Goal: Find specific page/section: Find specific page/section

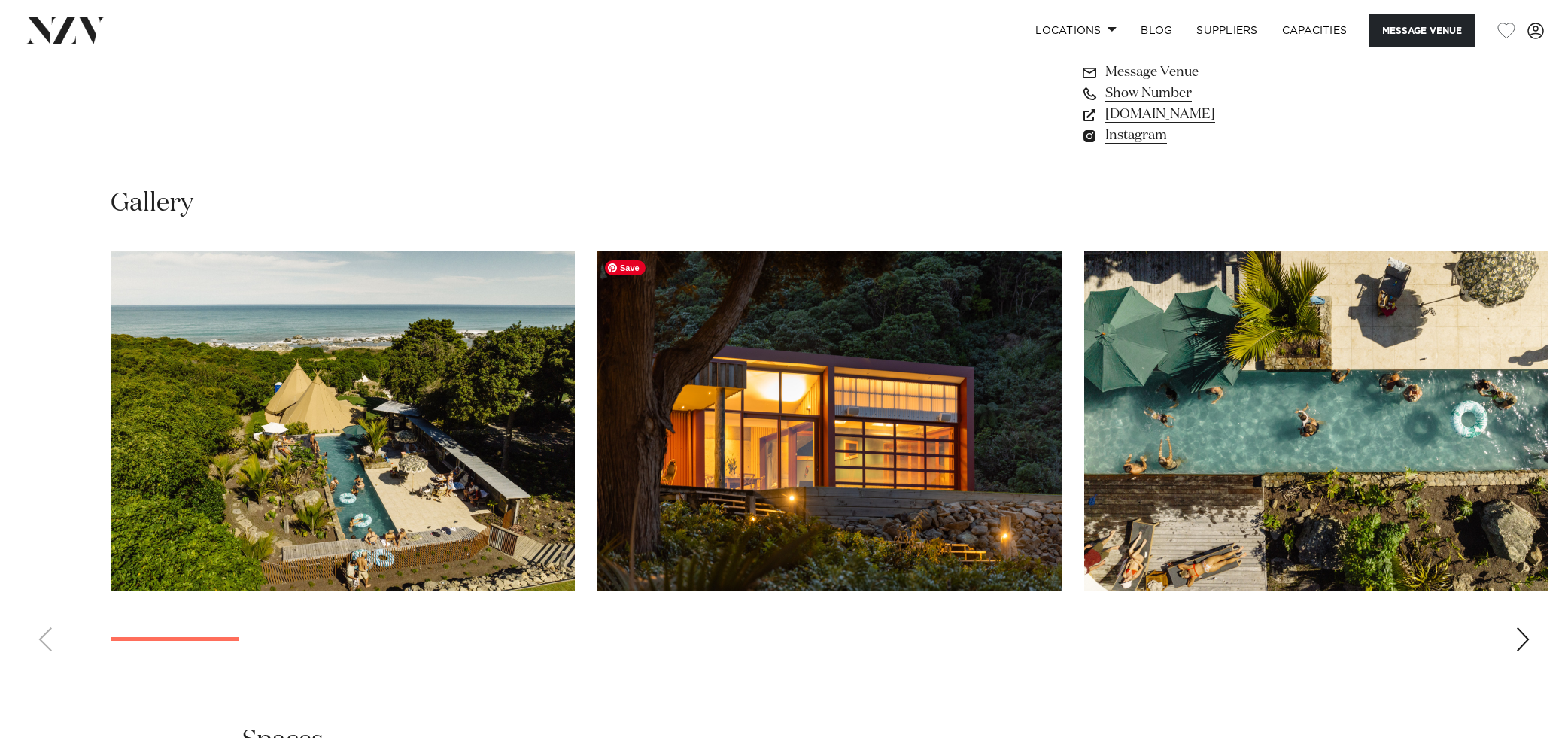
scroll to position [1402, 0]
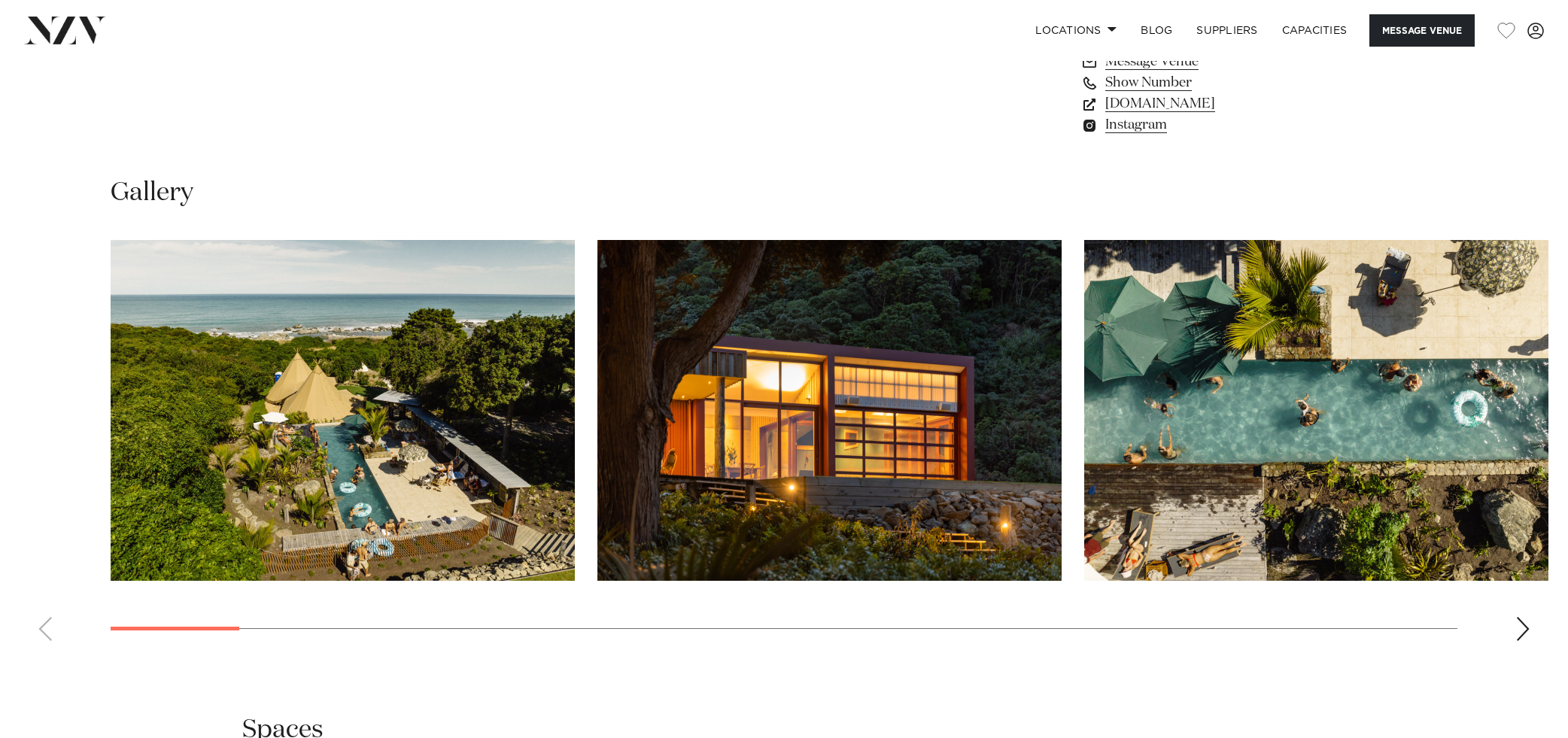
click at [1520, 631] on div "Next slide" at bounding box center [1523, 629] width 15 height 24
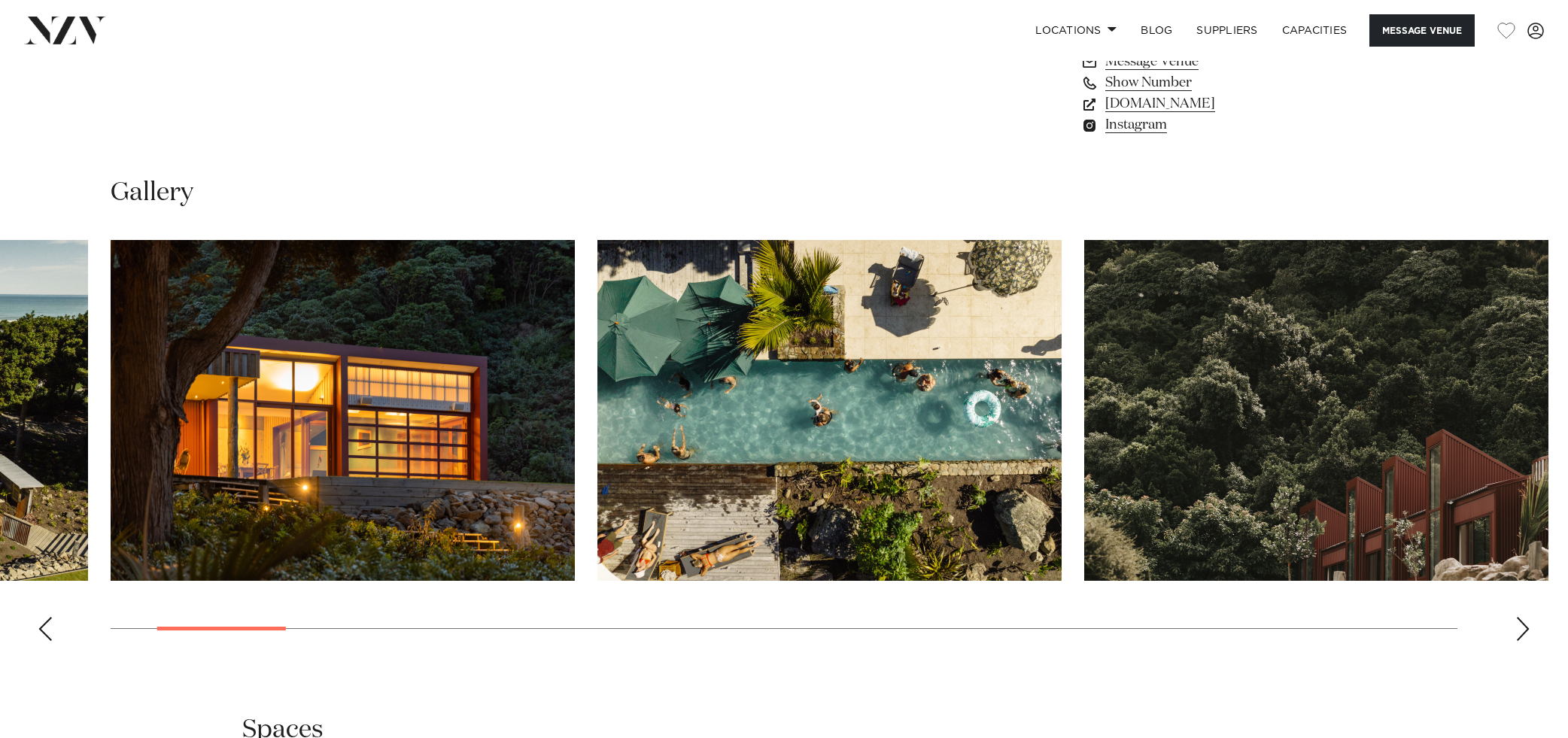
click at [1520, 631] on div "Next slide" at bounding box center [1523, 629] width 15 height 24
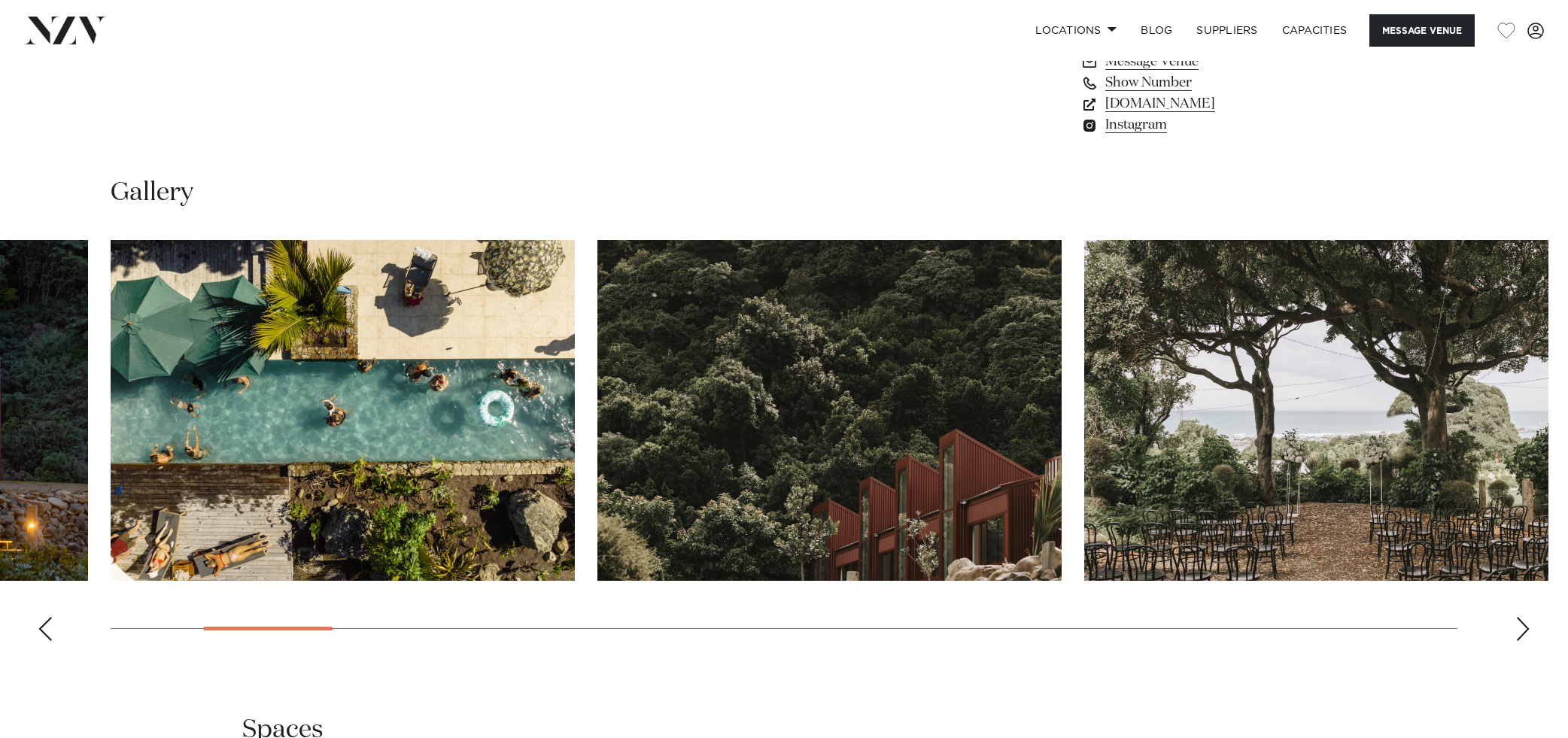
click at [1520, 631] on div "Next slide" at bounding box center [1523, 629] width 15 height 24
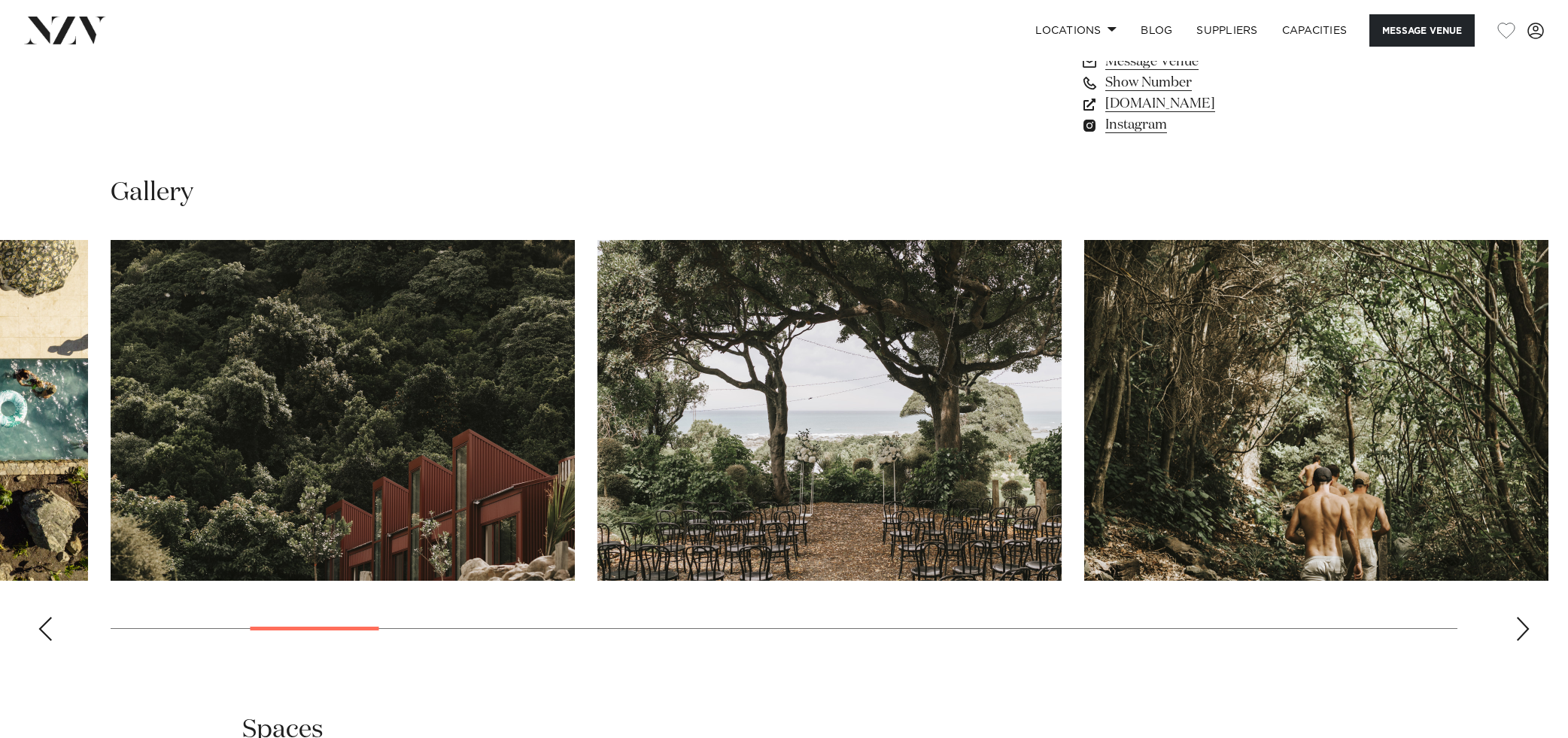
click at [1520, 631] on div "Next slide" at bounding box center [1523, 629] width 15 height 24
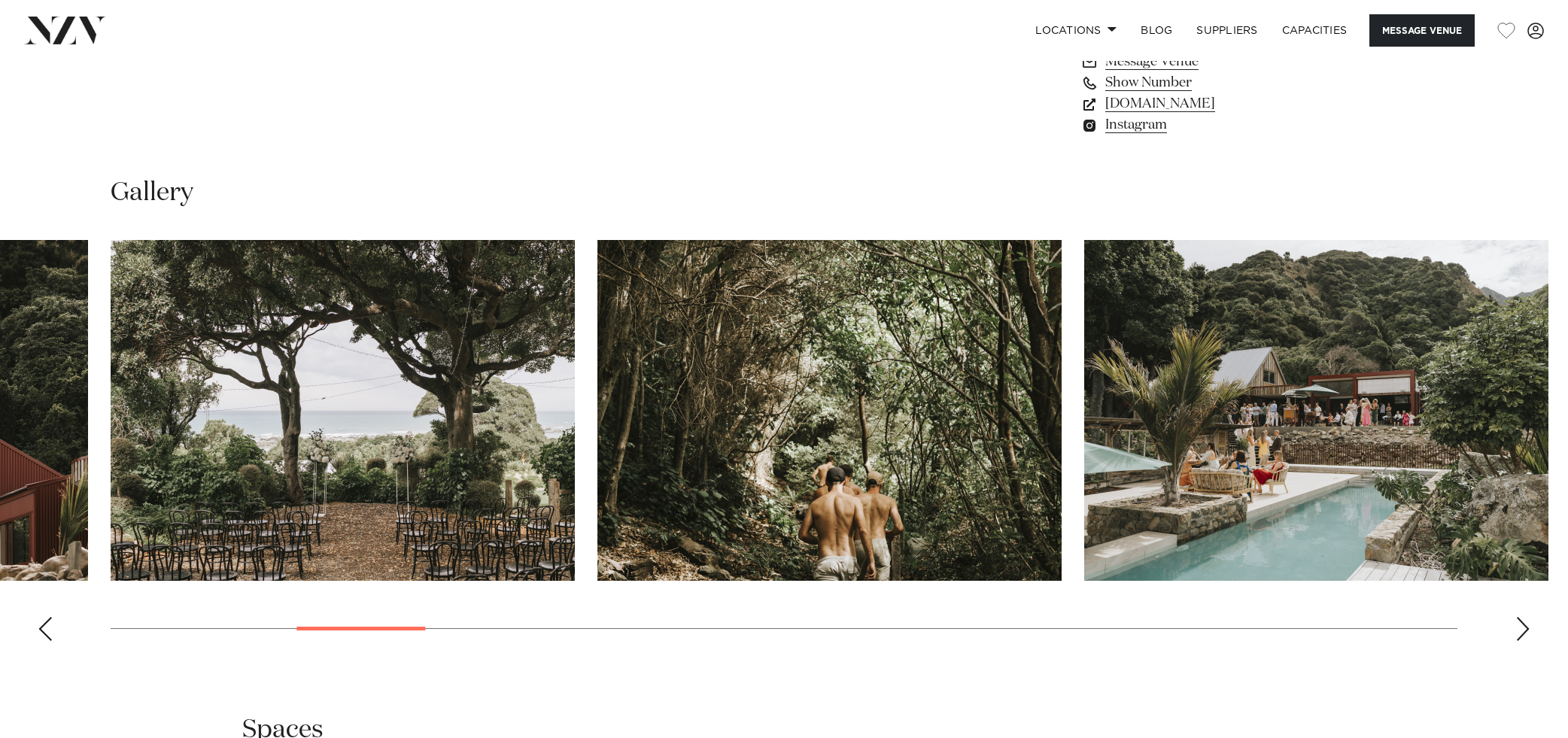
click at [1520, 631] on div "Next slide" at bounding box center [1523, 629] width 15 height 24
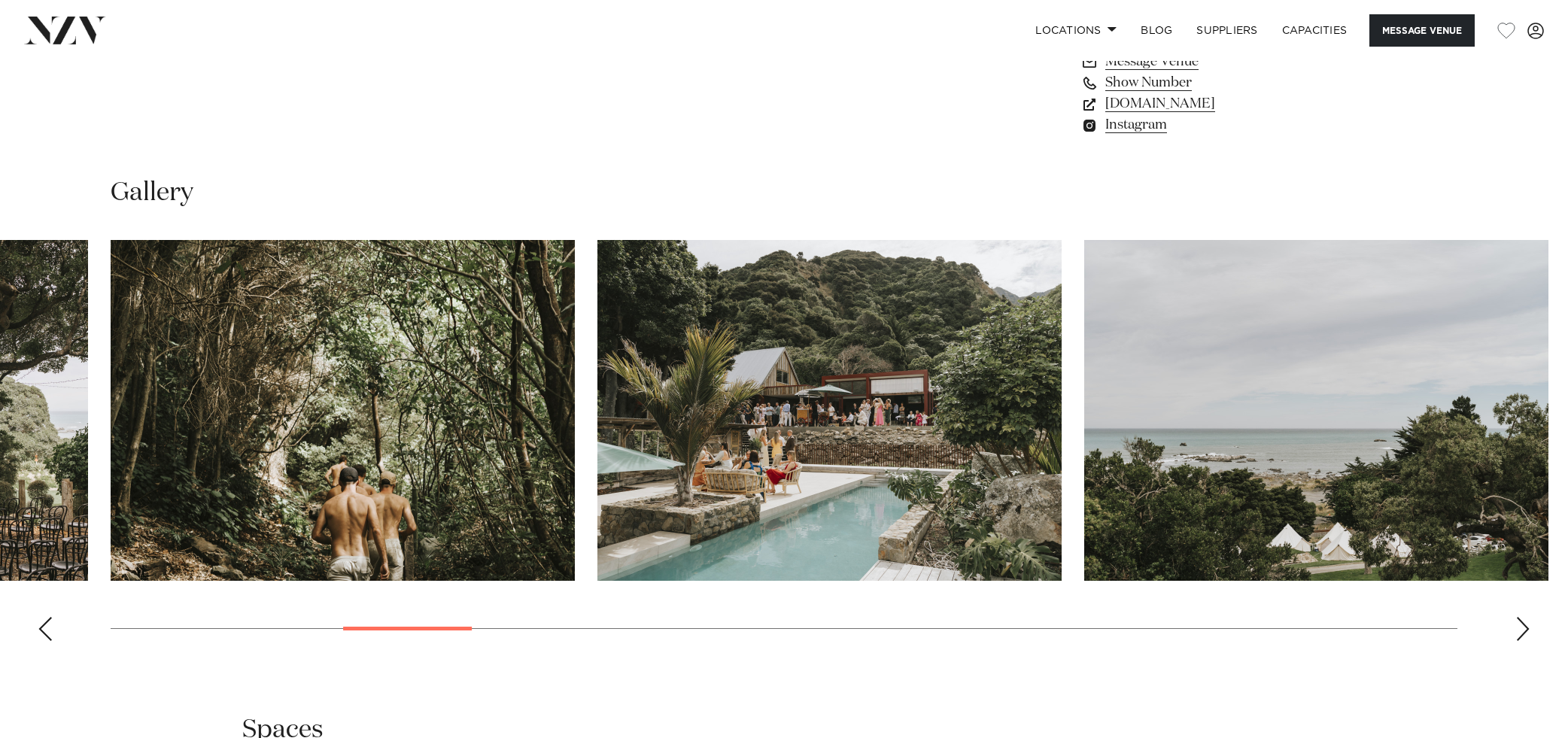
click at [1519, 624] on div "Next slide" at bounding box center [1523, 629] width 15 height 24
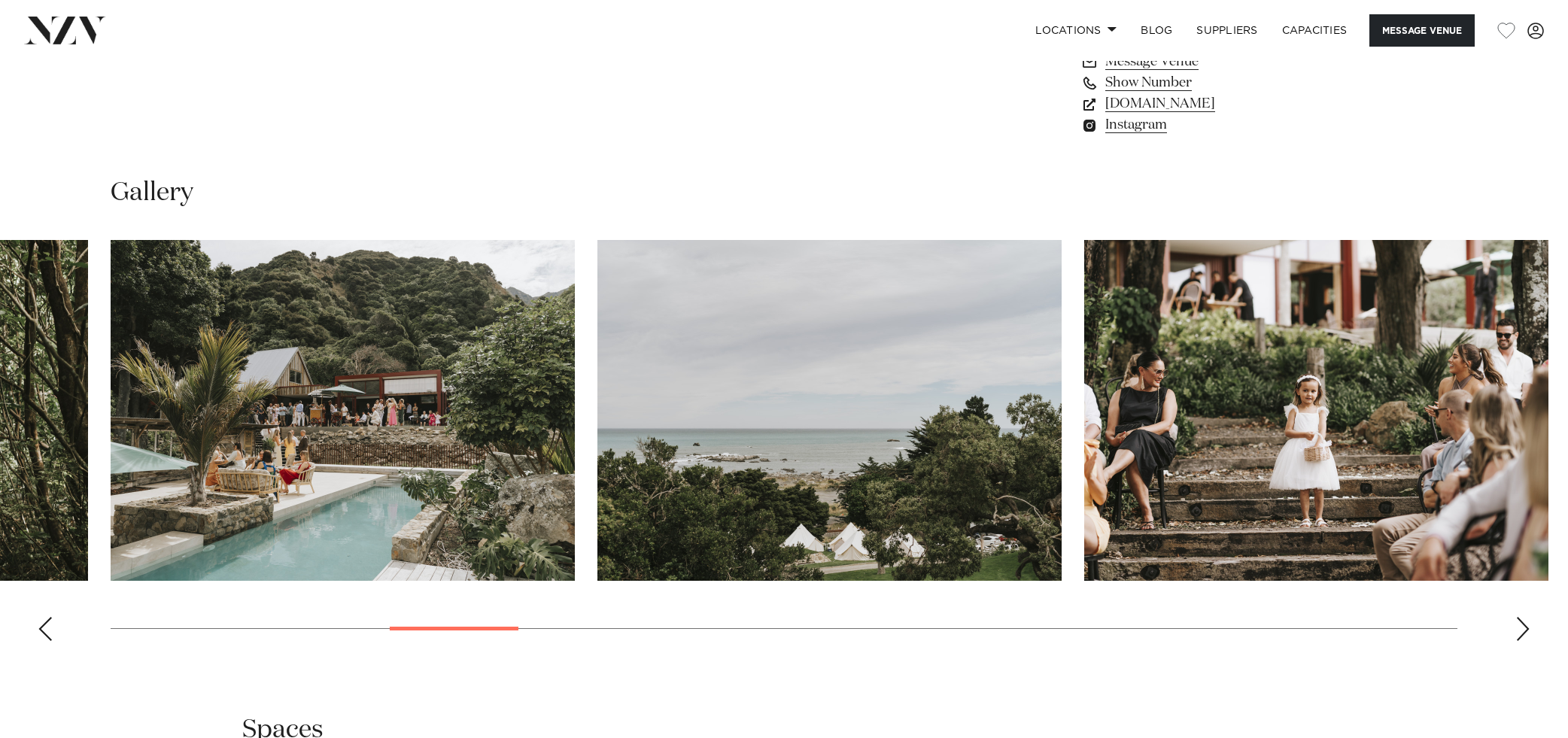
click at [1519, 624] on div "Next slide" at bounding box center [1523, 629] width 15 height 24
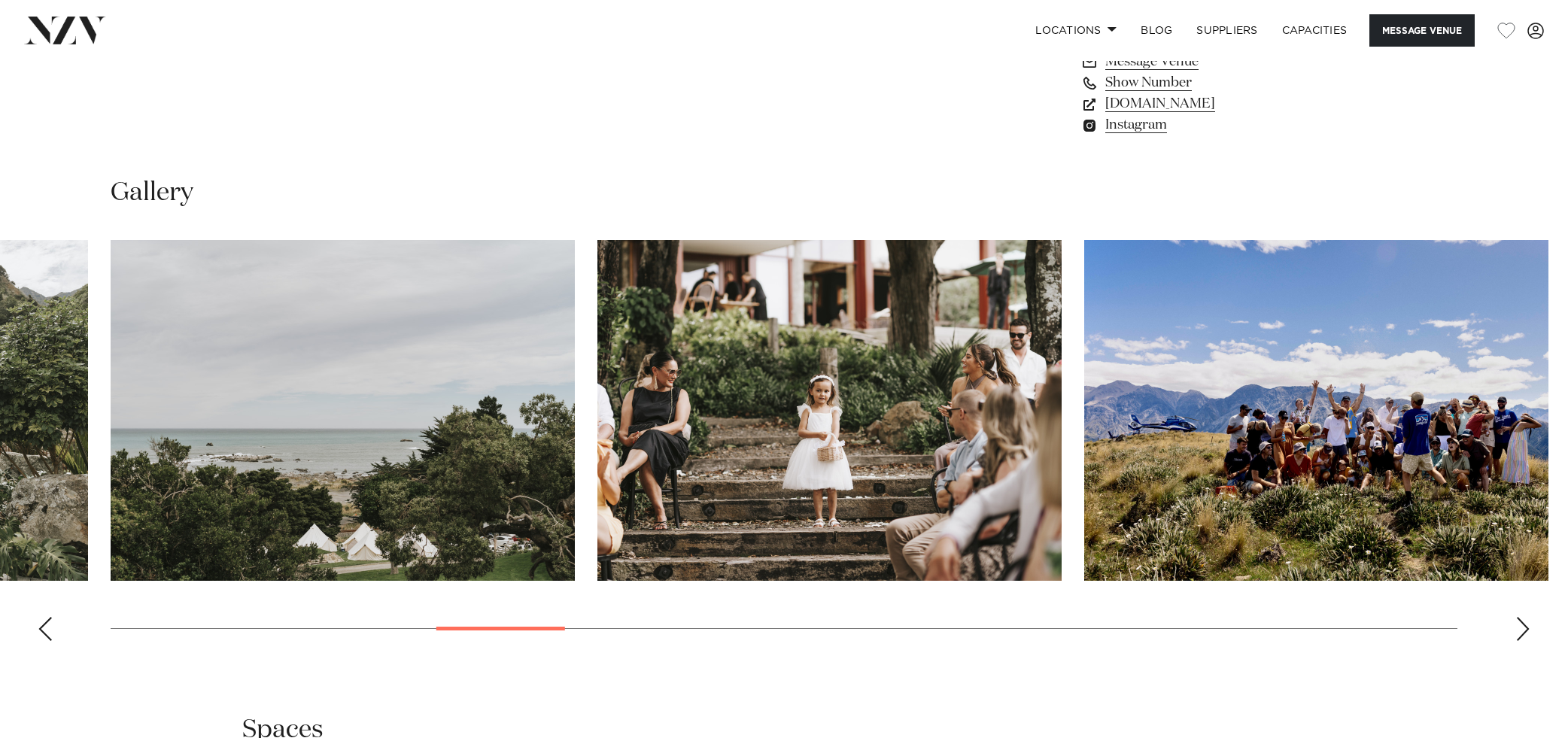
click at [1519, 624] on div "Next slide" at bounding box center [1523, 629] width 15 height 24
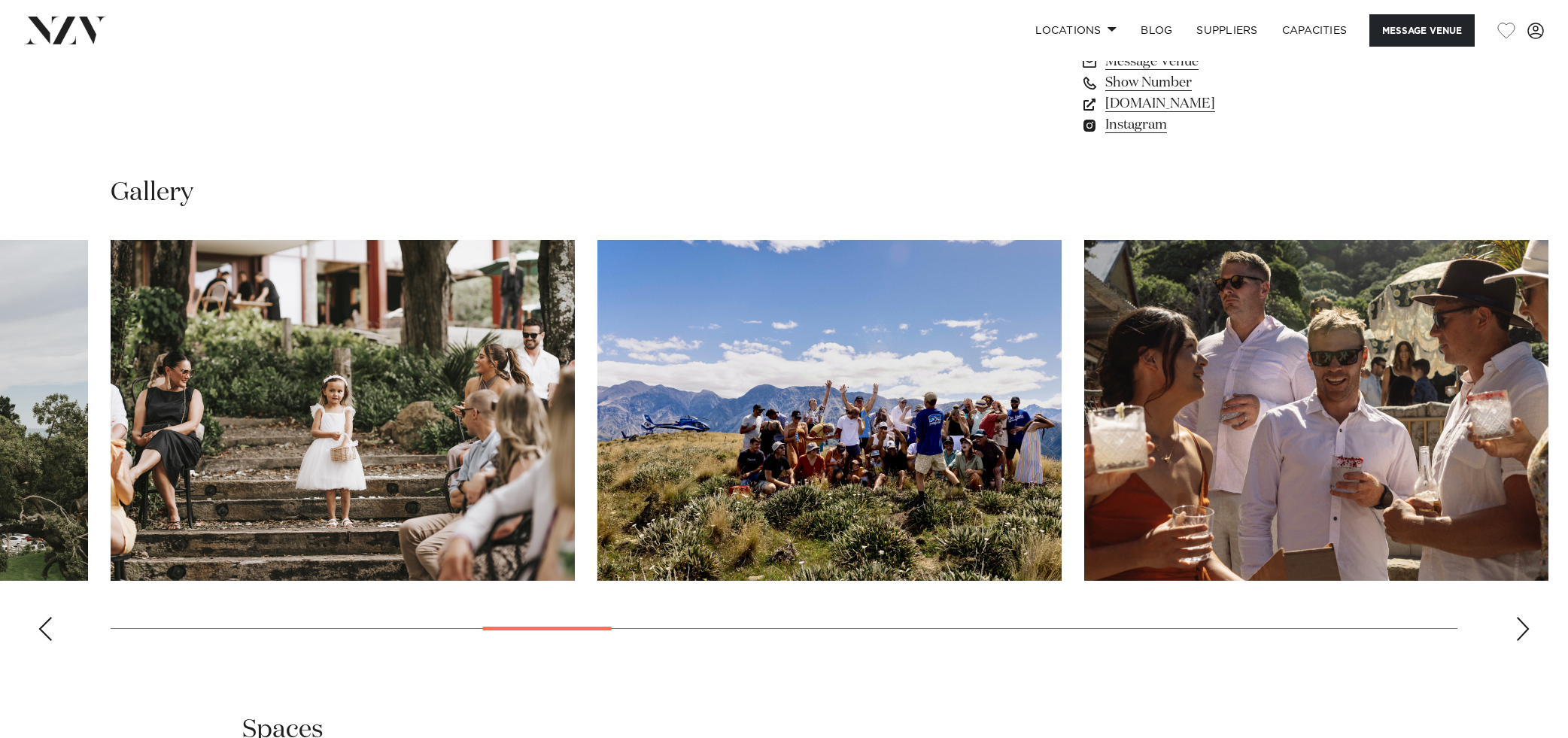
click at [1519, 624] on div "Next slide" at bounding box center [1523, 629] width 15 height 24
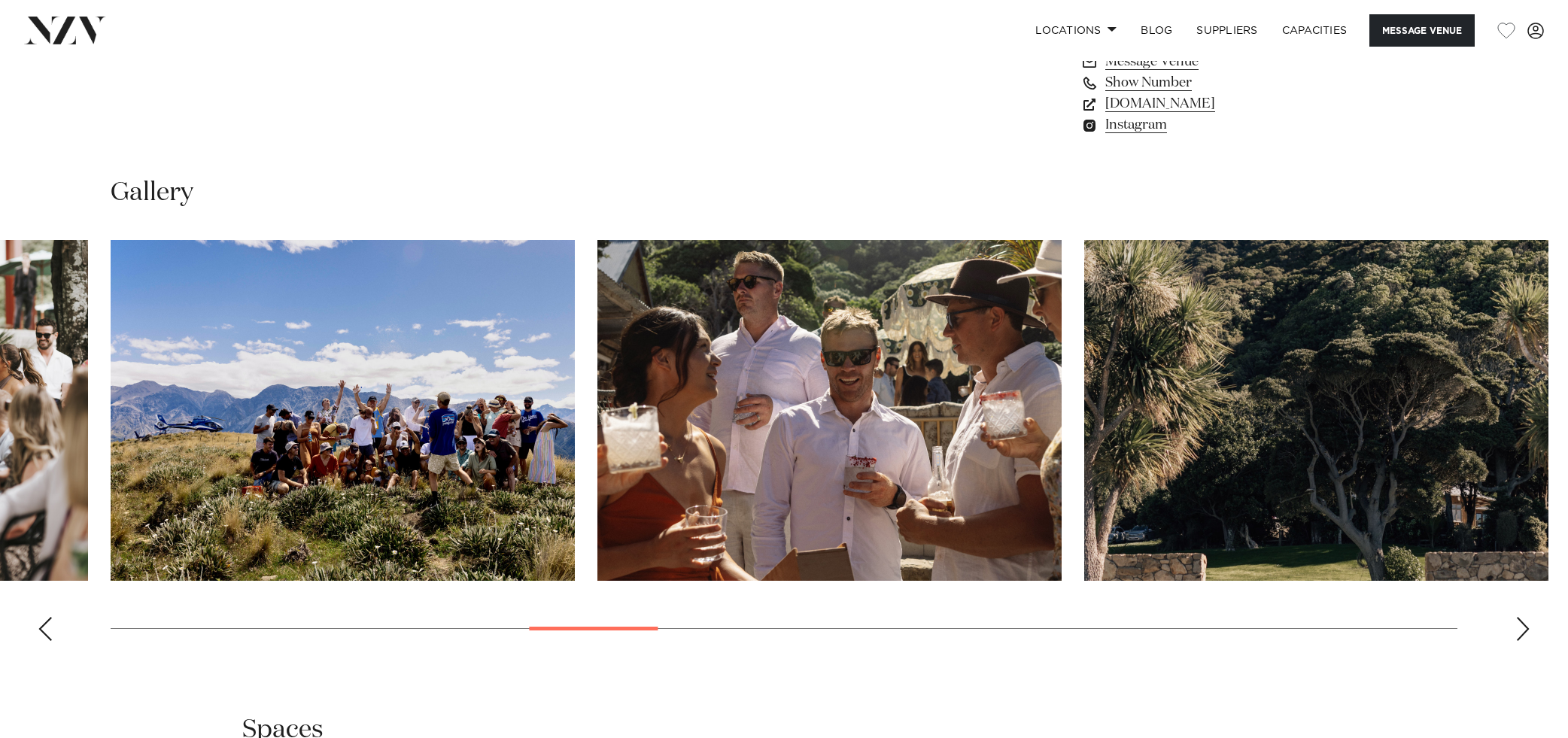
click at [1519, 624] on div "Next slide" at bounding box center [1523, 629] width 15 height 24
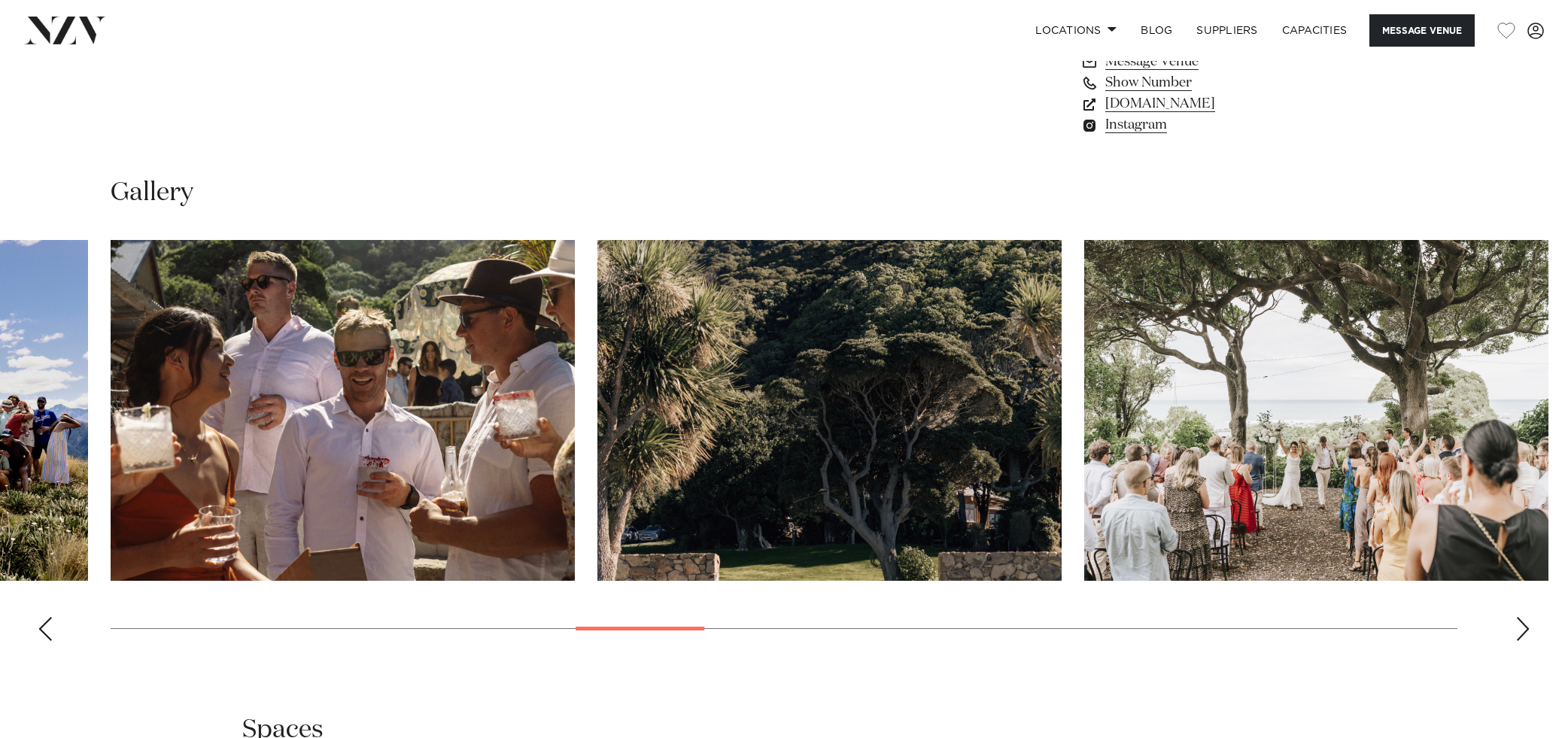
click at [1519, 624] on div "Next slide" at bounding box center [1523, 629] width 15 height 24
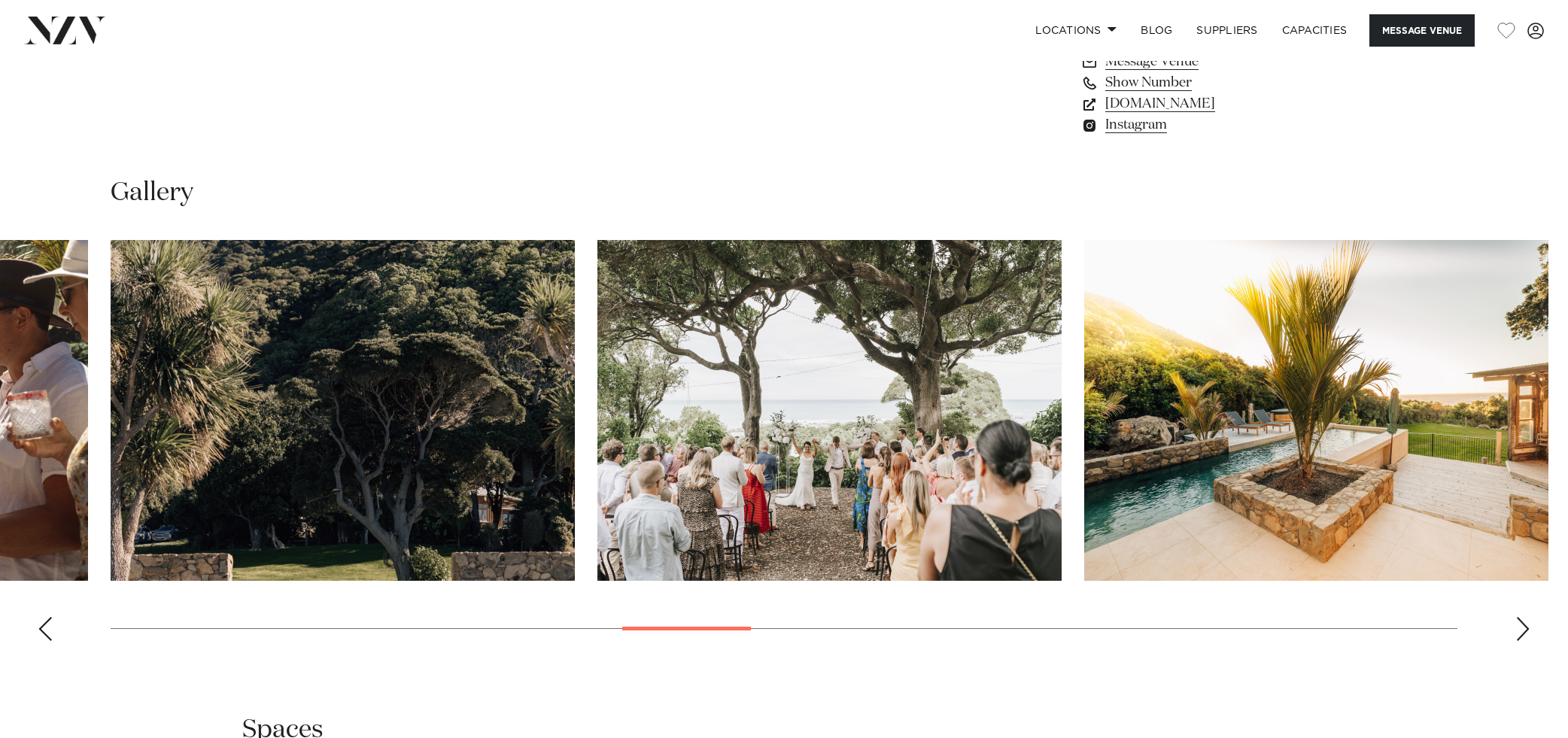
click at [1519, 624] on div "Next slide" at bounding box center [1523, 629] width 15 height 24
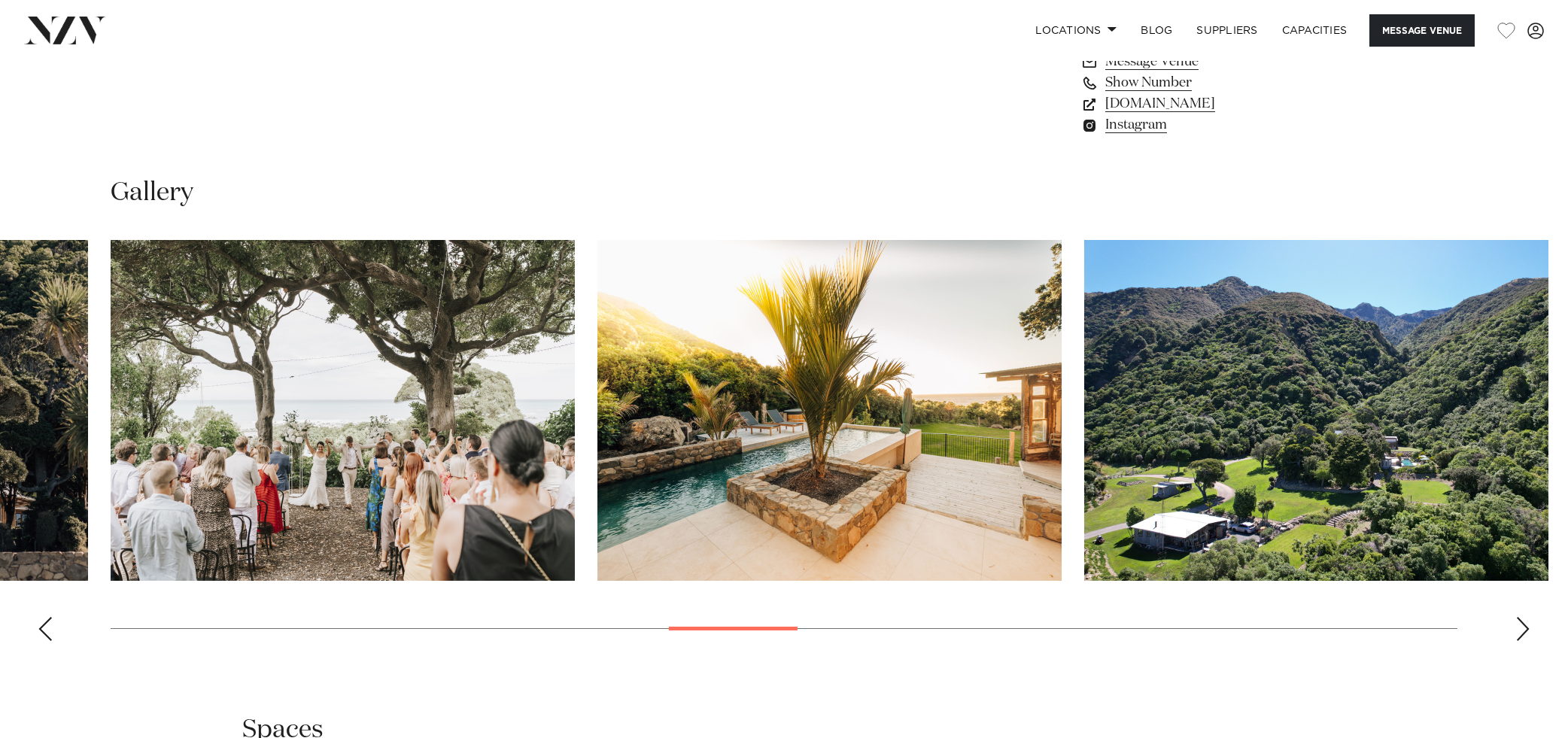
click at [40, 634] on div "Previous slide" at bounding box center [45, 629] width 15 height 24
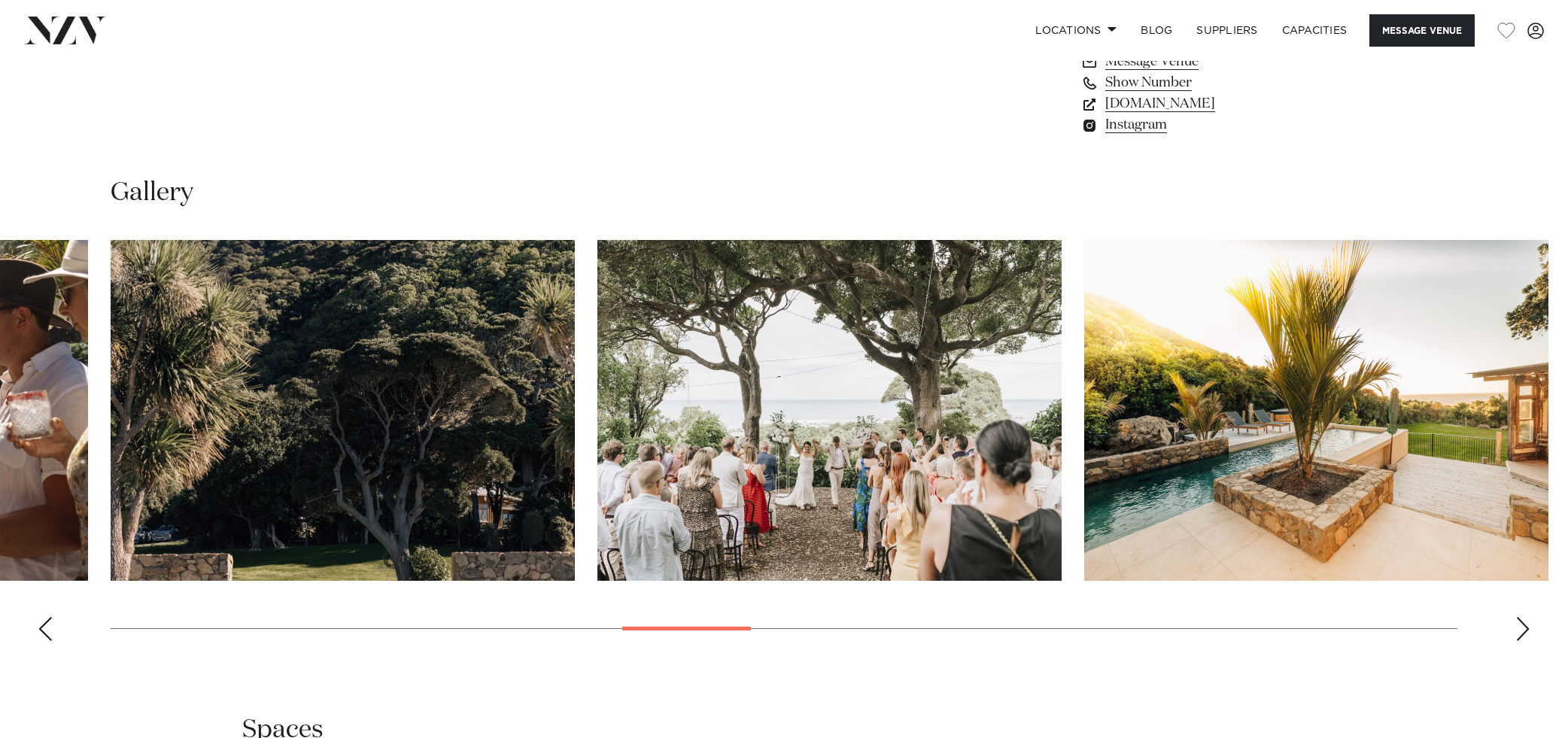
click at [40, 634] on div "Previous slide" at bounding box center [45, 629] width 15 height 24
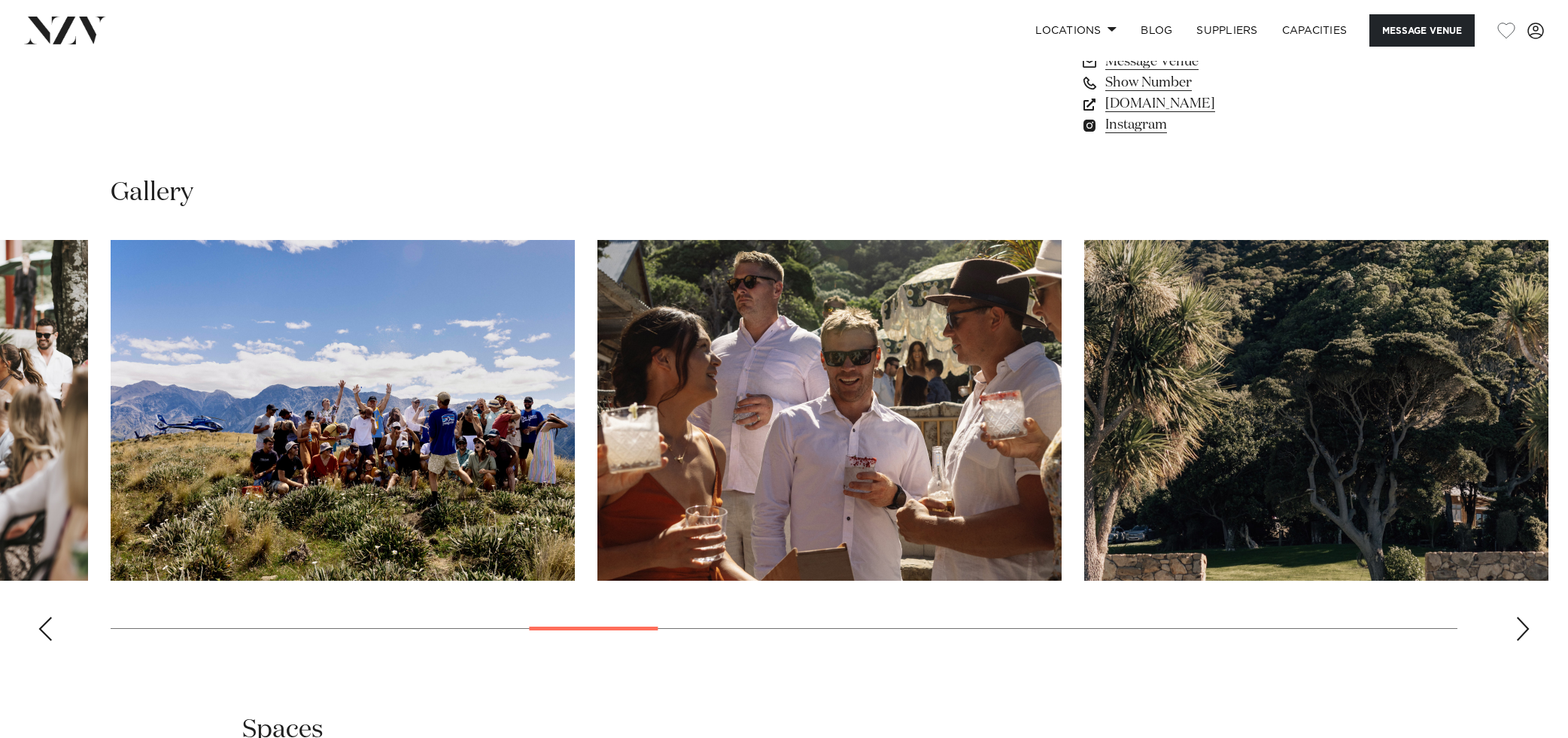
click at [40, 634] on div "Previous slide" at bounding box center [45, 629] width 15 height 24
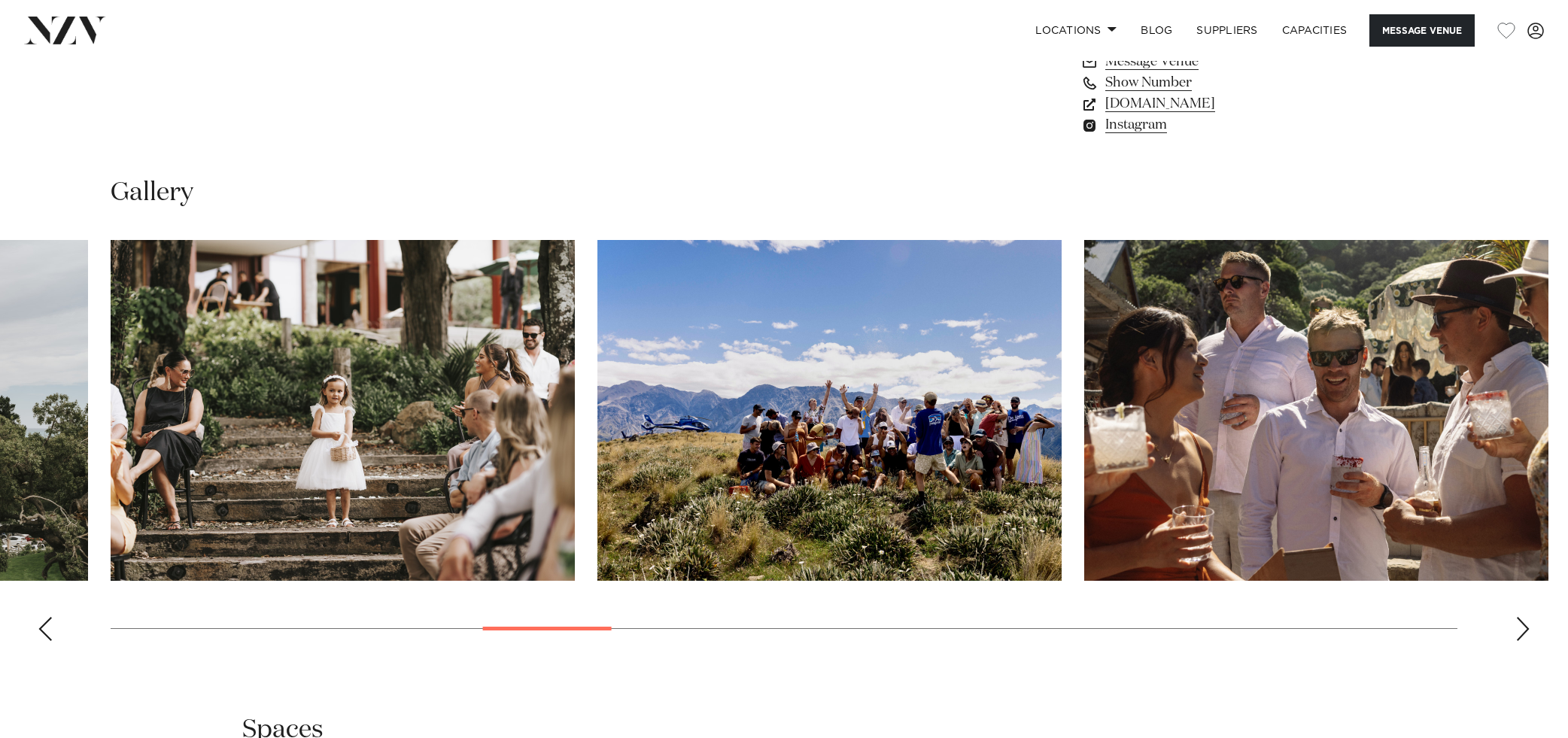
click at [40, 634] on div "Previous slide" at bounding box center [45, 629] width 15 height 24
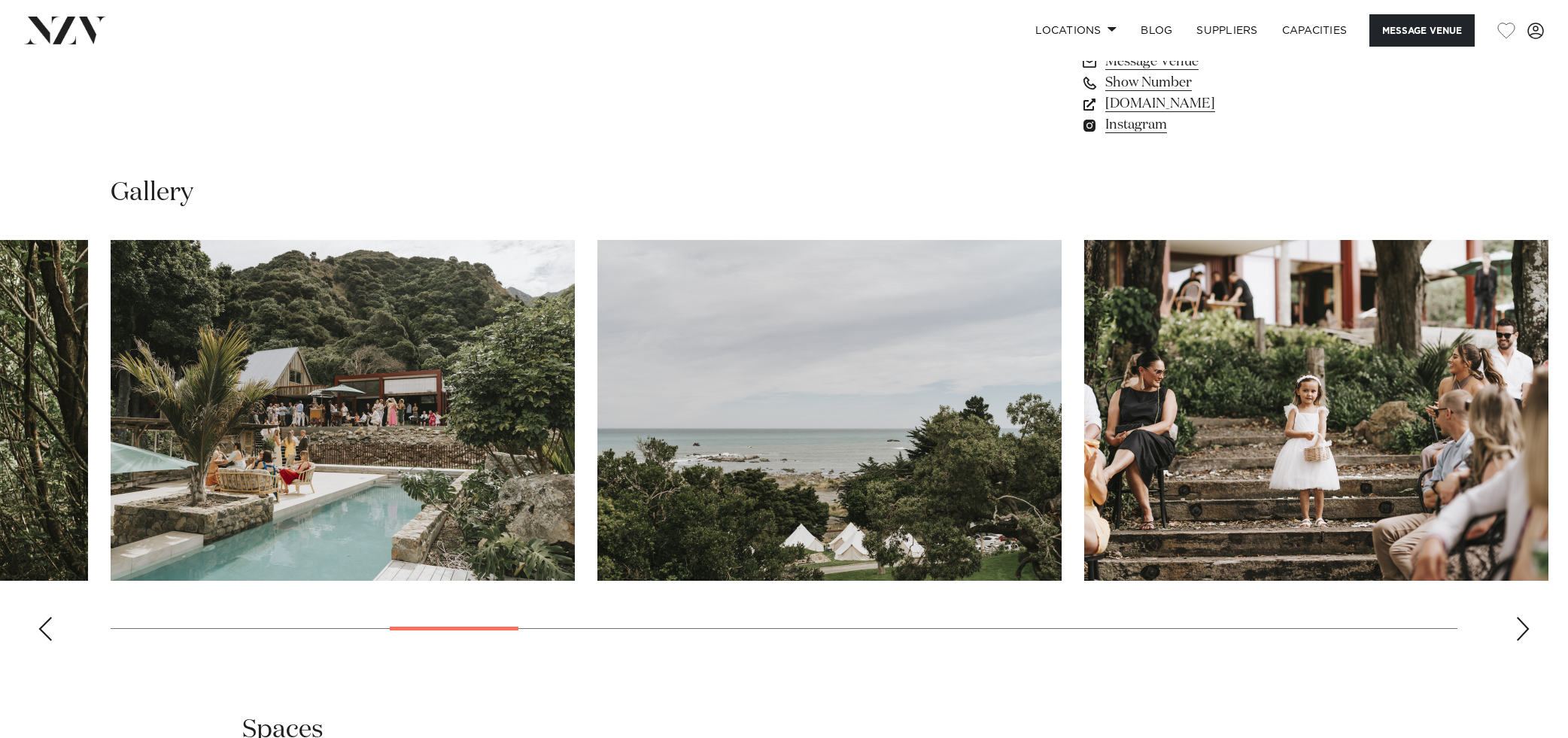
click at [40, 634] on div "Previous slide" at bounding box center [45, 629] width 15 height 24
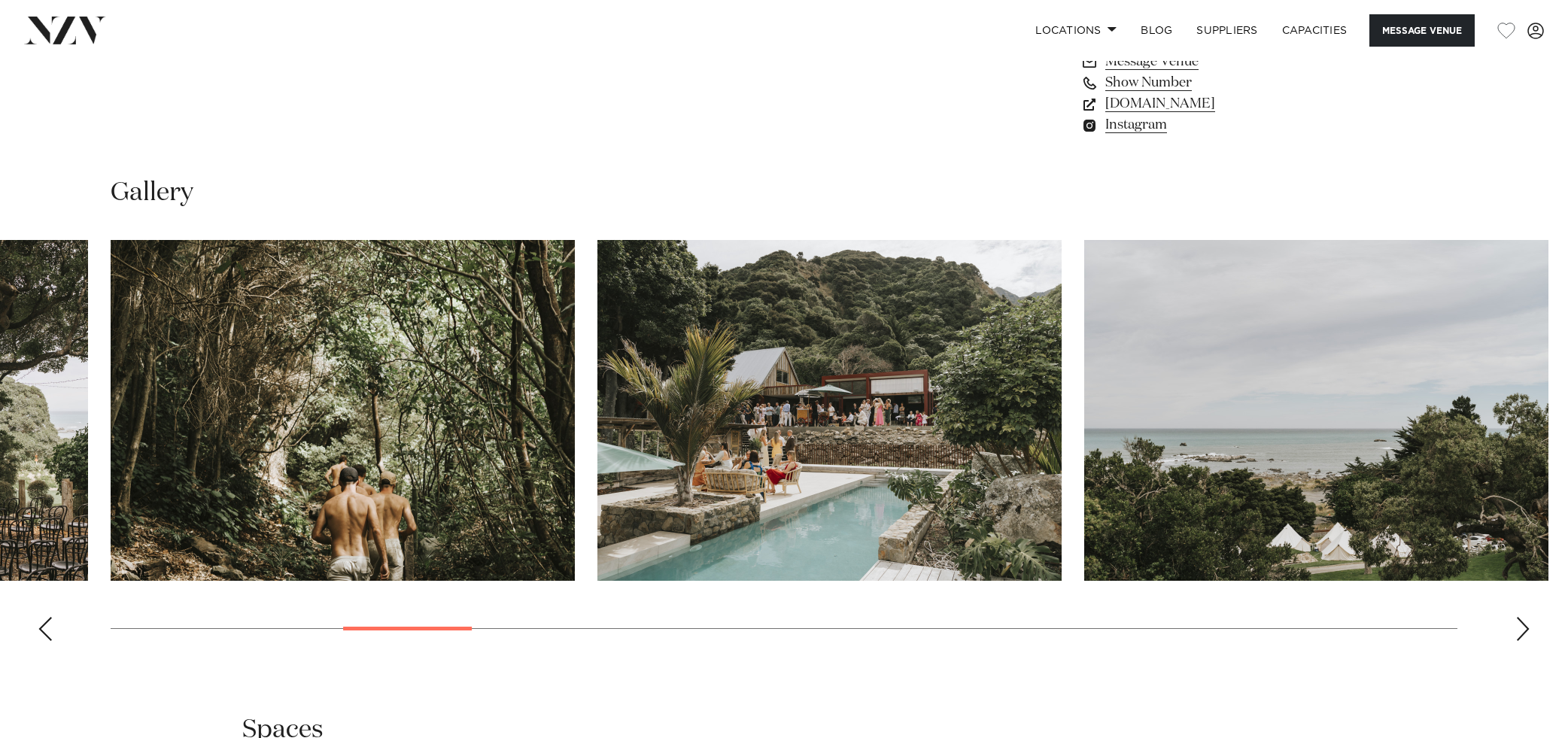
click at [40, 634] on div "Previous slide" at bounding box center [45, 629] width 15 height 24
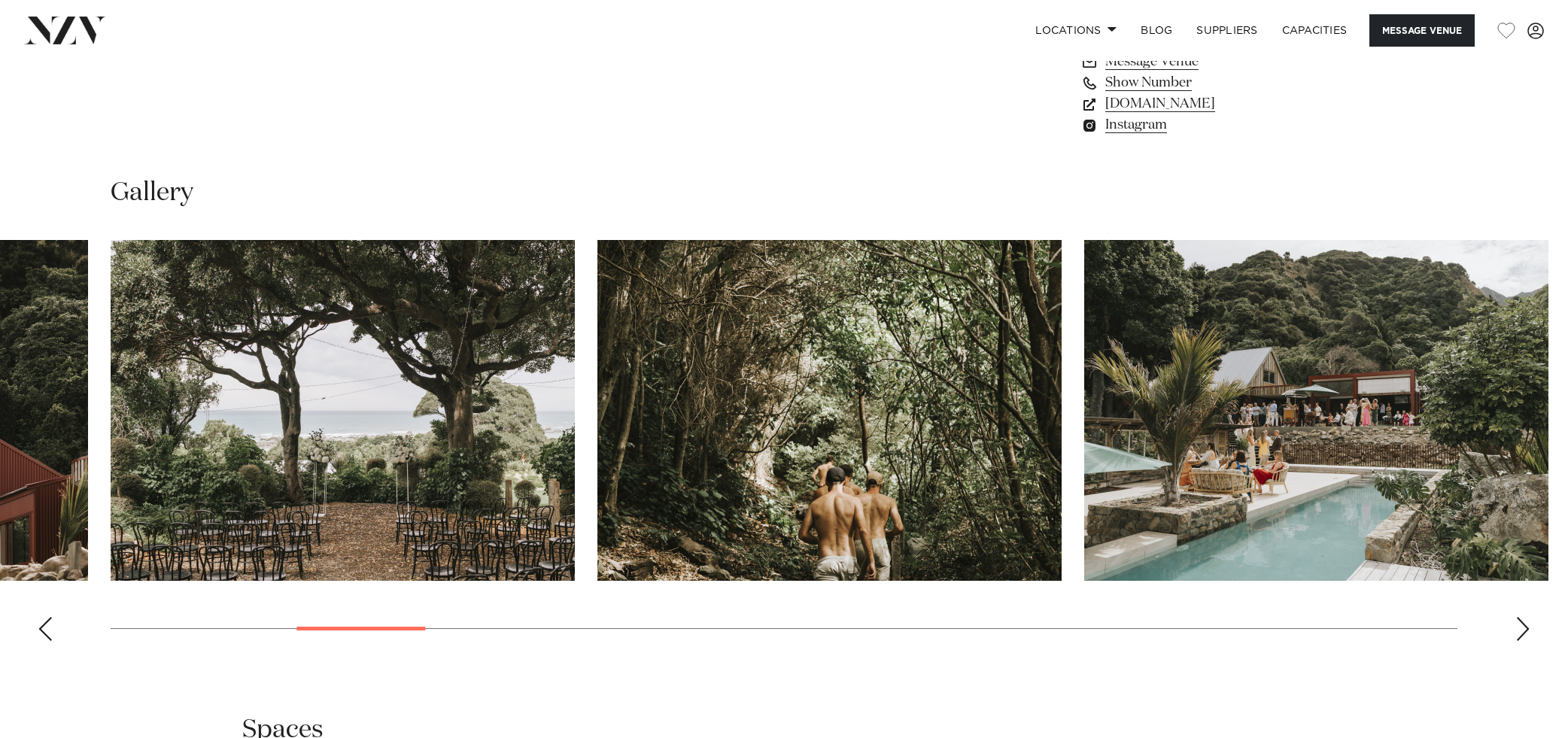
click at [40, 634] on div "Previous slide" at bounding box center [45, 629] width 15 height 24
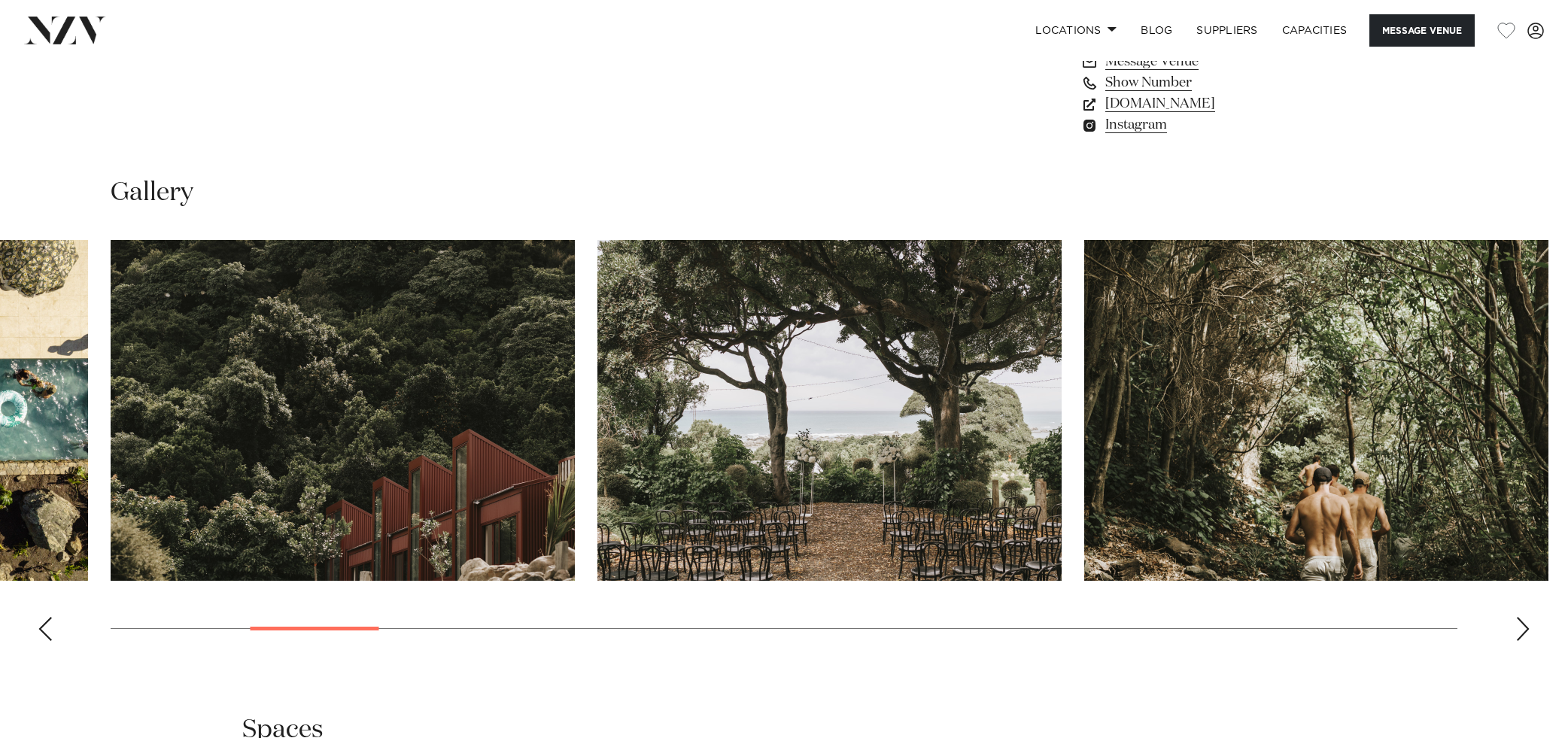
click at [1520, 633] on div "Next slide" at bounding box center [1523, 629] width 15 height 24
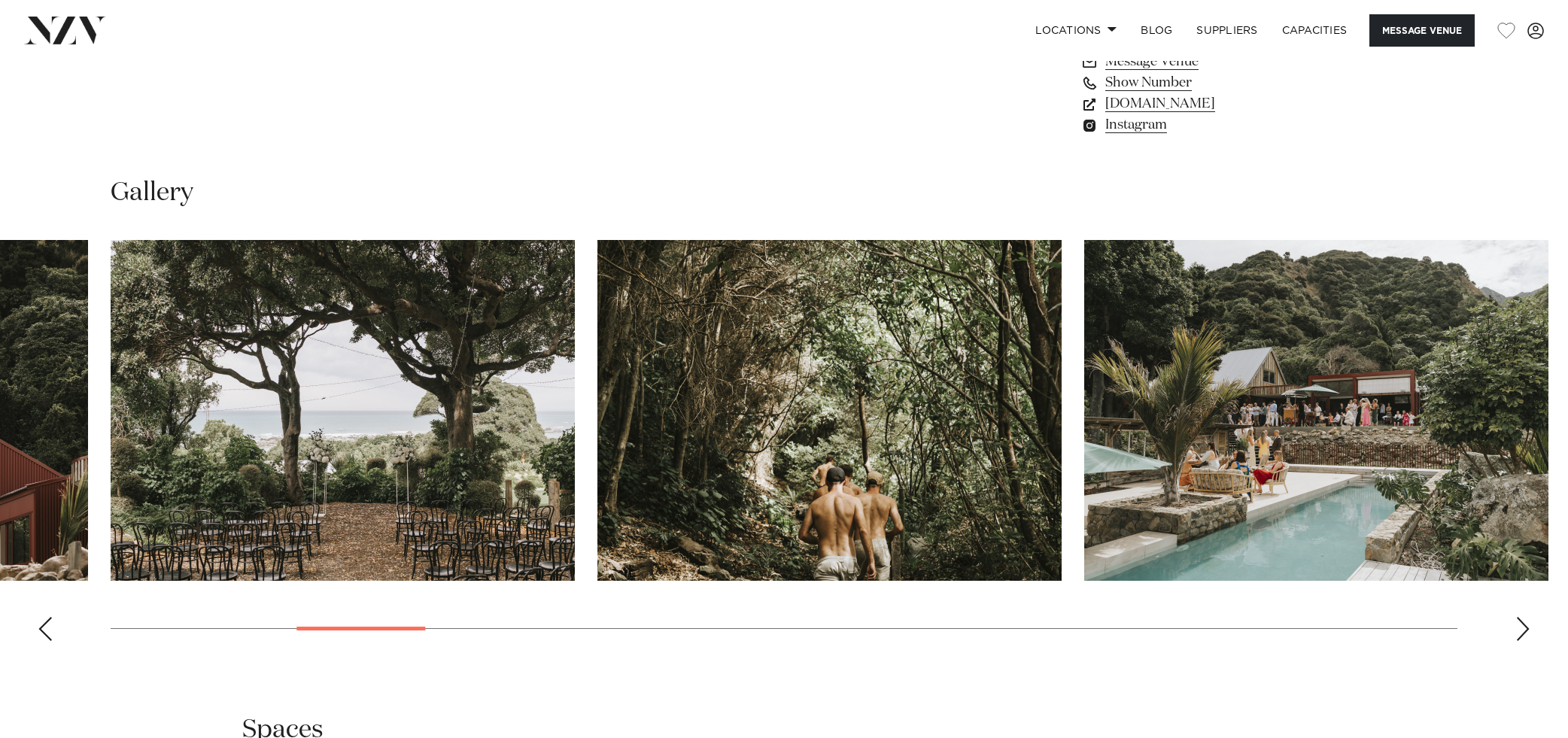
click at [1520, 633] on div "Next slide" at bounding box center [1523, 629] width 15 height 24
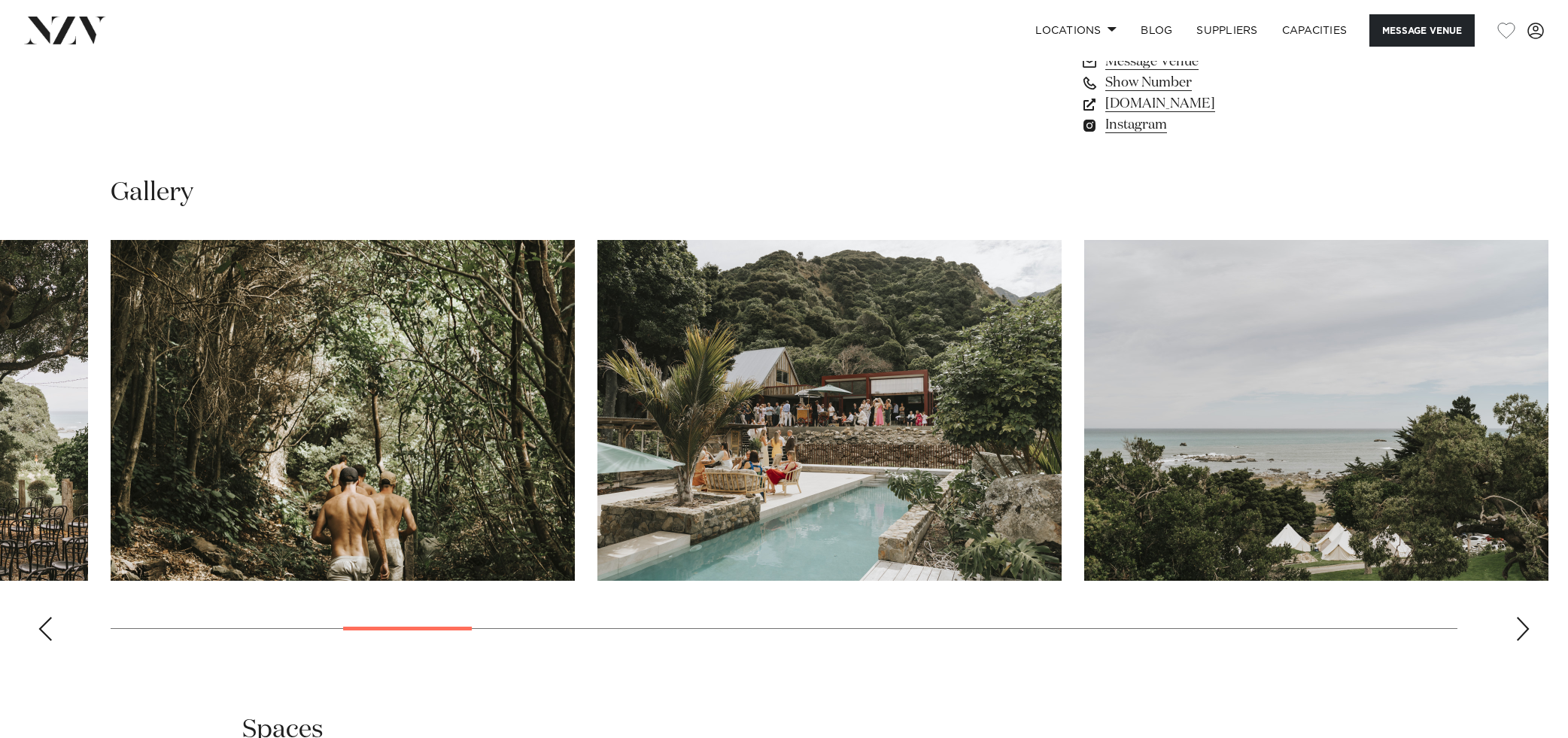
click at [1520, 633] on div "Next slide" at bounding box center [1523, 629] width 15 height 24
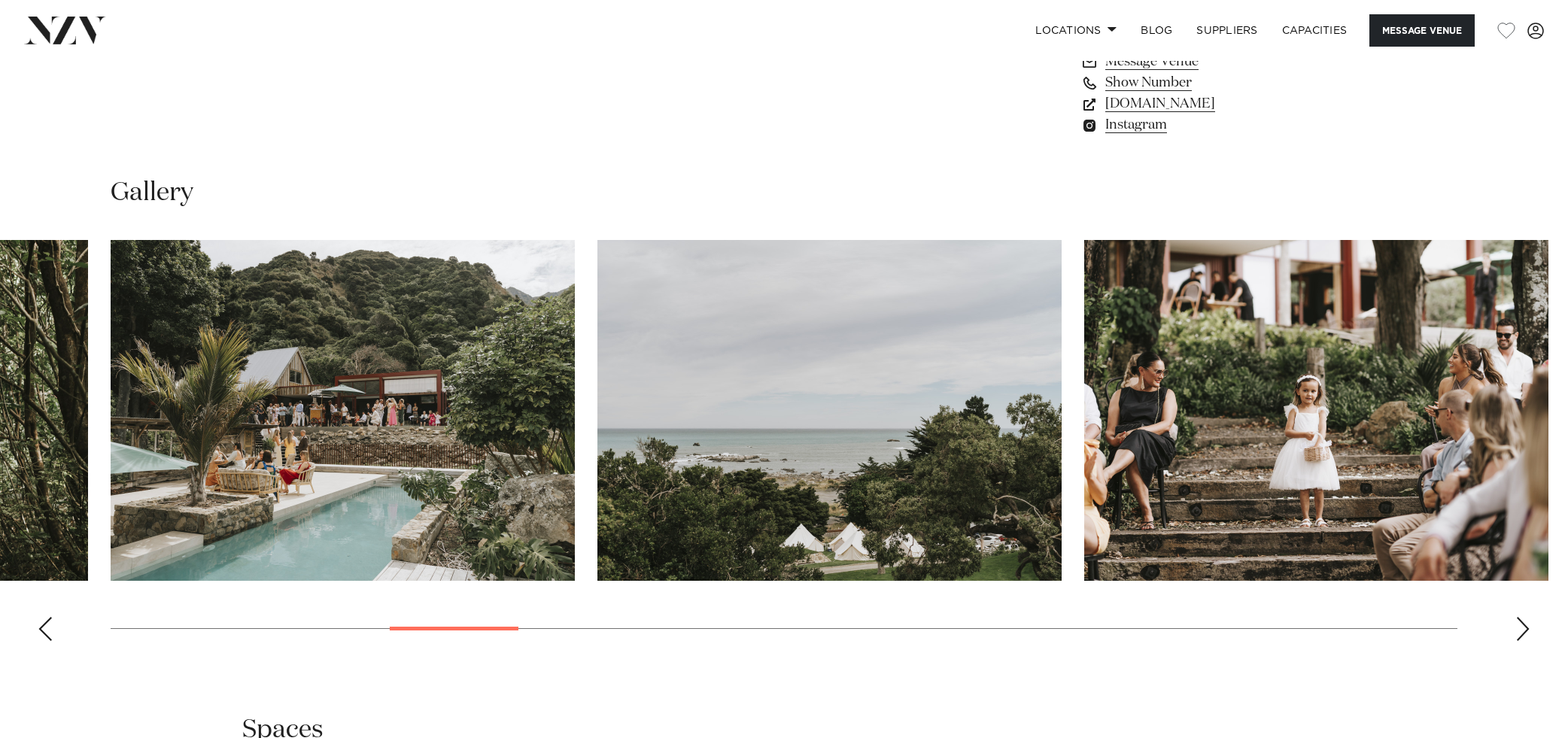
click at [1520, 633] on div "Next slide" at bounding box center [1523, 629] width 15 height 24
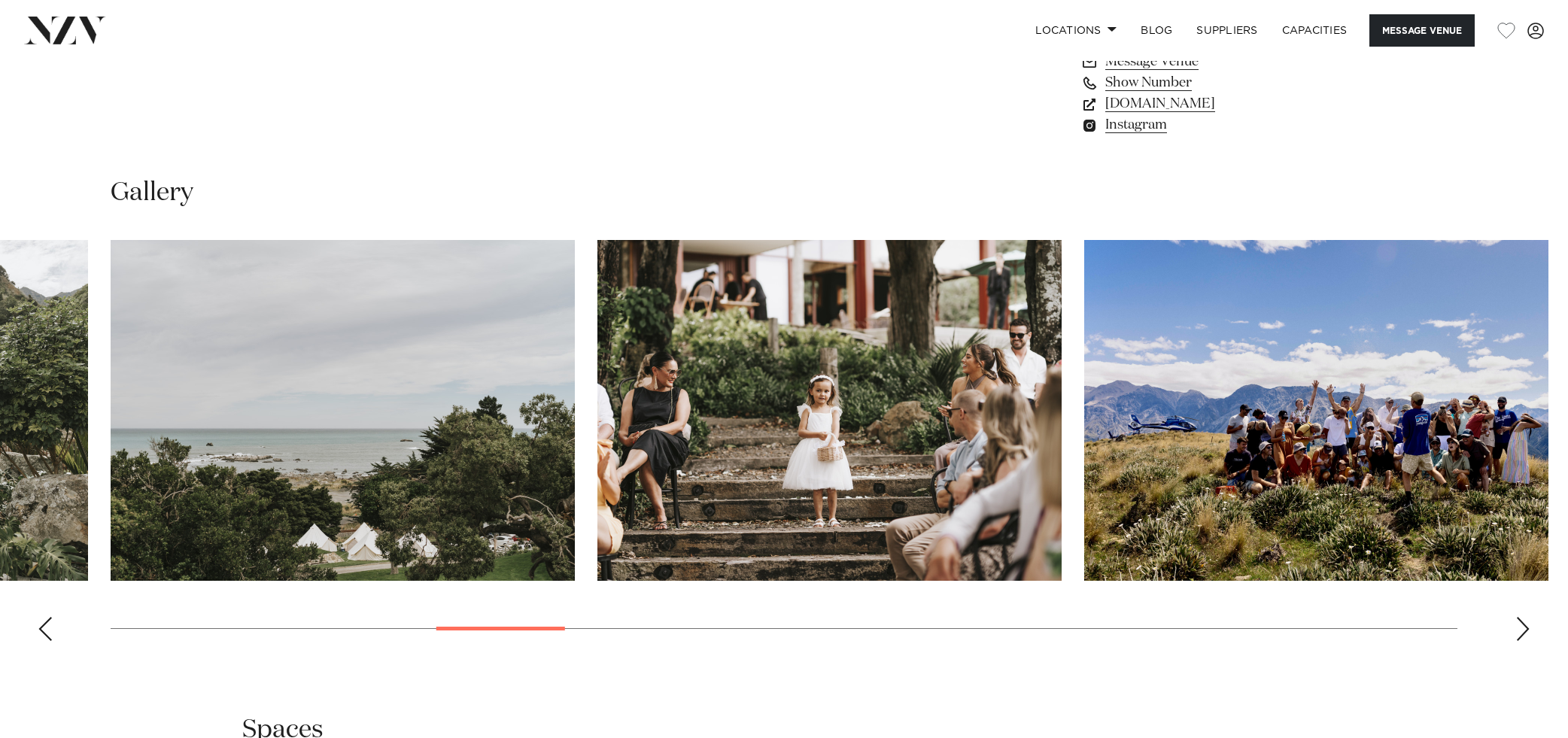
click at [1520, 633] on div "Next slide" at bounding box center [1523, 629] width 15 height 24
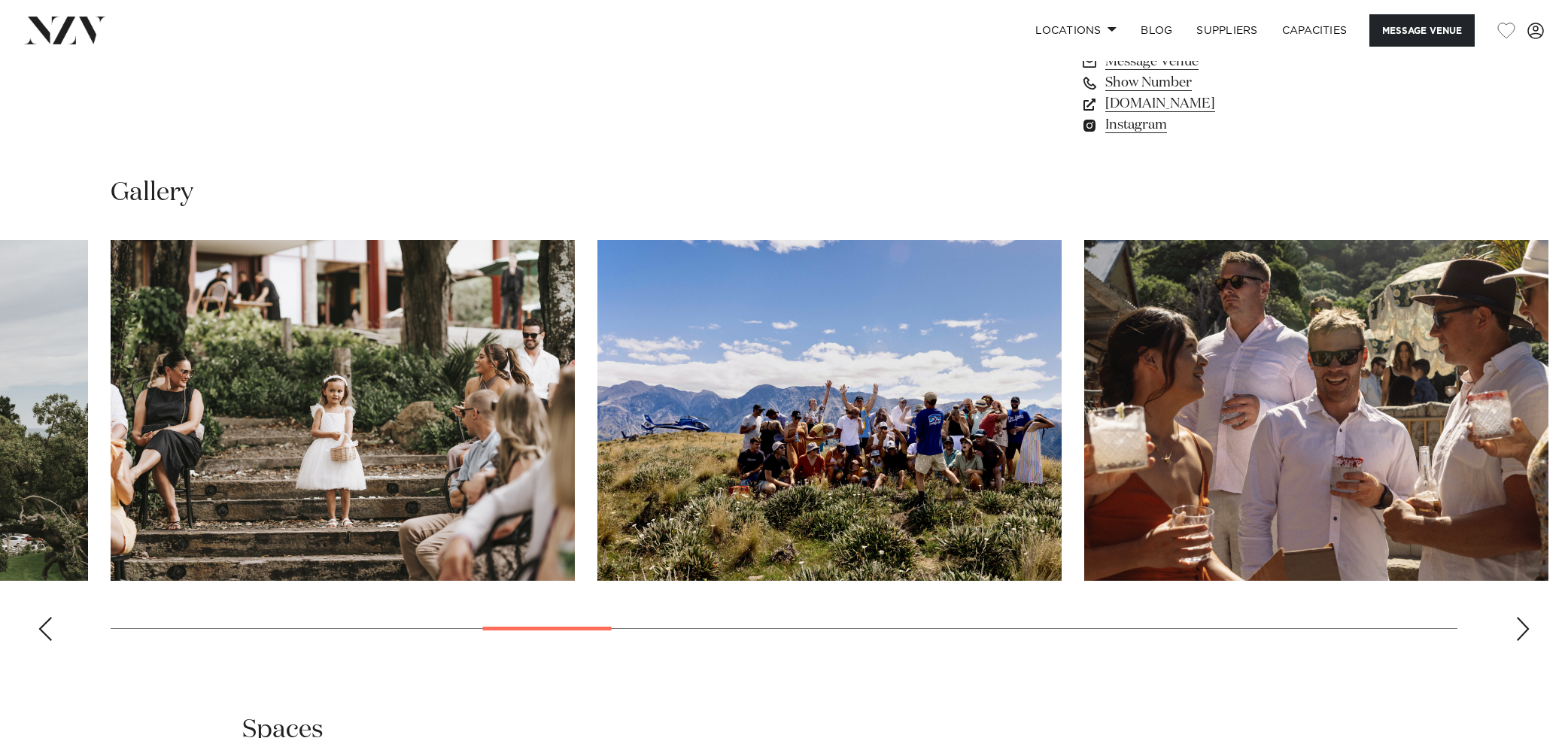
click at [1520, 633] on div "Next slide" at bounding box center [1523, 629] width 15 height 24
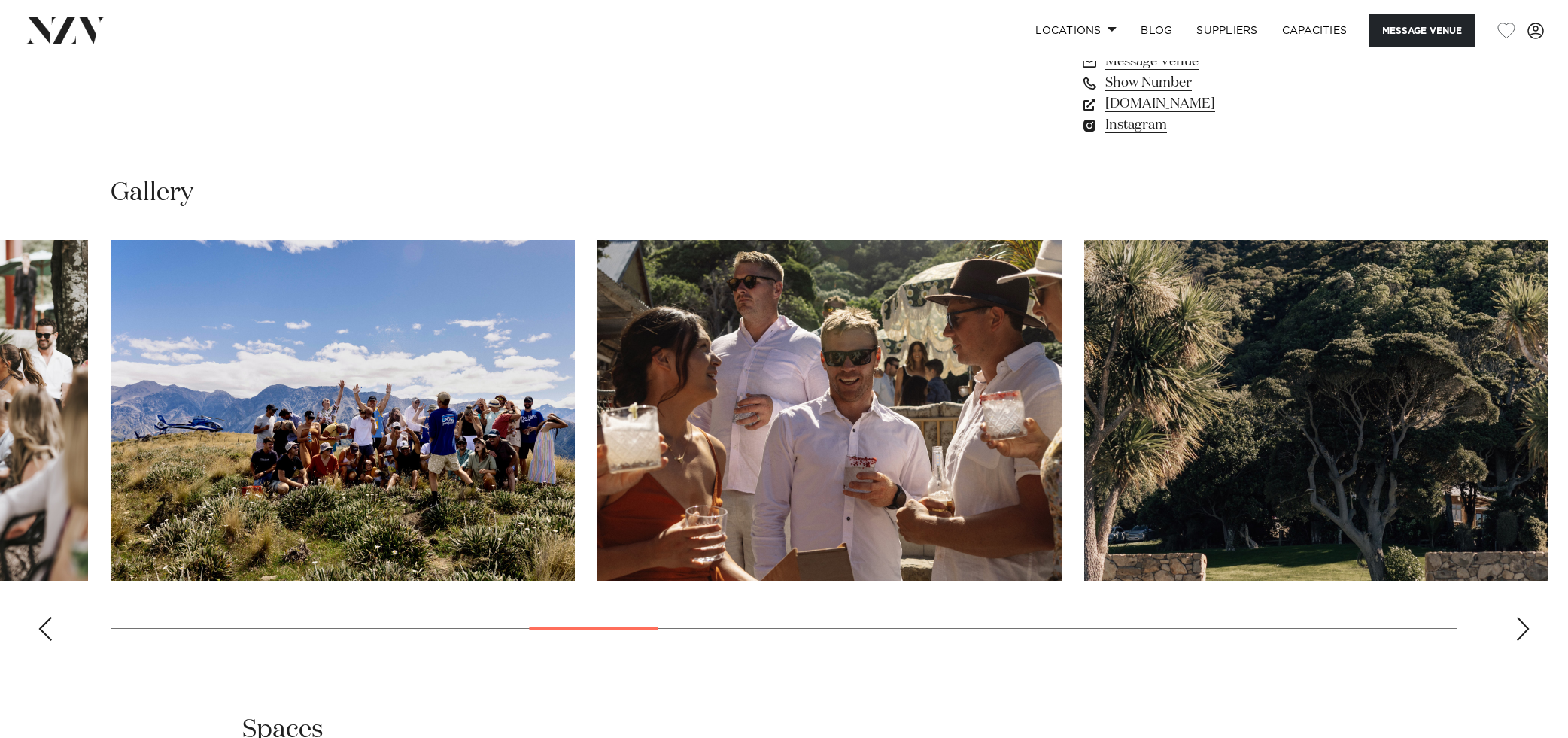
click at [1520, 633] on div "Next slide" at bounding box center [1523, 629] width 15 height 24
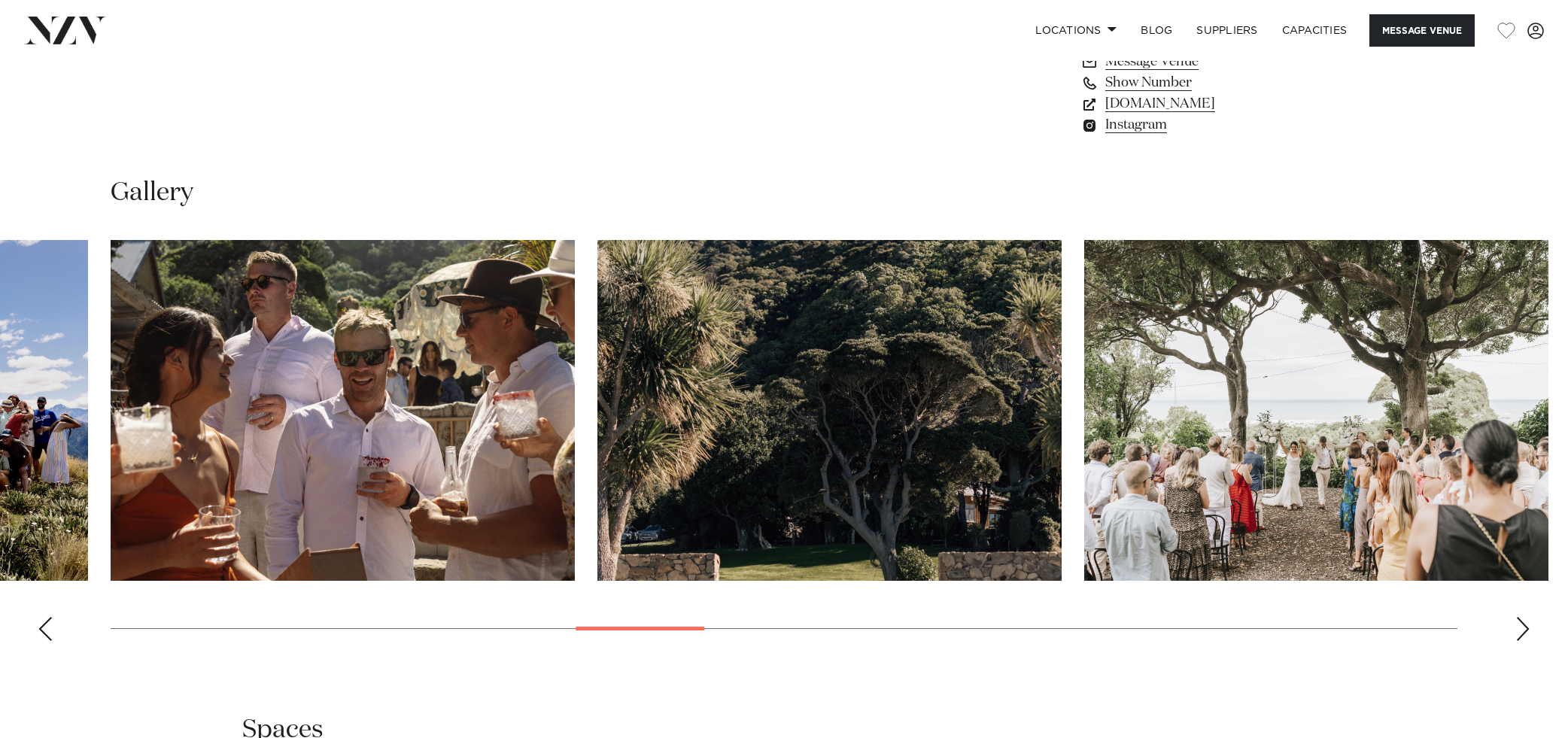
click at [1520, 633] on div "Next slide" at bounding box center [1523, 629] width 15 height 24
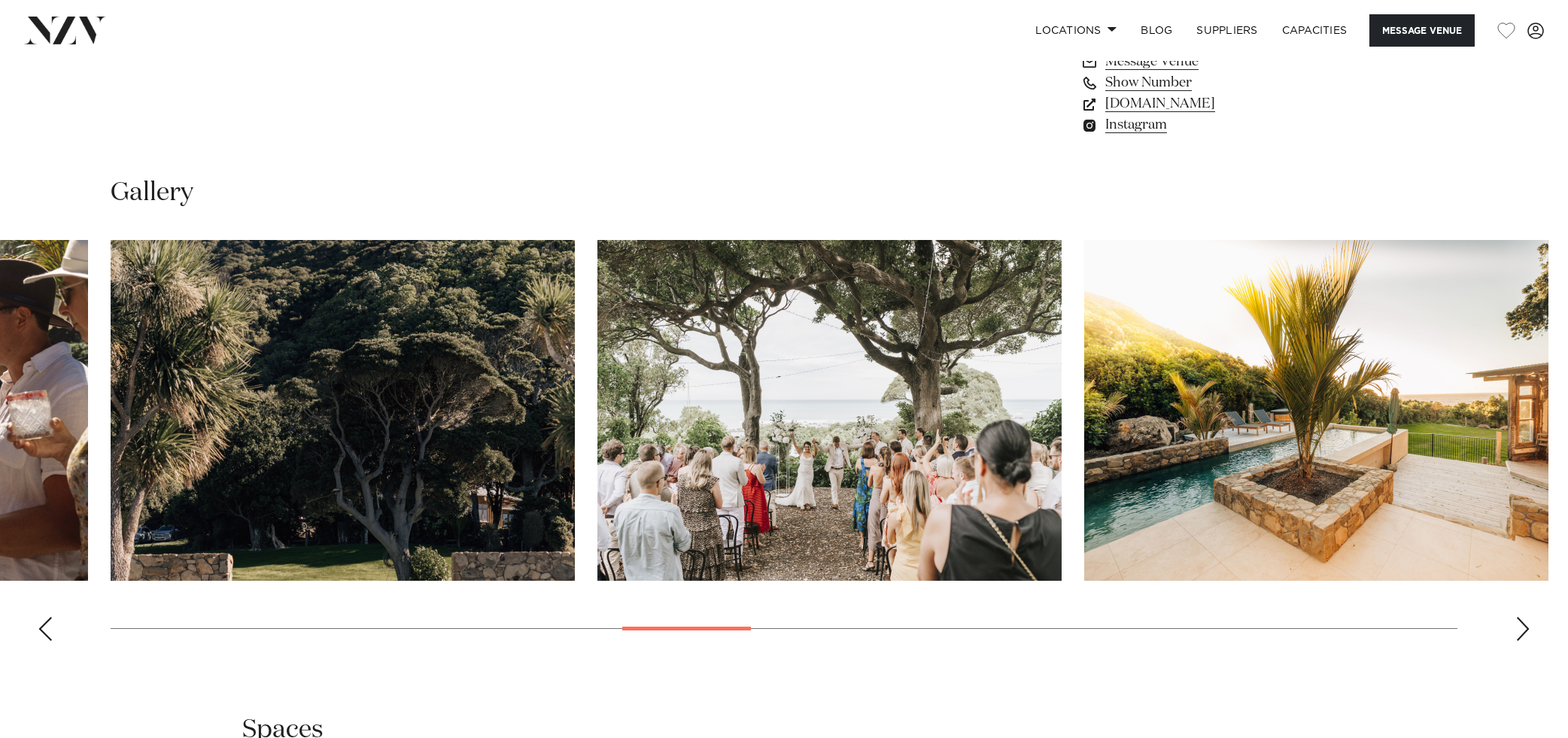
click at [1520, 633] on div "Next slide" at bounding box center [1523, 629] width 15 height 24
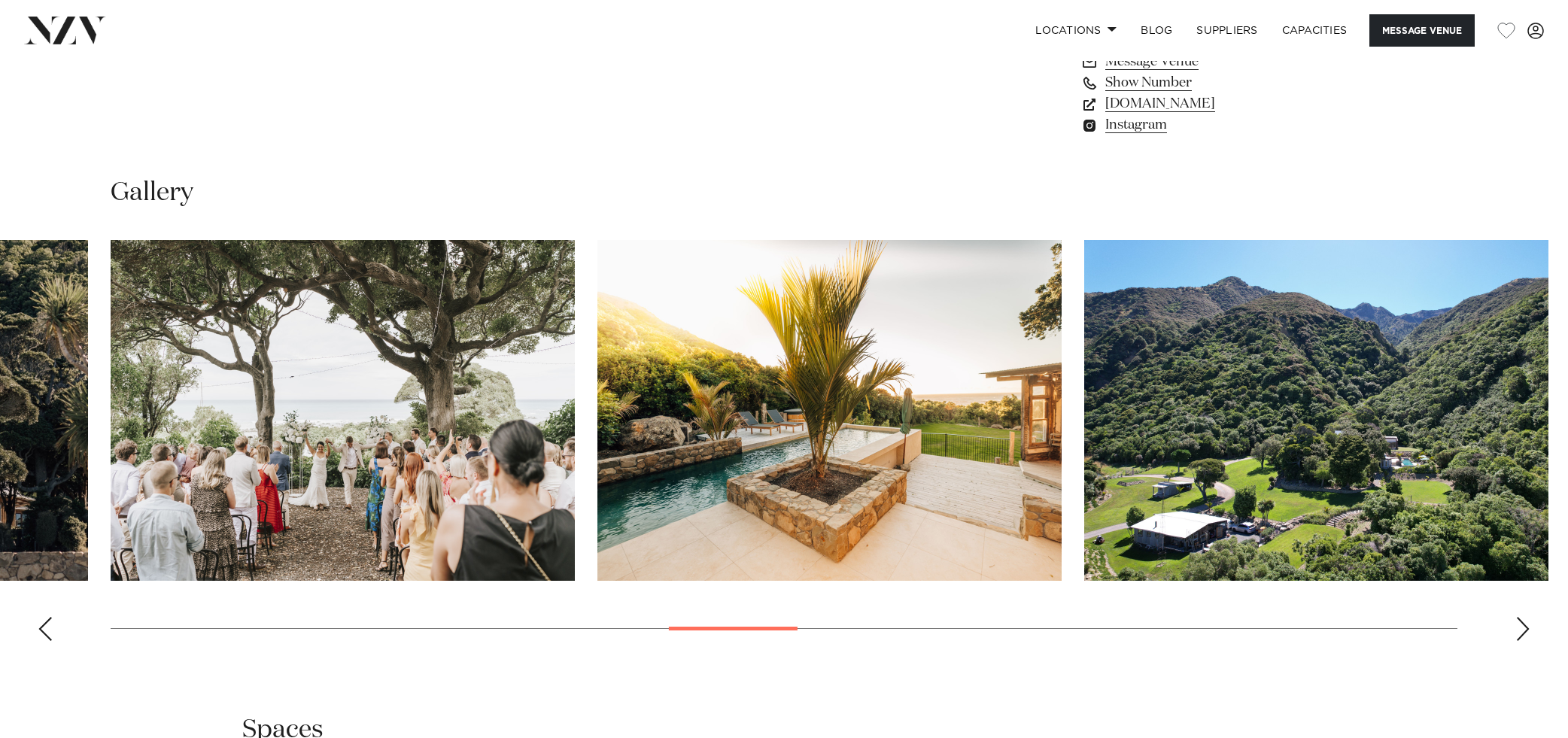
click at [1520, 633] on div "Next slide" at bounding box center [1523, 629] width 15 height 24
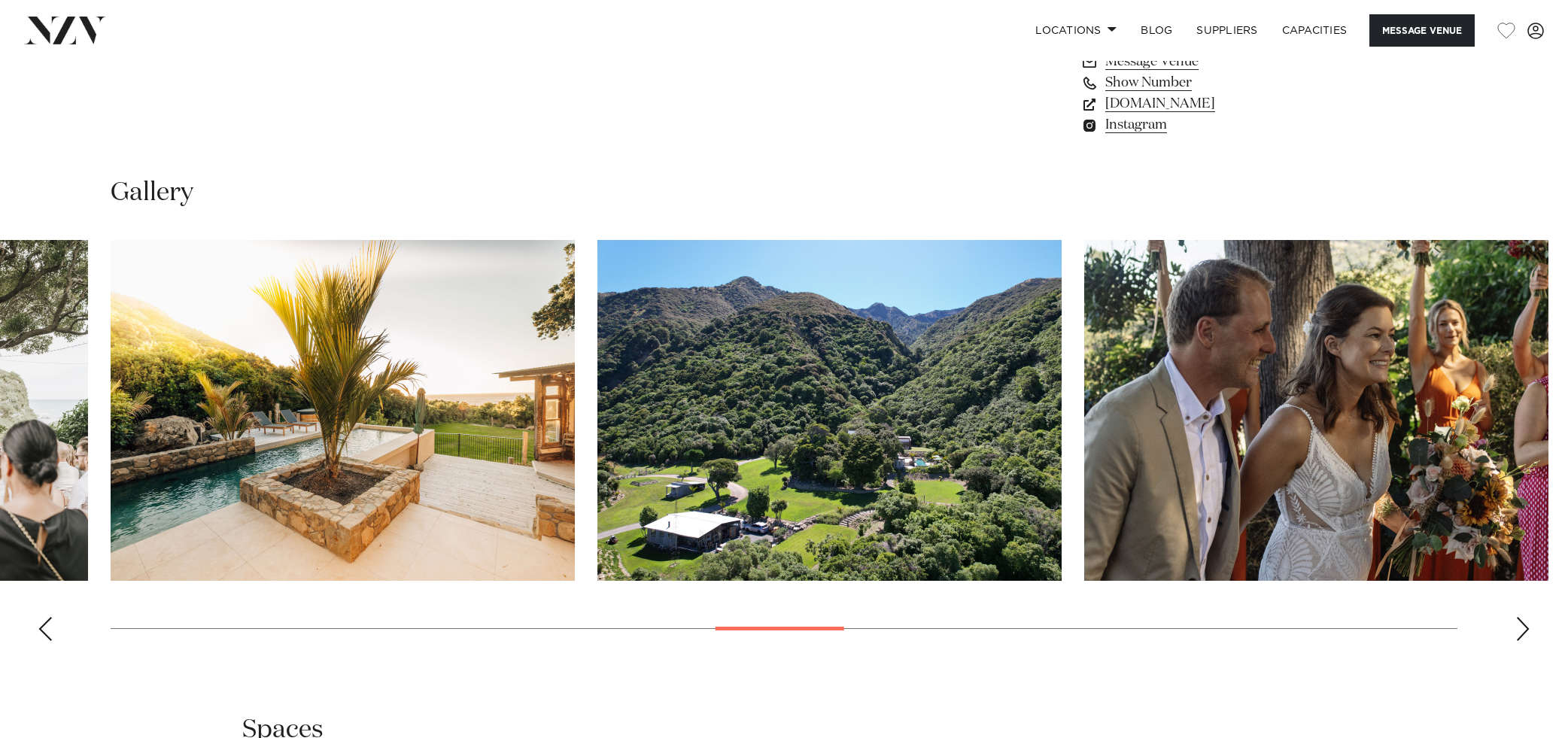
click at [1513, 630] on swiper-container at bounding box center [784, 446] width 1568 height 413
click at [1527, 636] on div "Next slide" at bounding box center [1523, 629] width 15 height 24
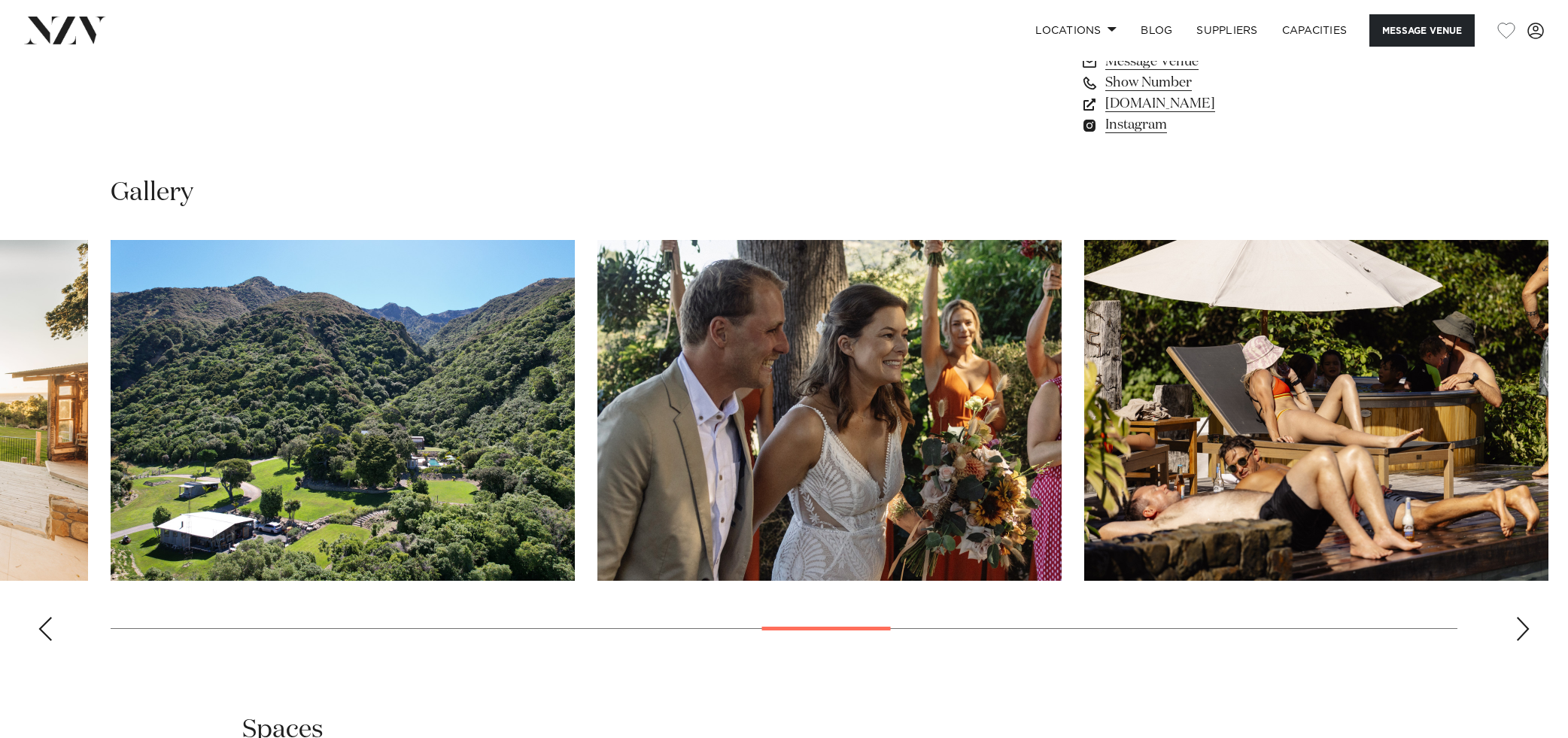
click at [1527, 636] on div "Next slide" at bounding box center [1523, 629] width 15 height 24
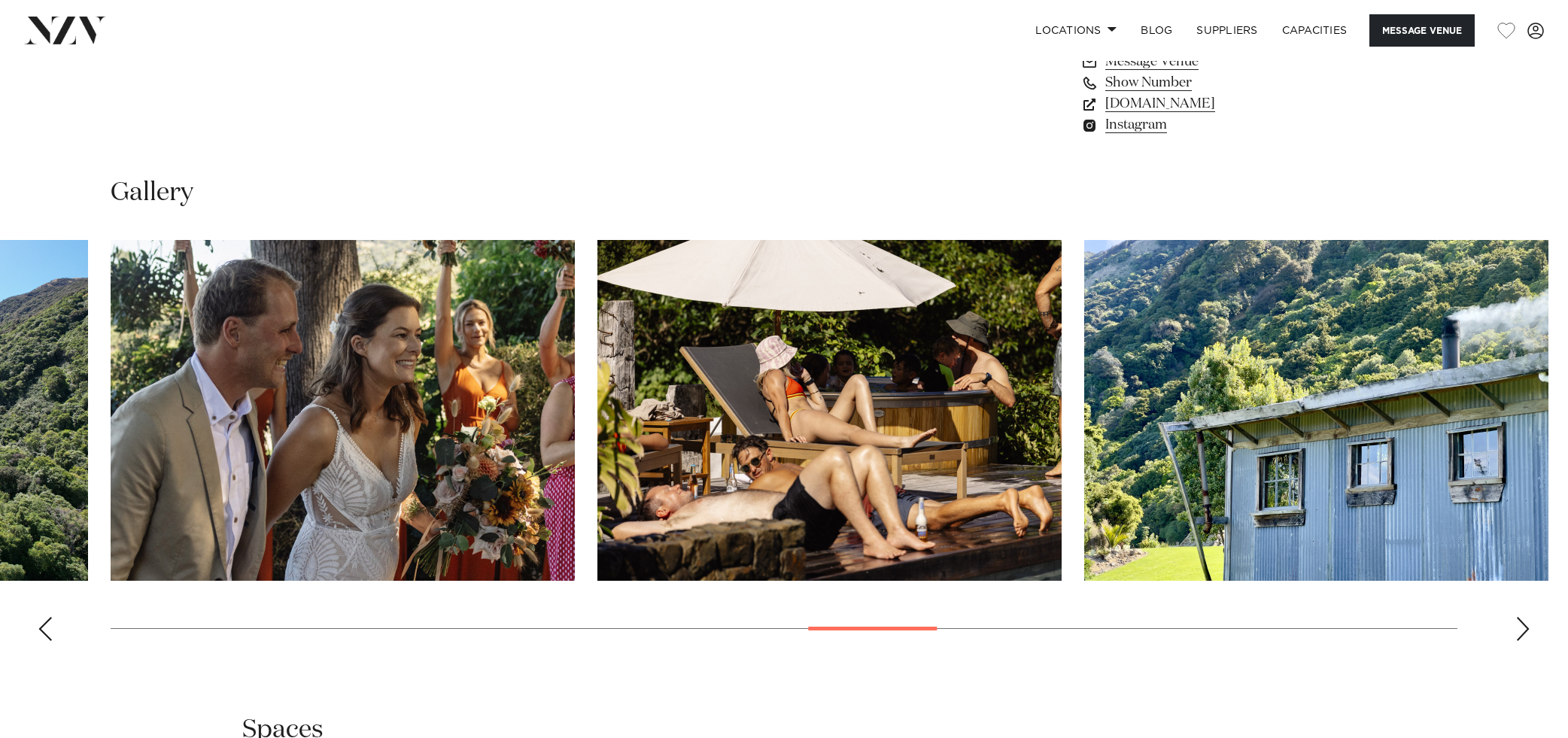
click at [1527, 636] on div "Next slide" at bounding box center [1523, 629] width 15 height 24
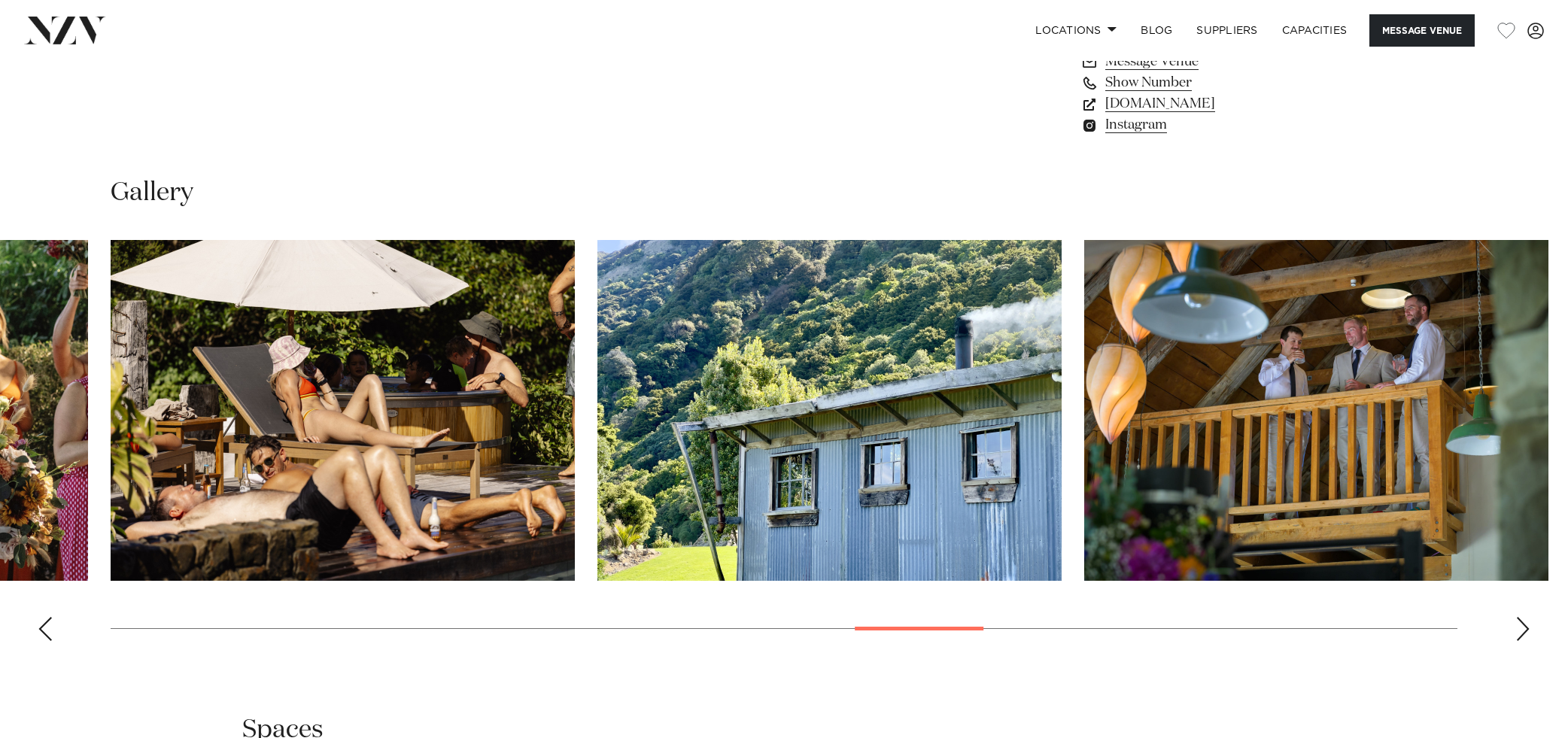
click at [1527, 636] on div "Next slide" at bounding box center [1523, 629] width 15 height 24
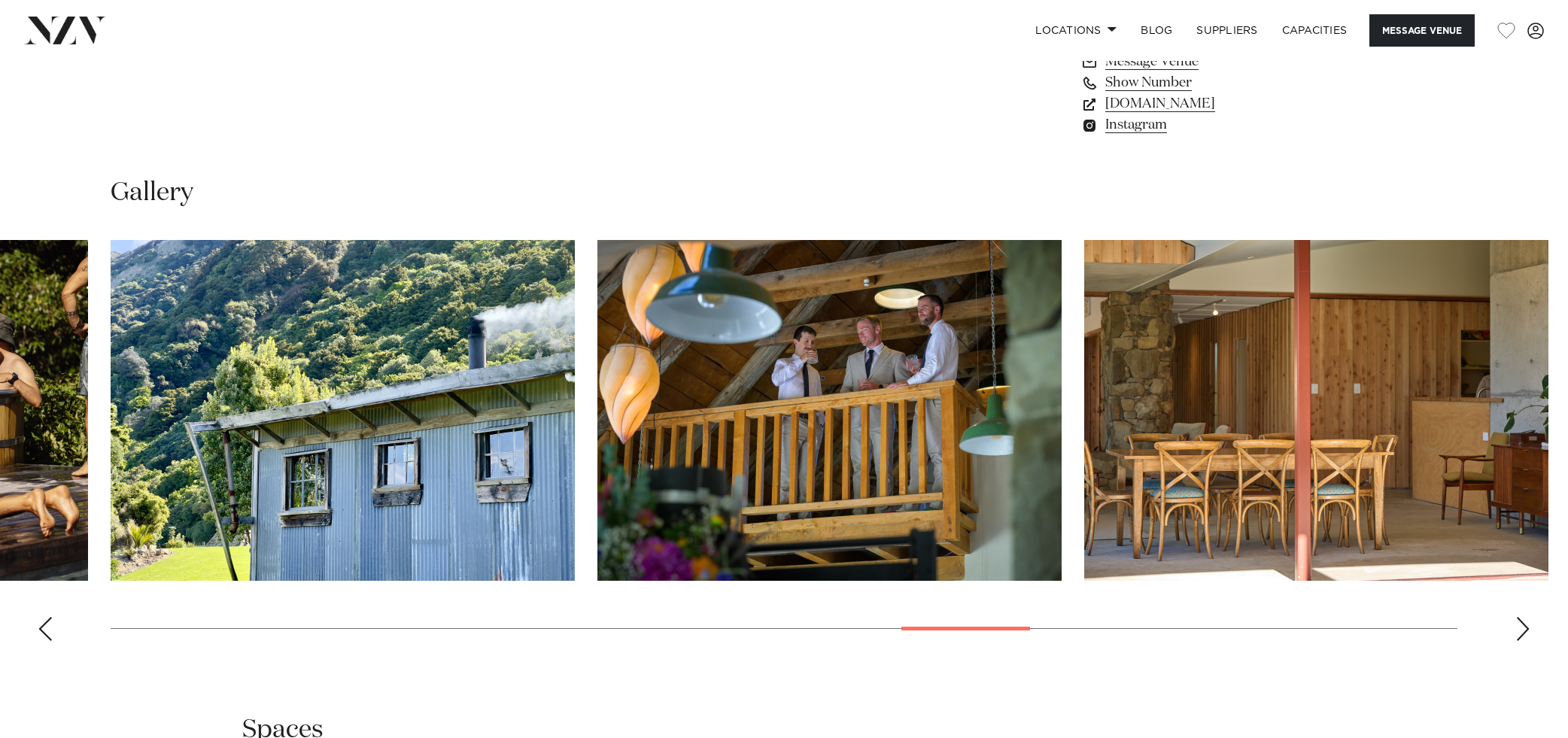
click at [1527, 636] on div "Next slide" at bounding box center [1523, 629] width 15 height 24
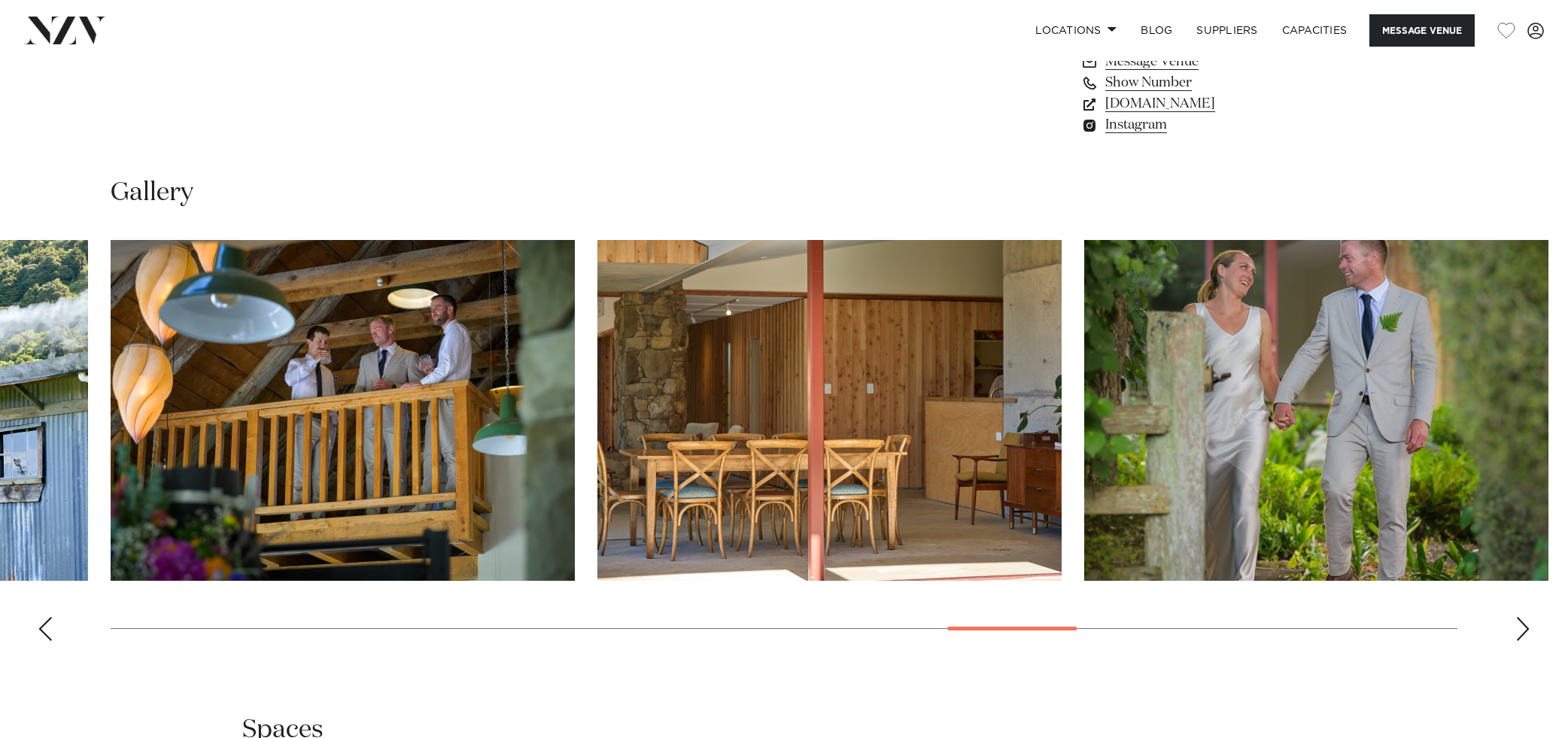
click at [1527, 636] on div "Next slide" at bounding box center [1523, 629] width 15 height 24
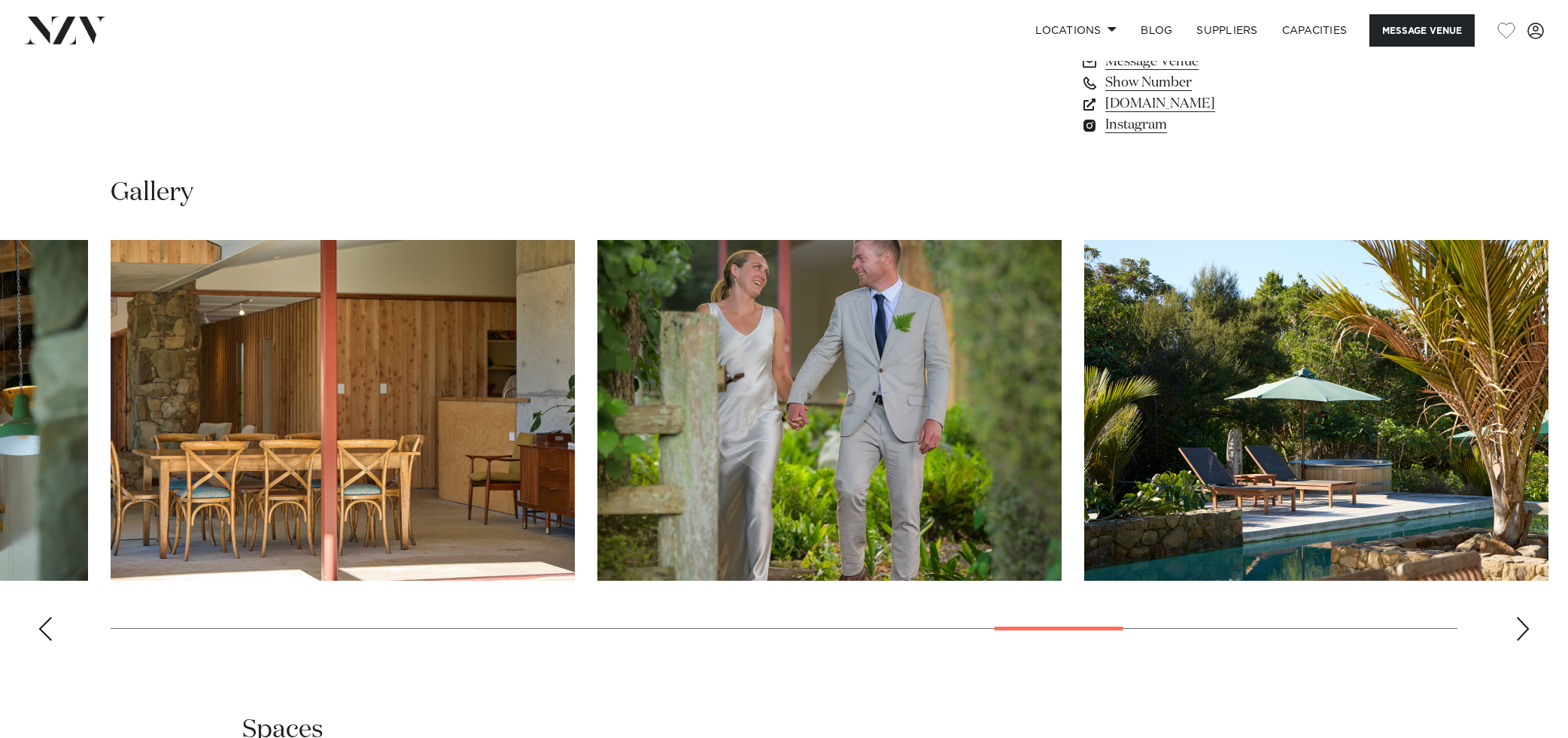
click at [1510, 630] on swiper-container at bounding box center [784, 446] width 1568 height 413
click at [1521, 630] on div "Next slide" at bounding box center [1523, 629] width 15 height 24
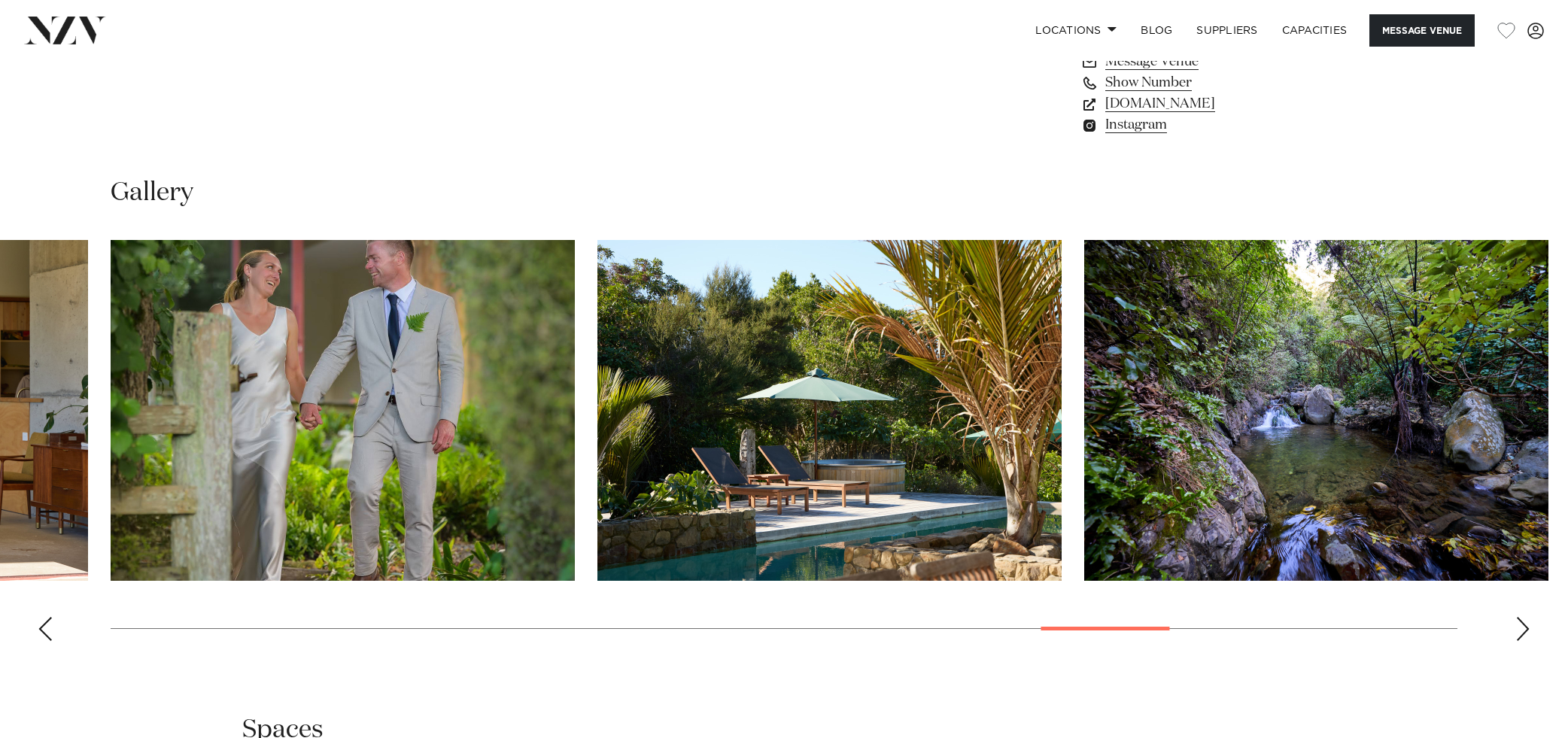
click at [1521, 630] on div "Next slide" at bounding box center [1523, 629] width 15 height 24
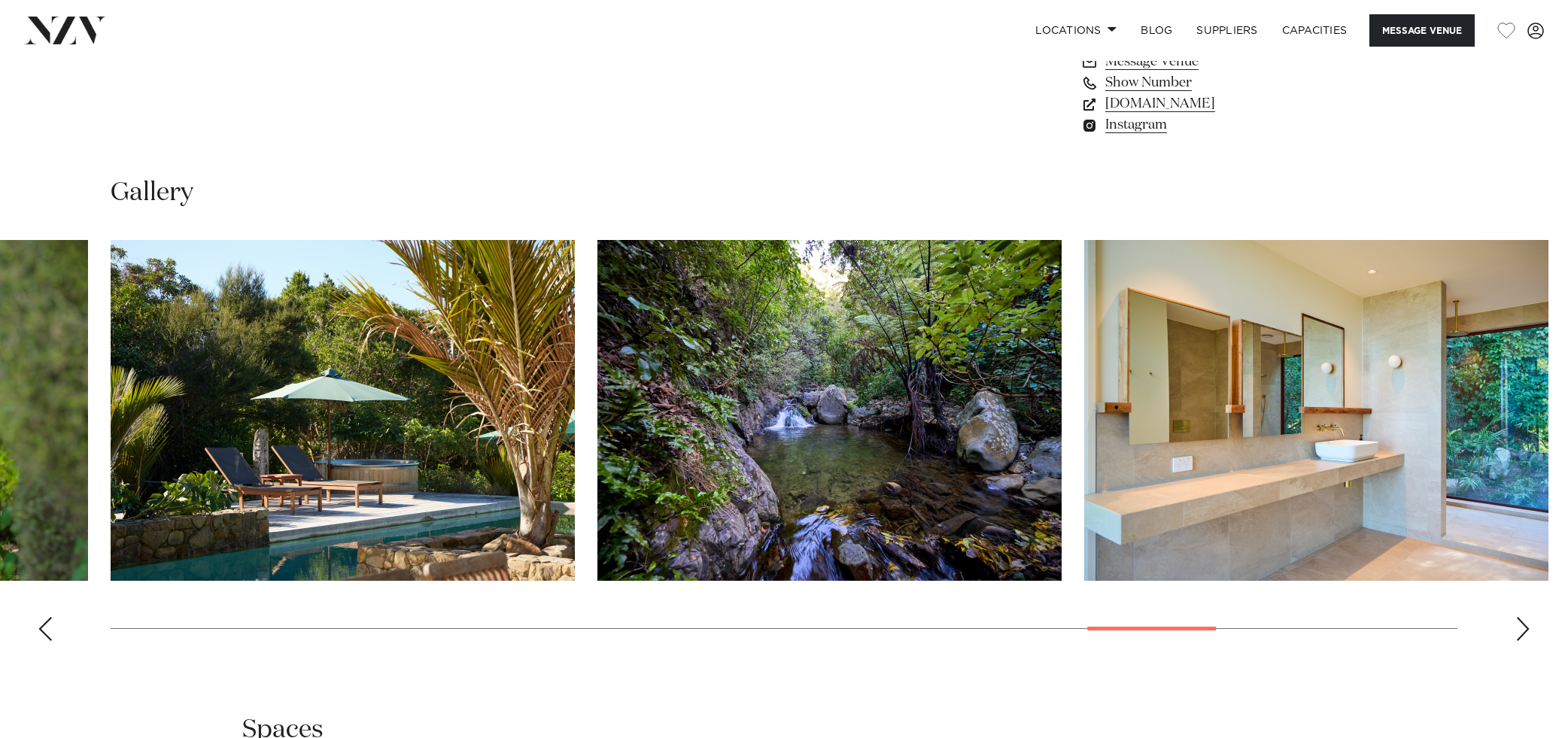
click at [1521, 630] on div "Next slide" at bounding box center [1523, 629] width 15 height 24
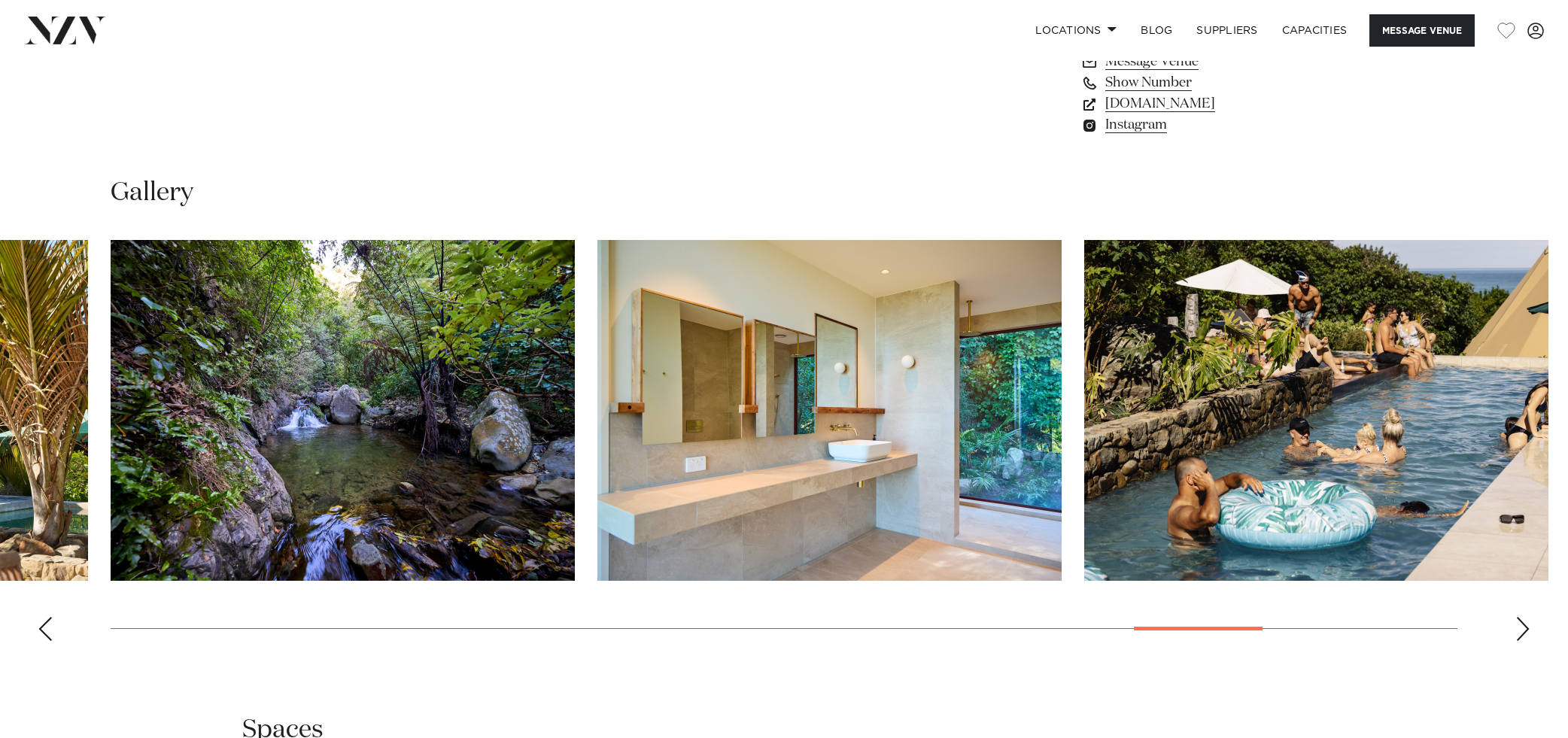
click at [1521, 630] on div "Next slide" at bounding box center [1523, 629] width 15 height 24
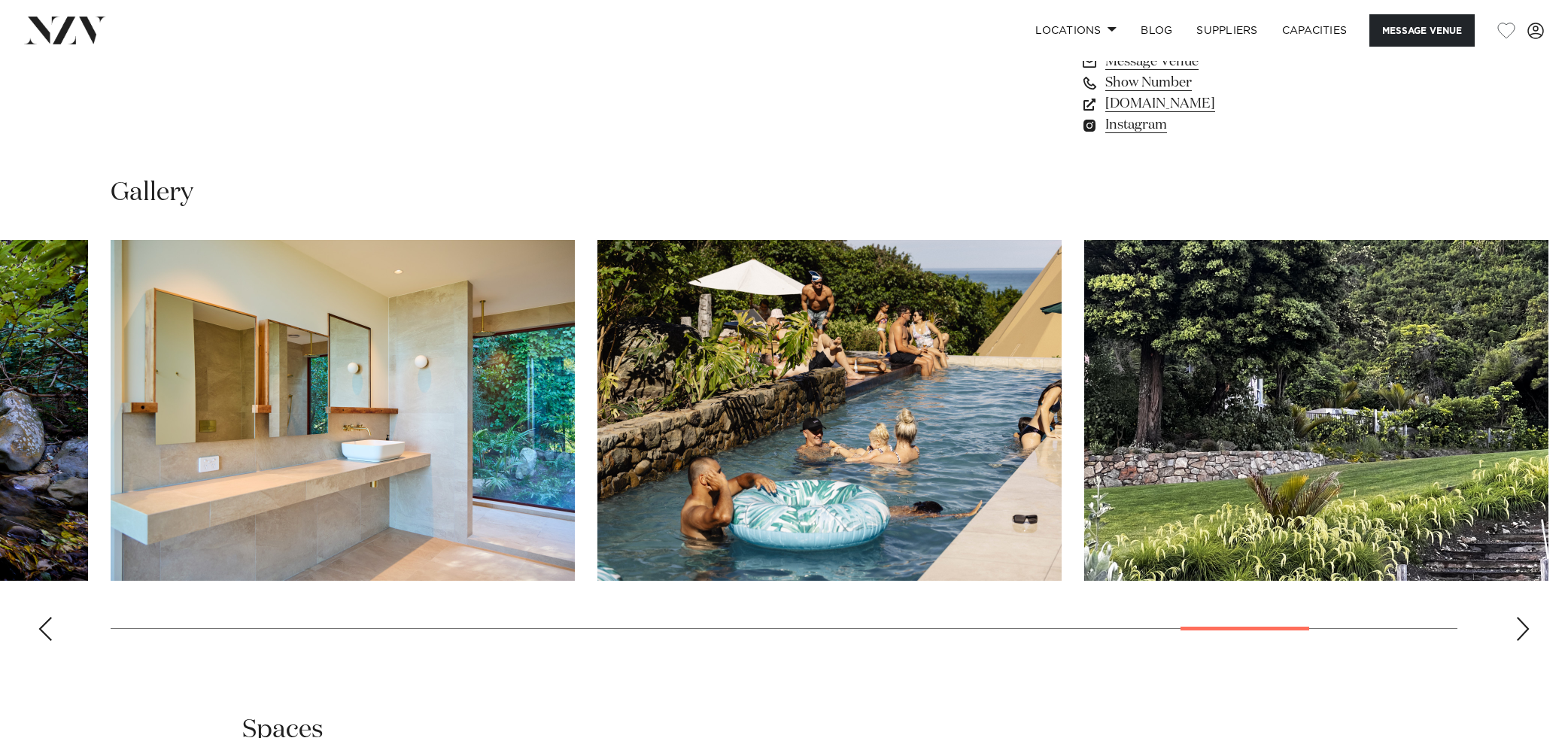
click at [1521, 630] on div "Next slide" at bounding box center [1523, 629] width 15 height 24
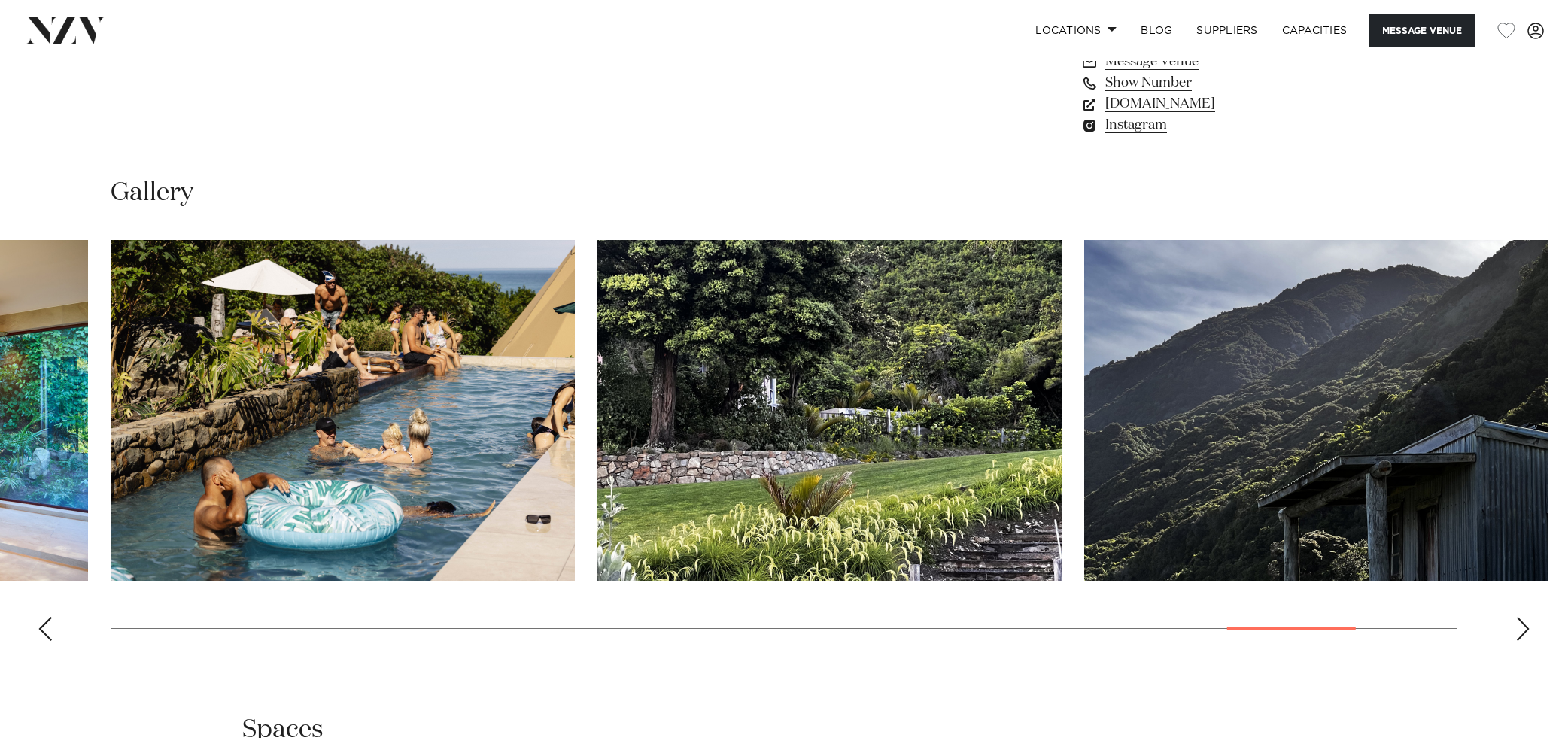
click at [1523, 634] on div "Next slide" at bounding box center [1523, 629] width 15 height 24
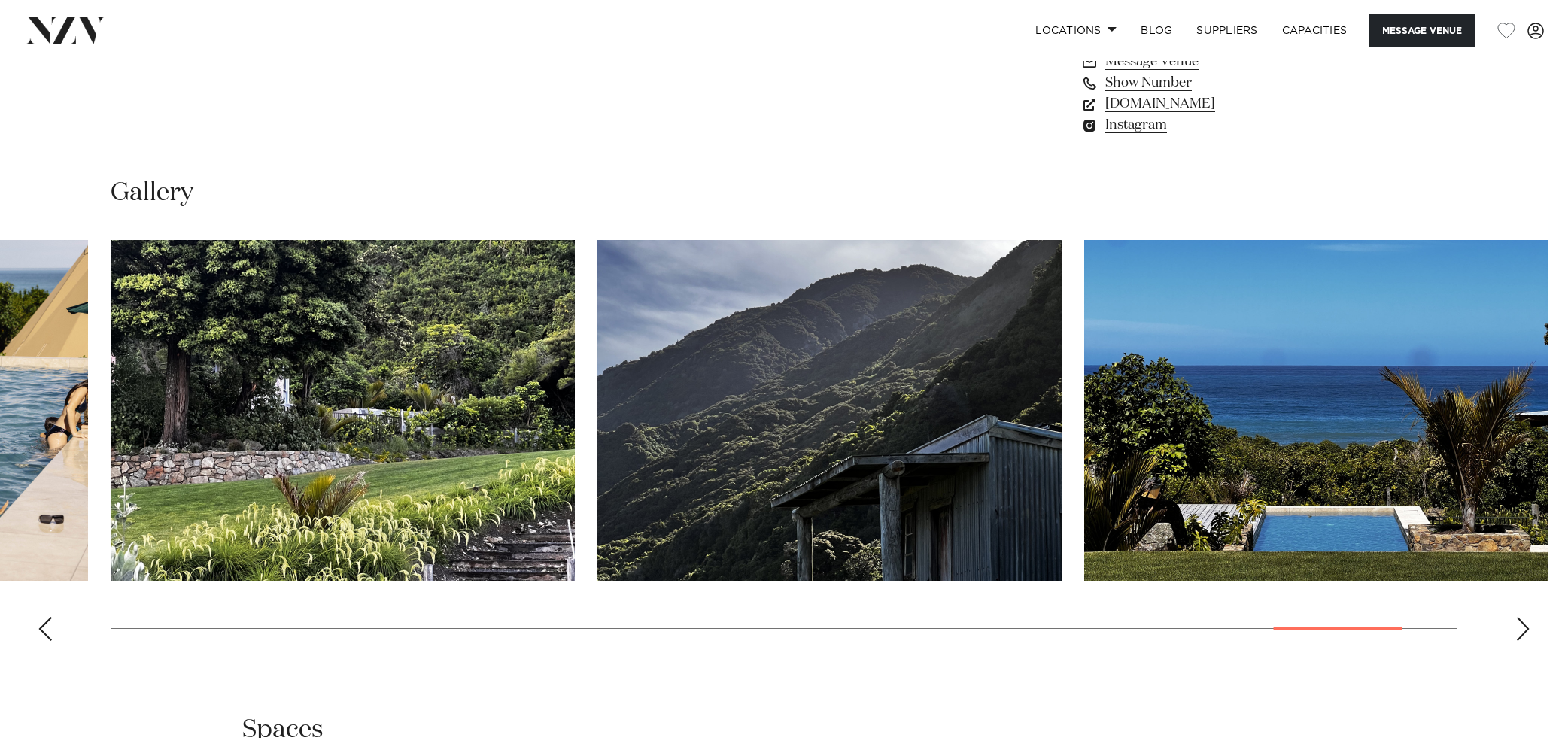
click at [1523, 634] on div "Next slide" at bounding box center [1523, 629] width 15 height 24
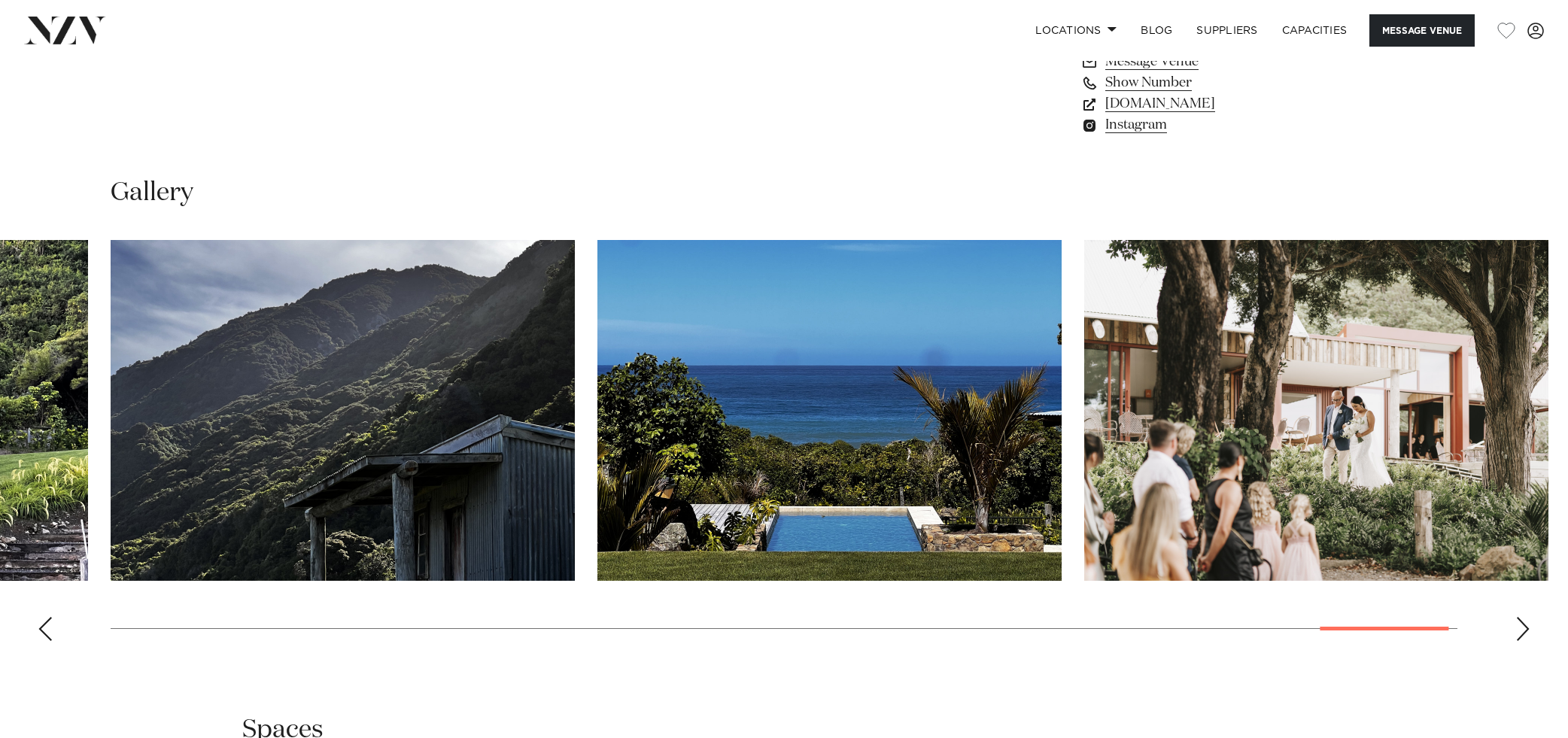
click at [1523, 634] on div "Next slide" at bounding box center [1523, 629] width 15 height 24
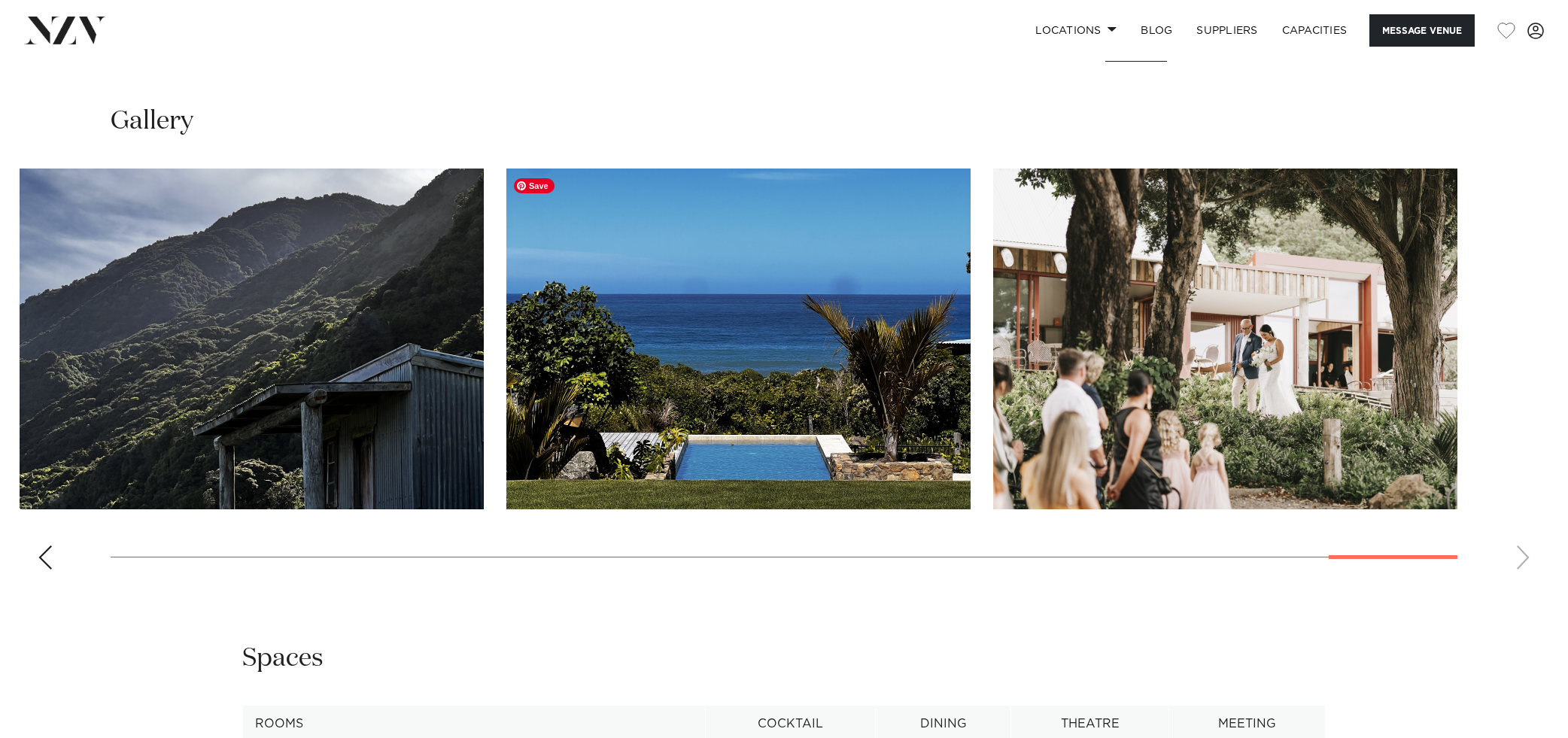
scroll to position [1461, 0]
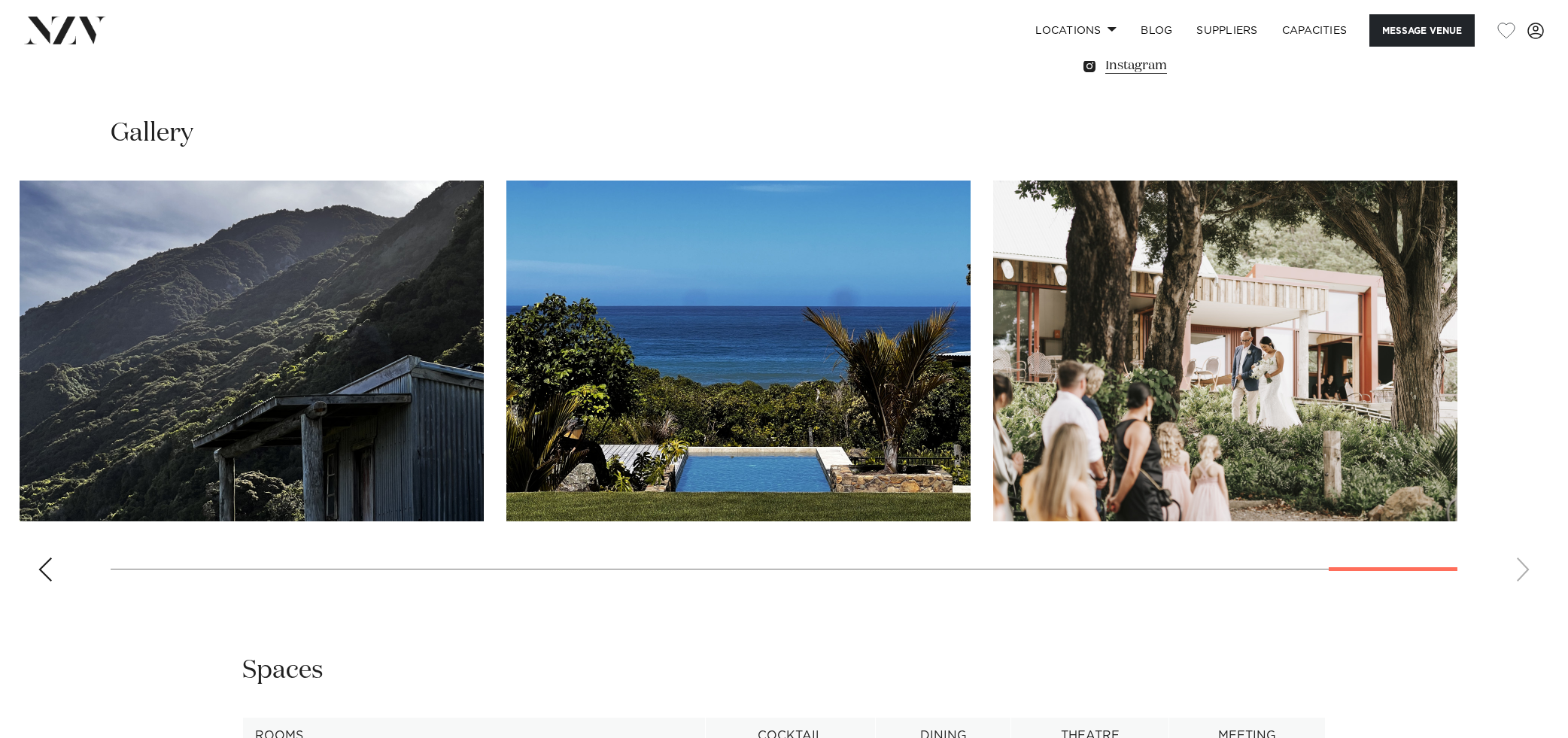
click at [1517, 572] on swiper-container at bounding box center [784, 387] width 1568 height 413
click at [1522, 571] on swiper-container at bounding box center [784, 387] width 1568 height 413
click at [47, 577] on div "Previous slide" at bounding box center [45, 569] width 15 height 24
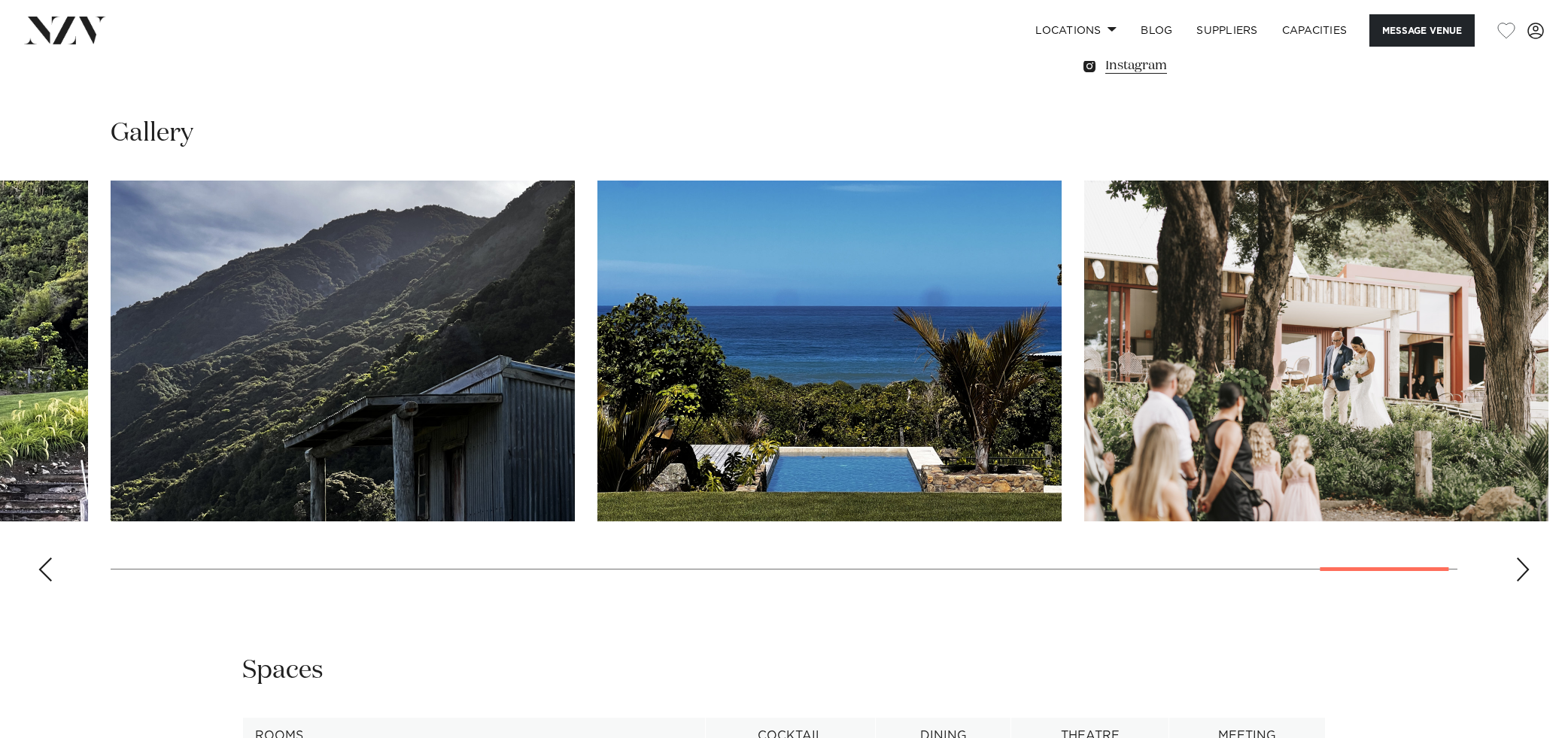
click at [47, 577] on div "Previous slide" at bounding box center [45, 569] width 15 height 24
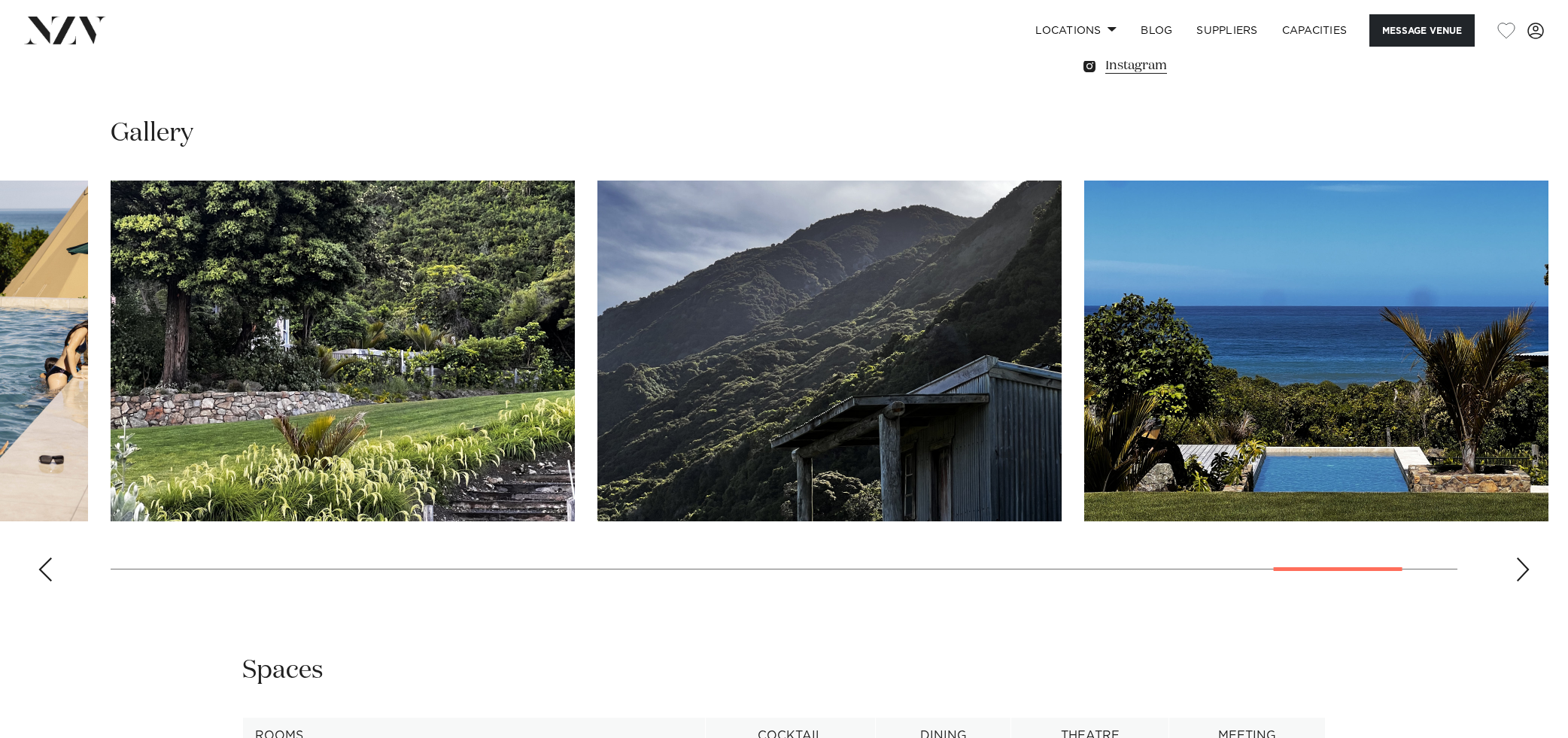
click at [47, 577] on div "Previous slide" at bounding box center [45, 569] width 15 height 24
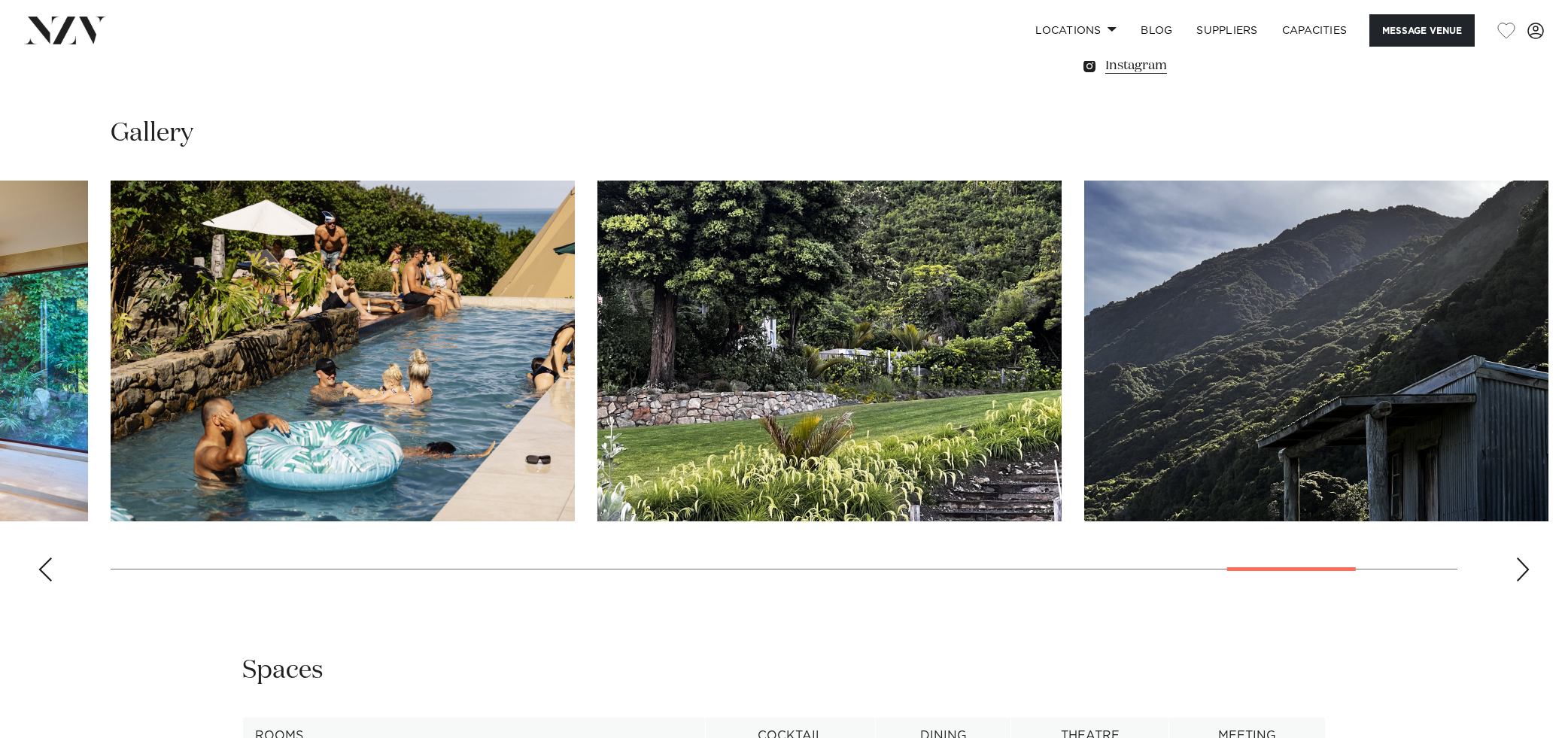
click at [47, 577] on div "Previous slide" at bounding box center [45, 569] width 15 height 24
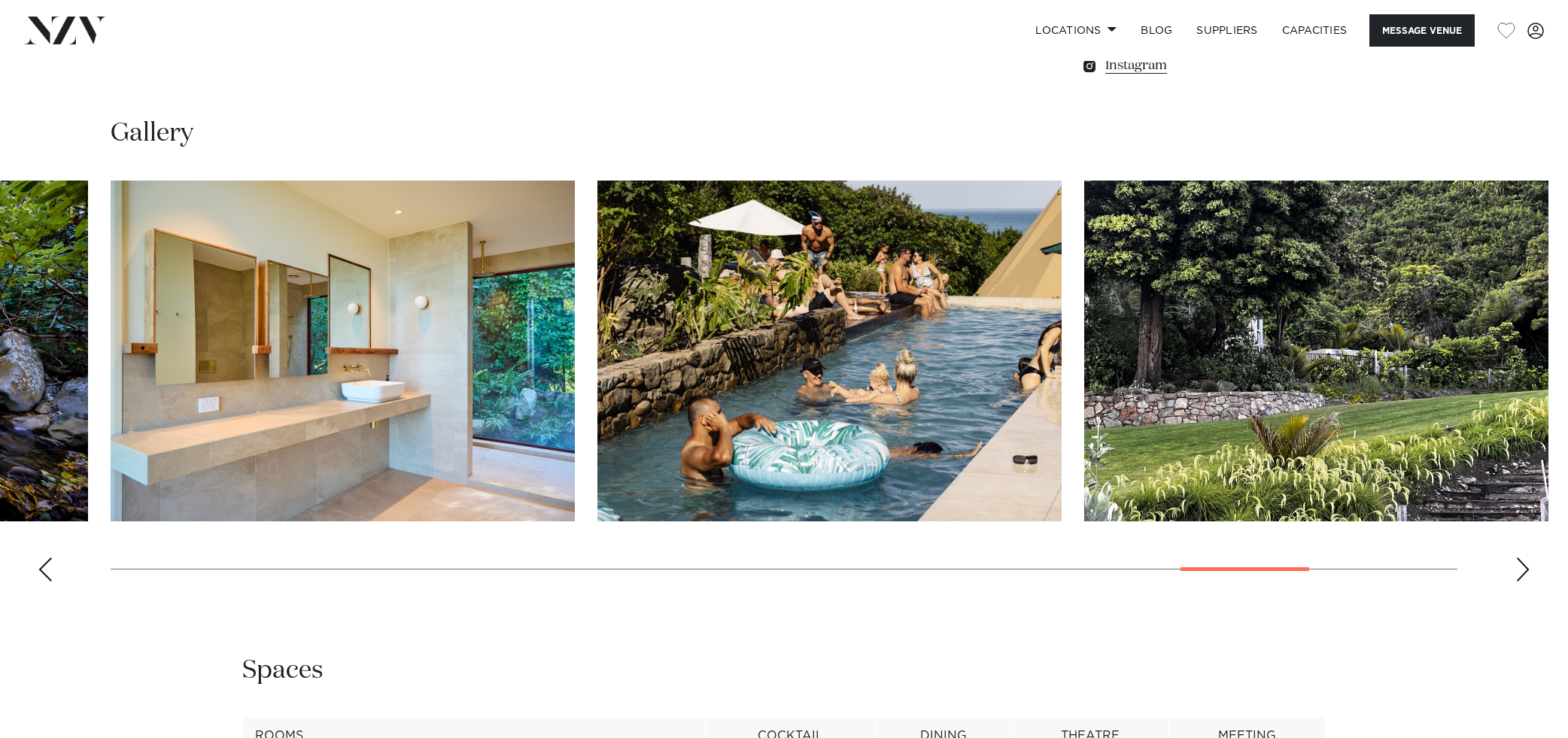
click at [47, 577] on div "Previous slide" at bounding box center [45, 569] width 15 height 24
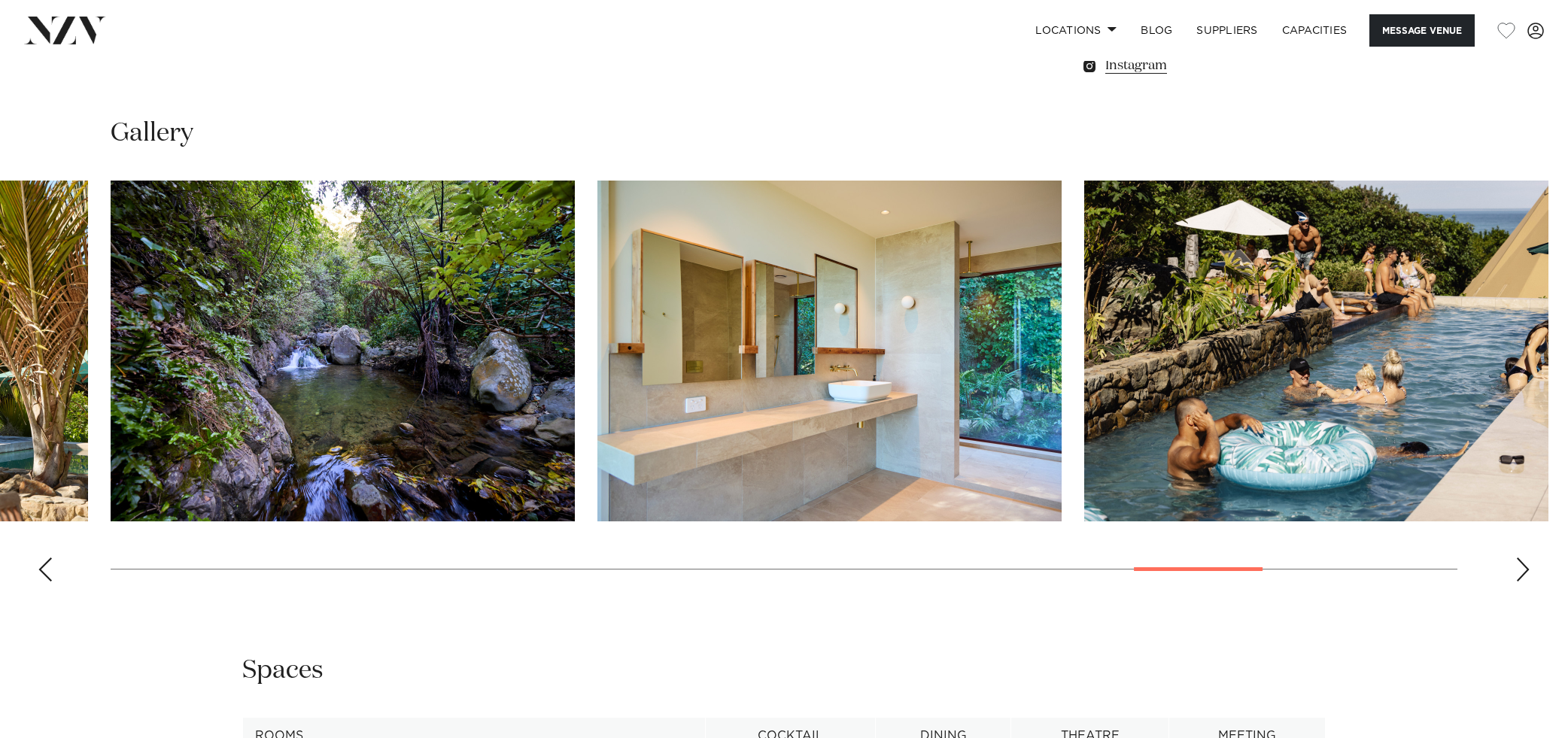
click at [47, 577] on div "Previous slide" at bounding box center [45, 569] width 15 height 24
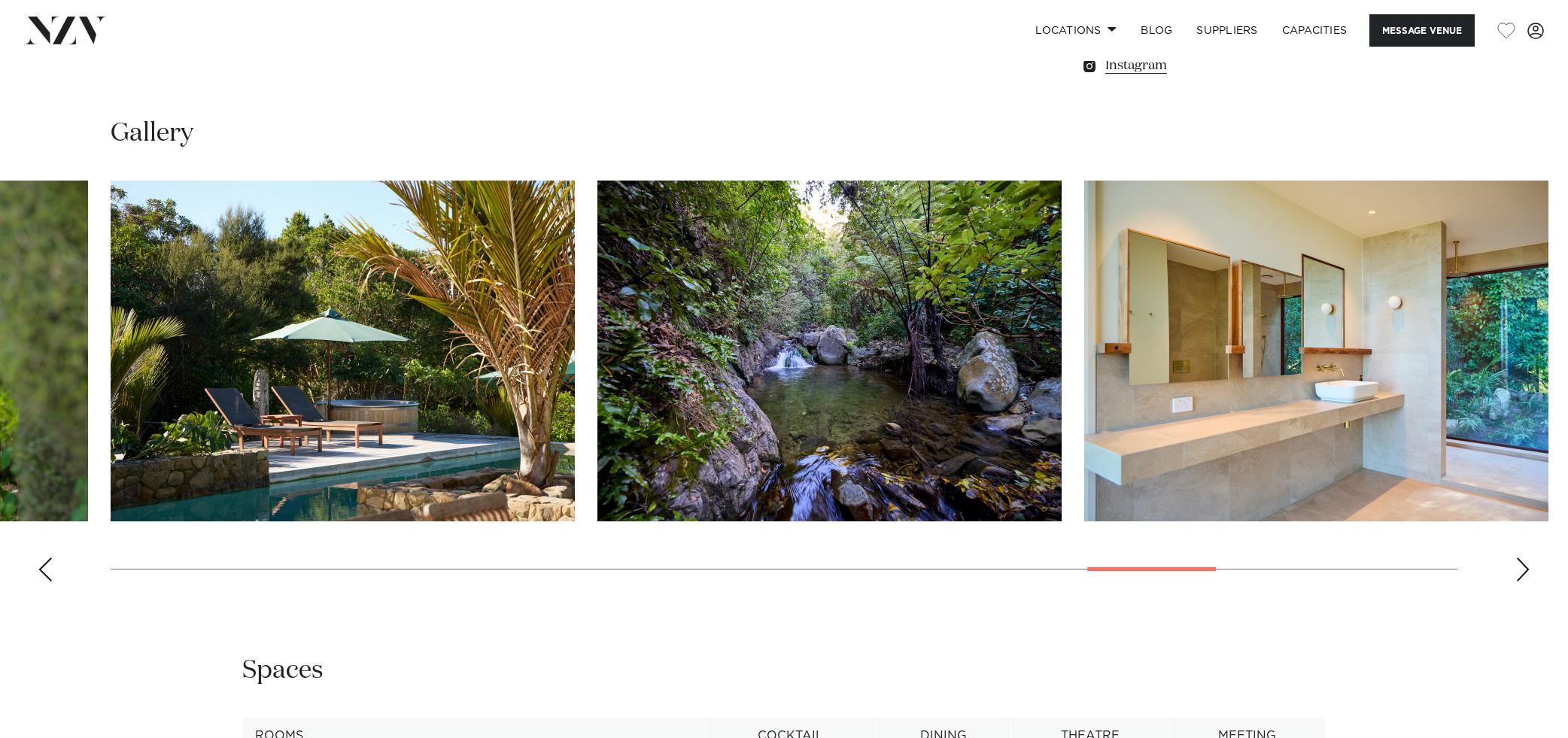
click at [47, 577] on div "Previous slide" at bounding box center [45, 569] width 15 height 24
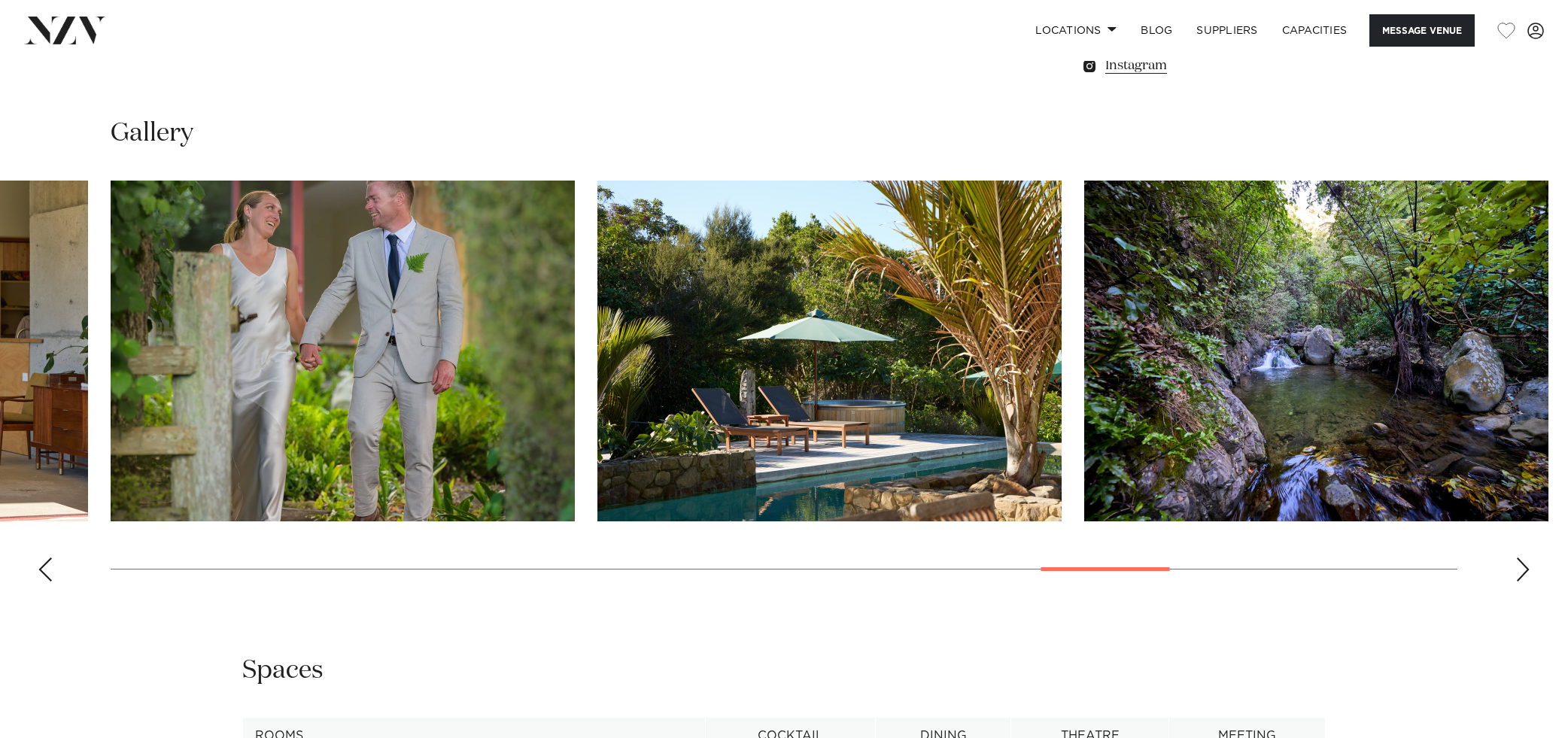
click at [47, 577] on div "Previous slide" at bounding box center [45, 569] width 15 height 24
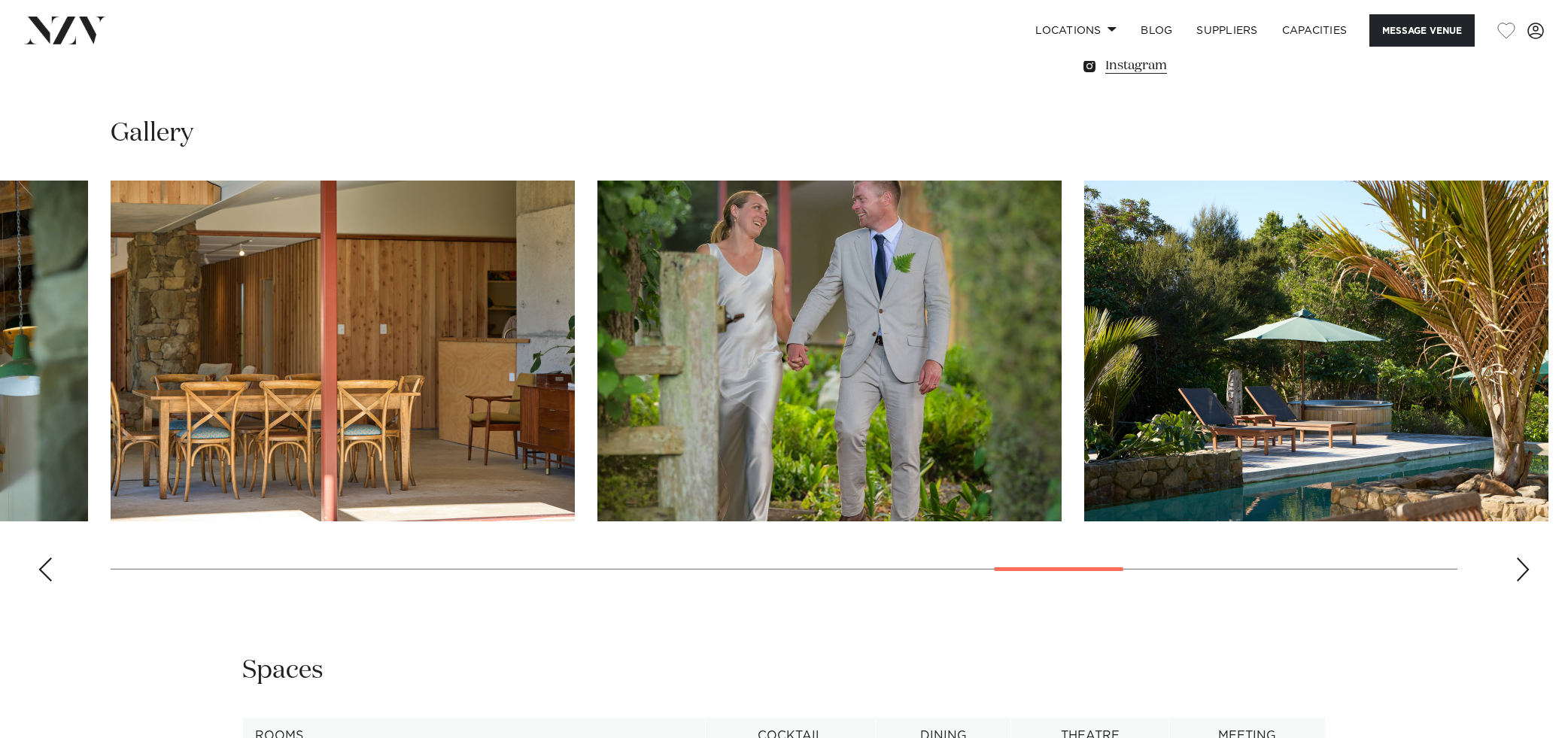
click at [47, 577] on div "Previous slide" at bounding box center [45, 569] width 15 height 24
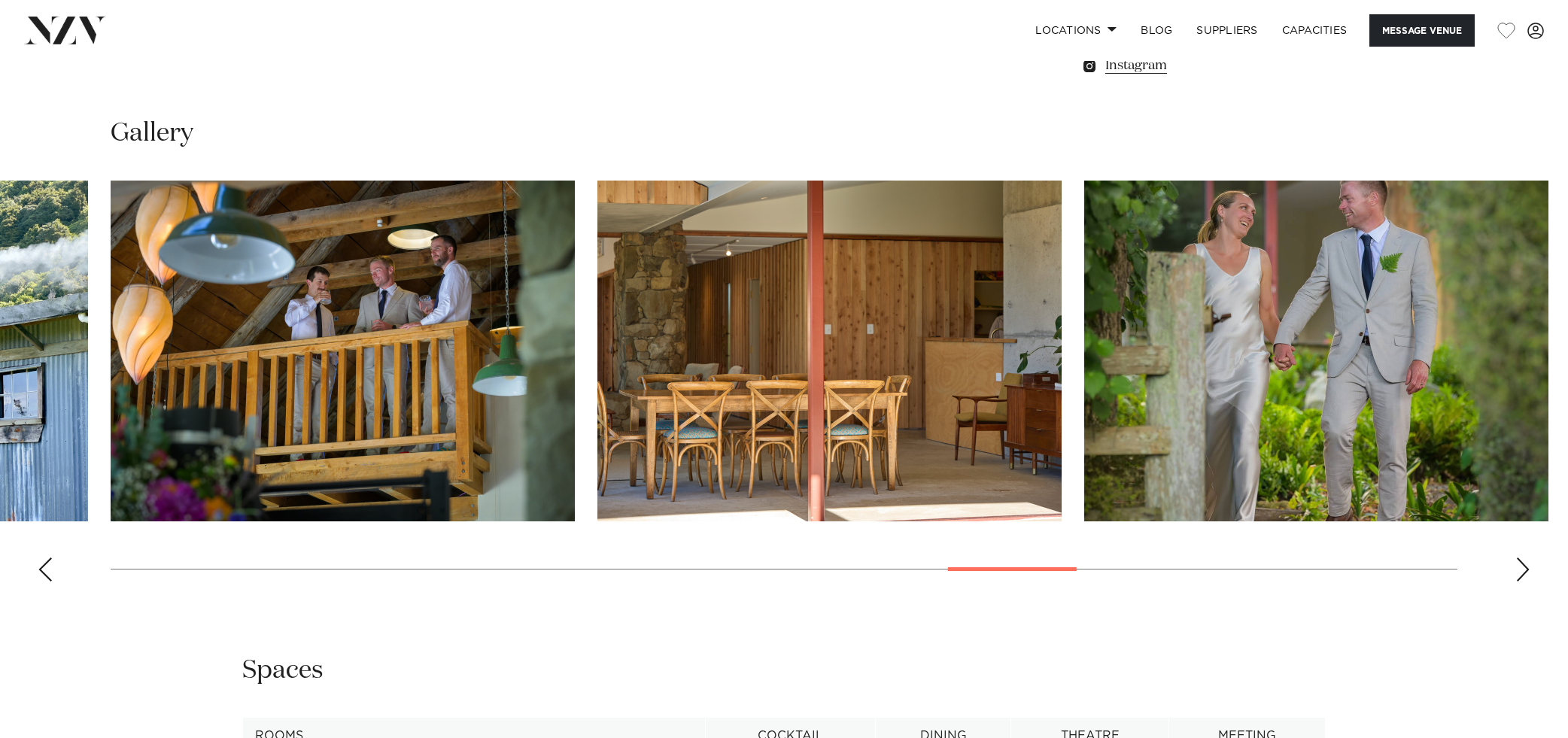
click at [47, 577] on div "Previous slide" at bounding box center [45, 569] width 15 height 24
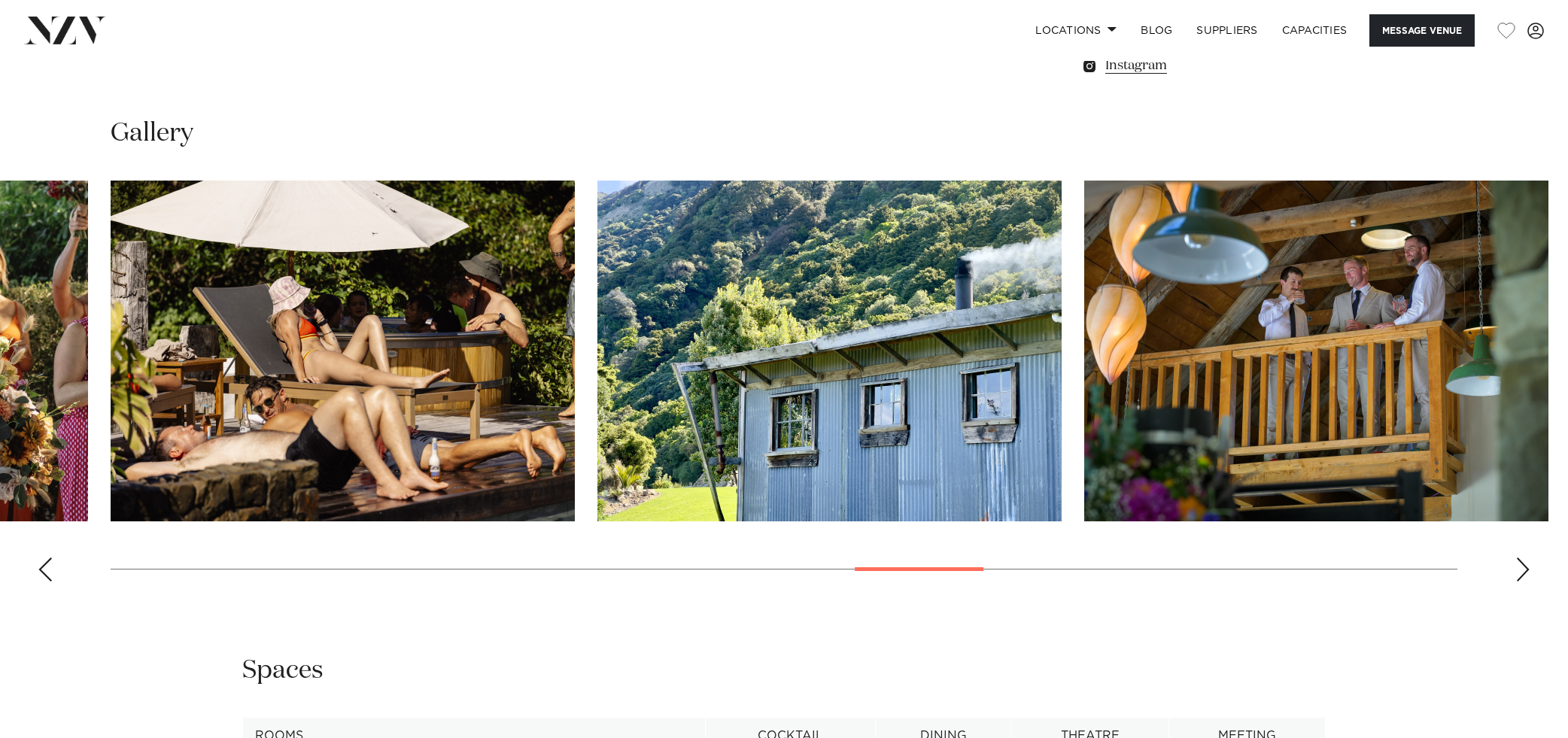
click at [47, 577] on div "Previous slide" at bounding box center [45, 569] width 15 height 24
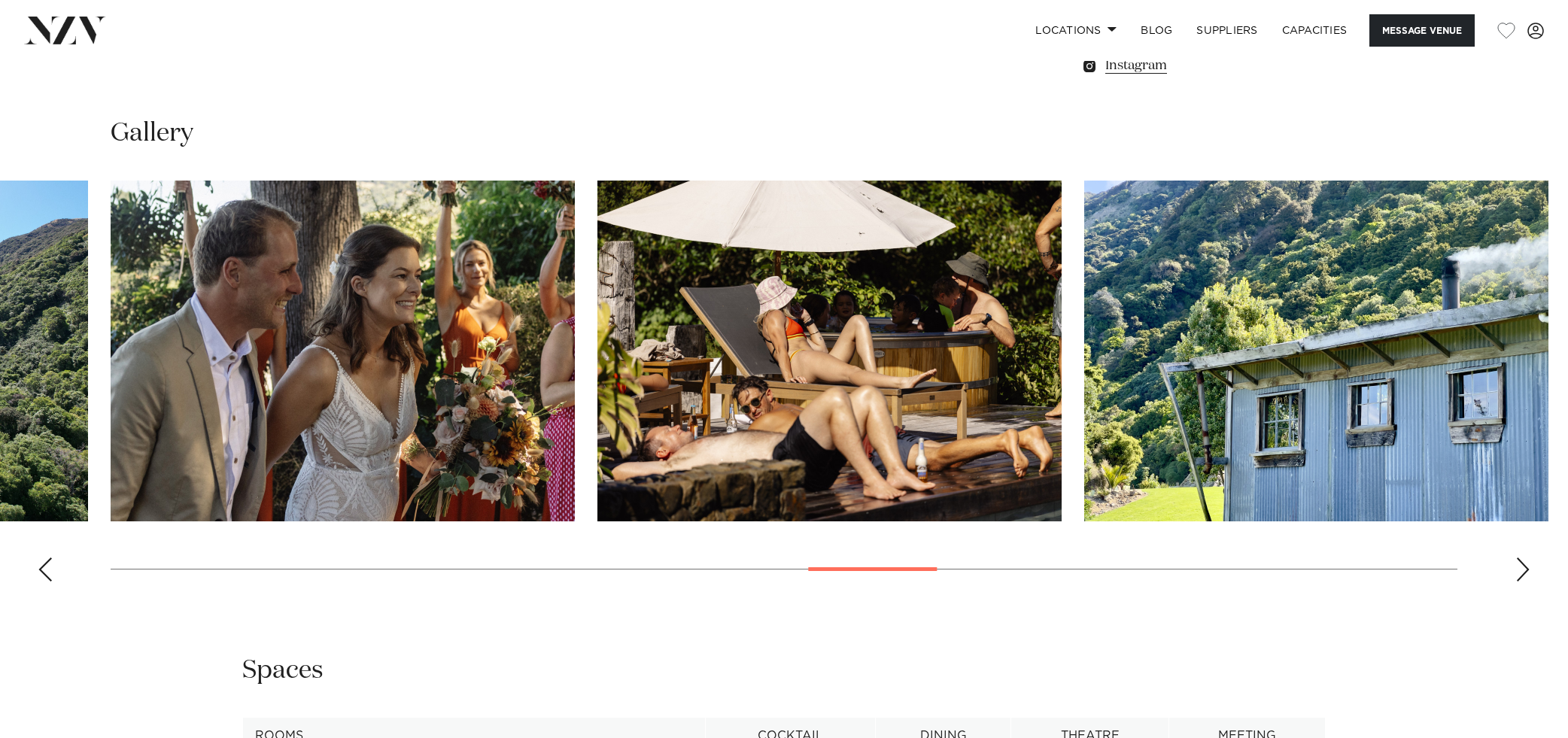
click at [47, 577] on div "Previous slide" at bounding box center [45, 569] width 15 height 24
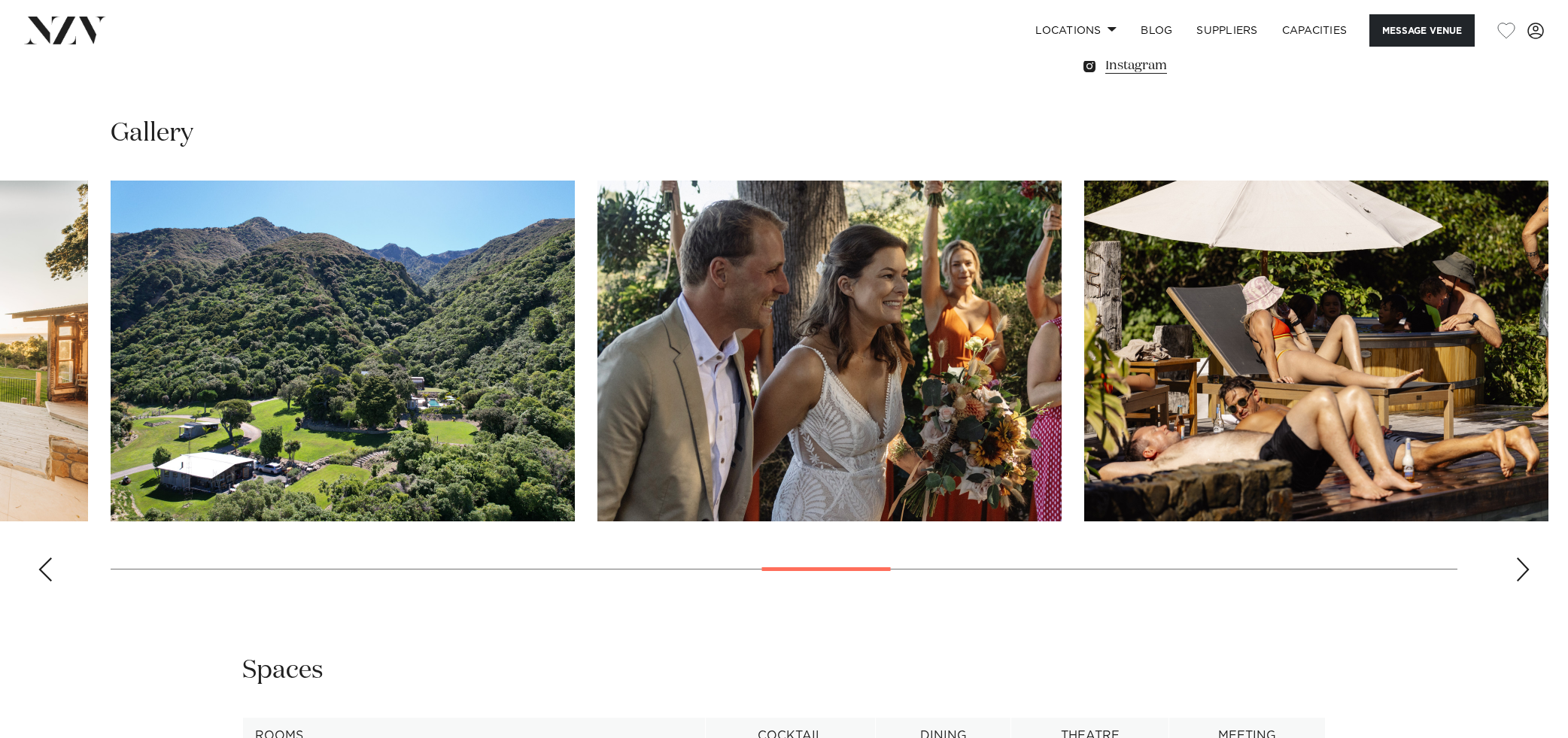
click at [47, 577] on div "Previous slide" at bounding box center [45, 569] width 15 height 24
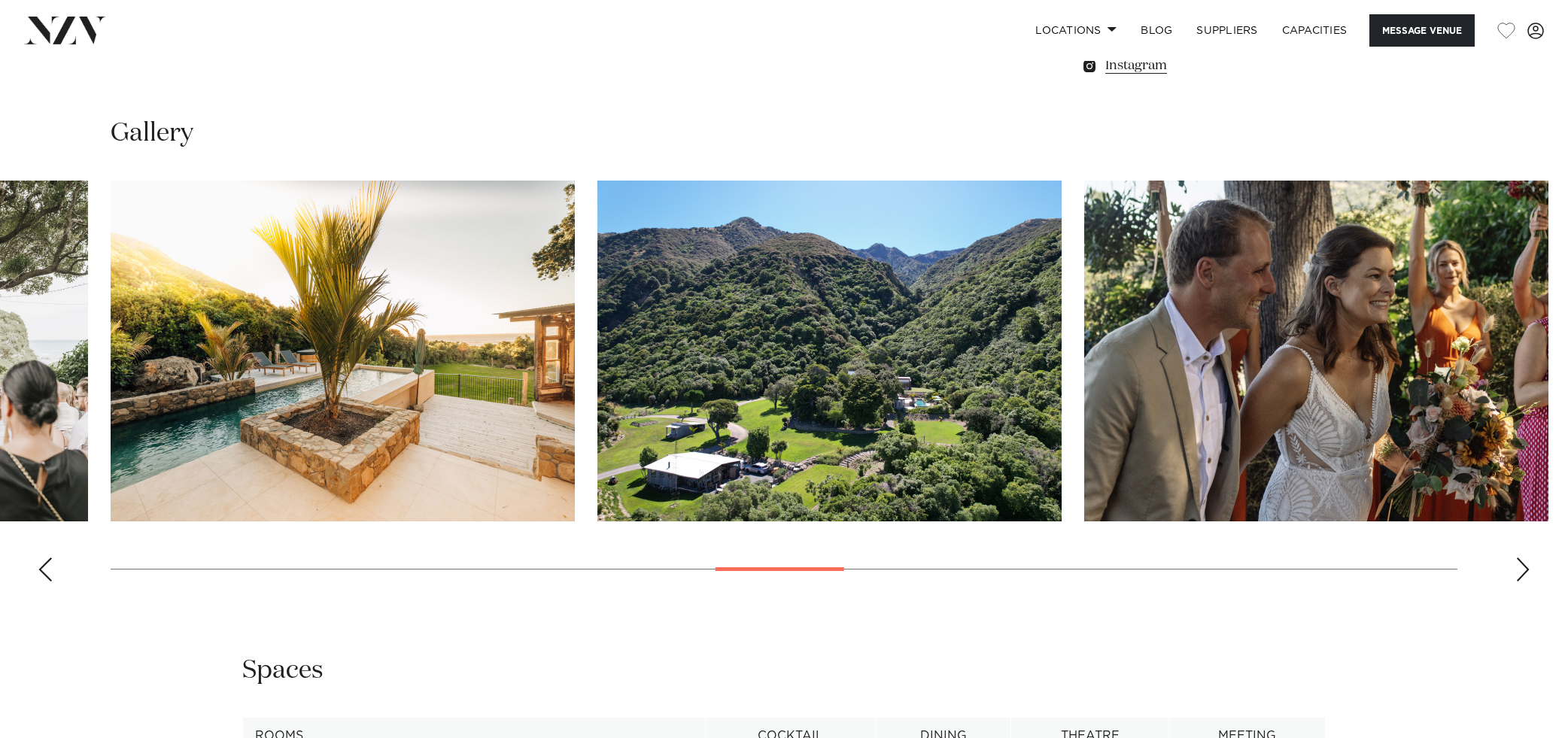
click at [47, 577] on div "Previous slide" at bounding box center [45, 569] width 15 height 24
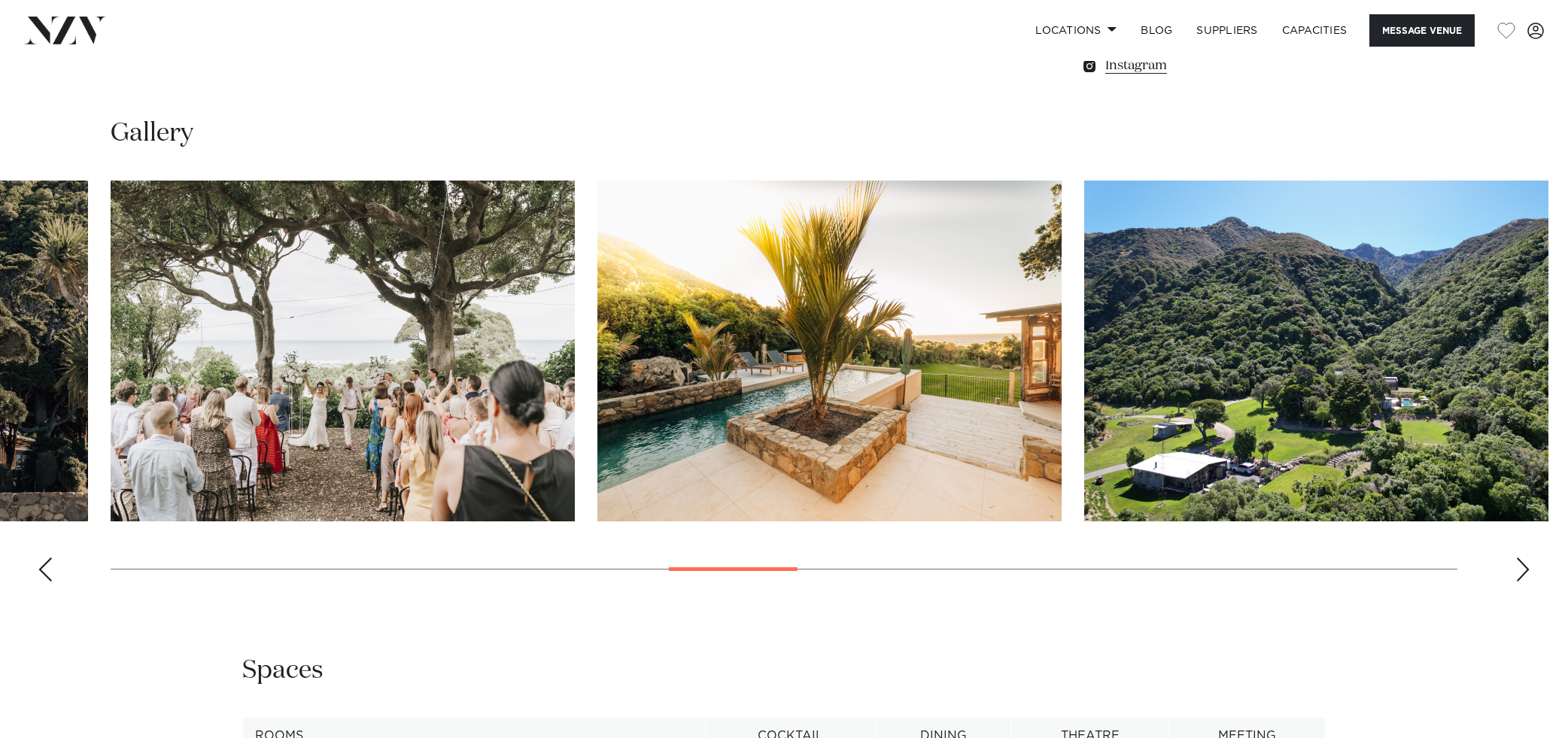
click at [47, 577] on div "Previous slide" at bounding box center [45, 569] width 15 height 24
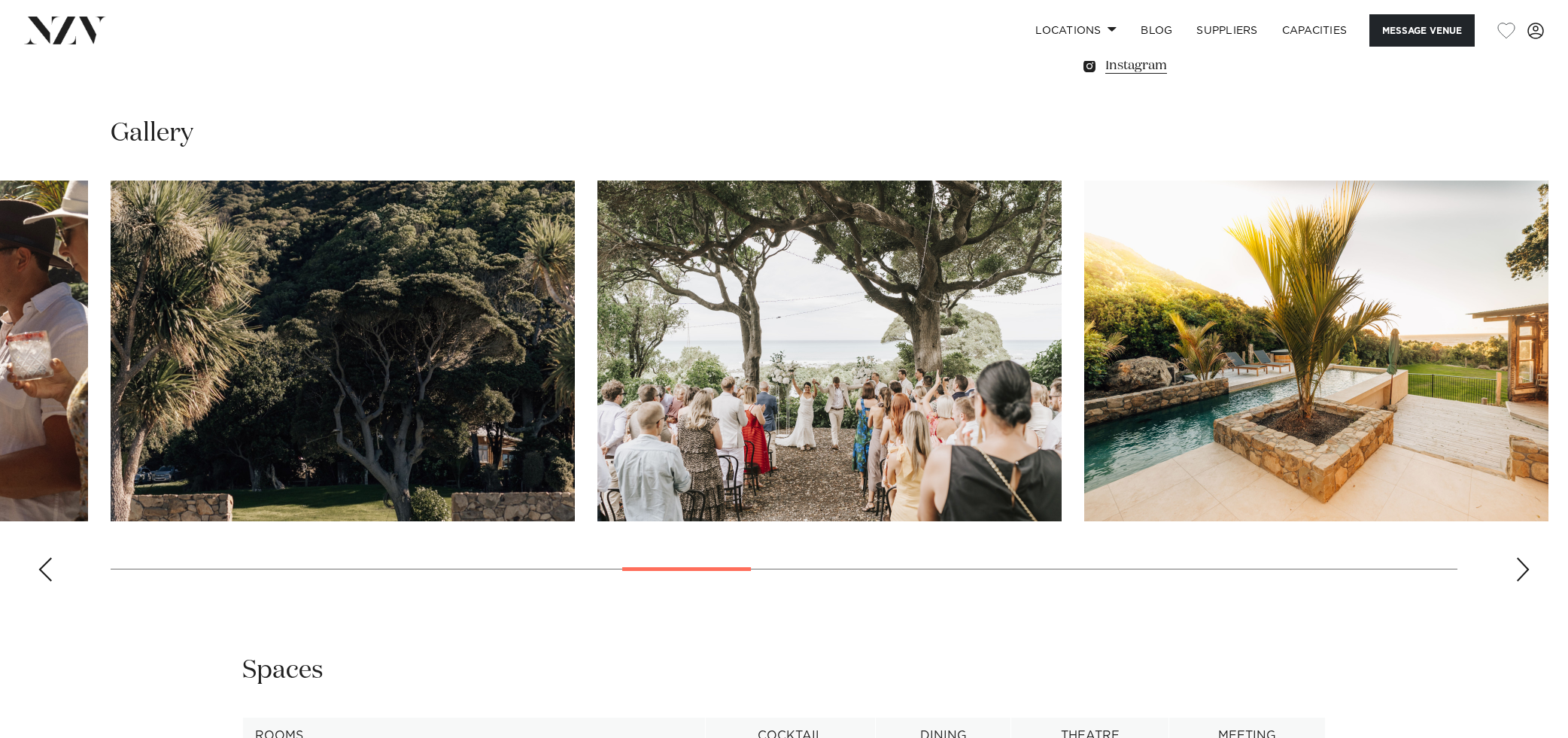
click at [47, 577] on div "Previous slide" at bounding box center [45, 569] width 15 height 24
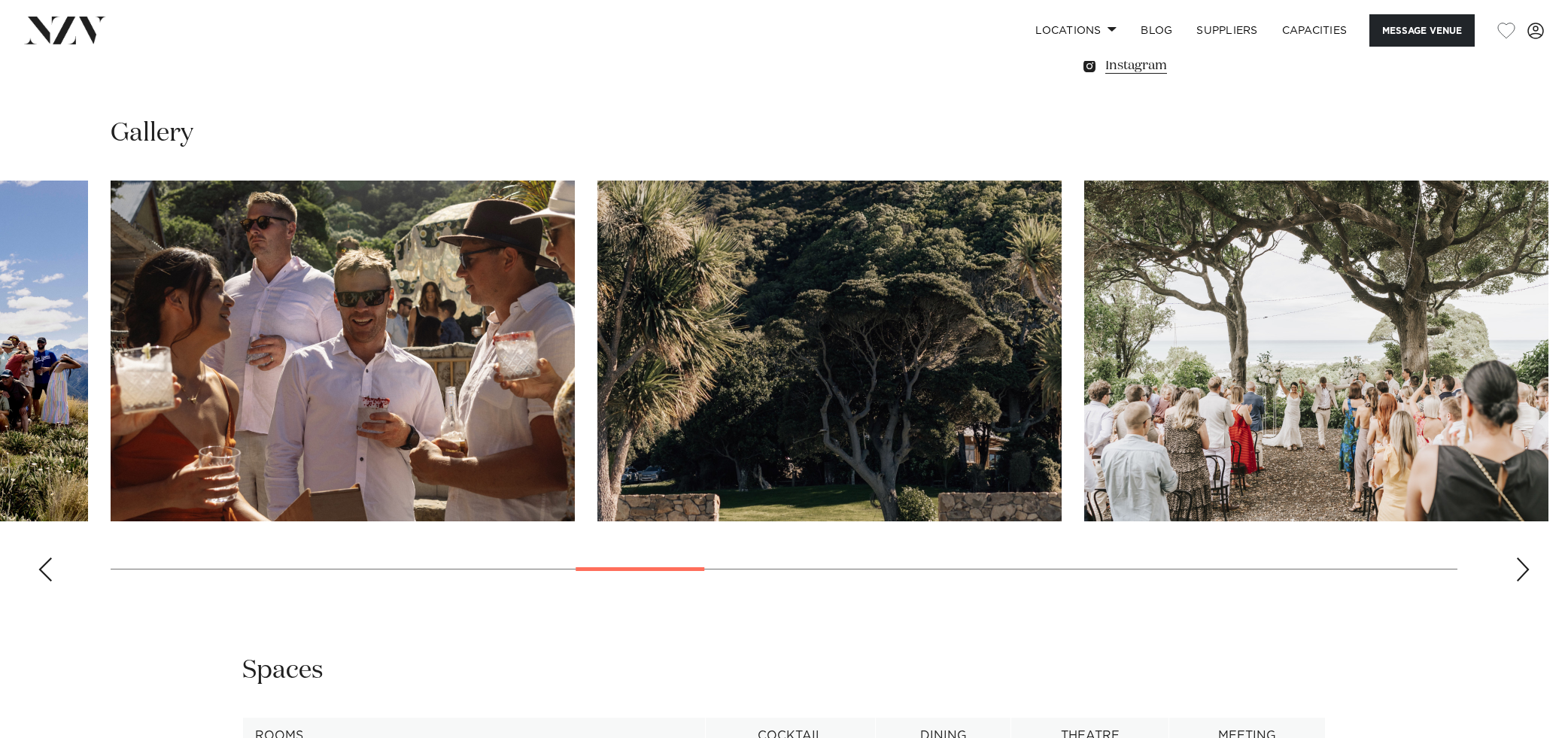
click at [47, 577] on div "Previous slide" at bounding box center [45, 569] width 15 height 24
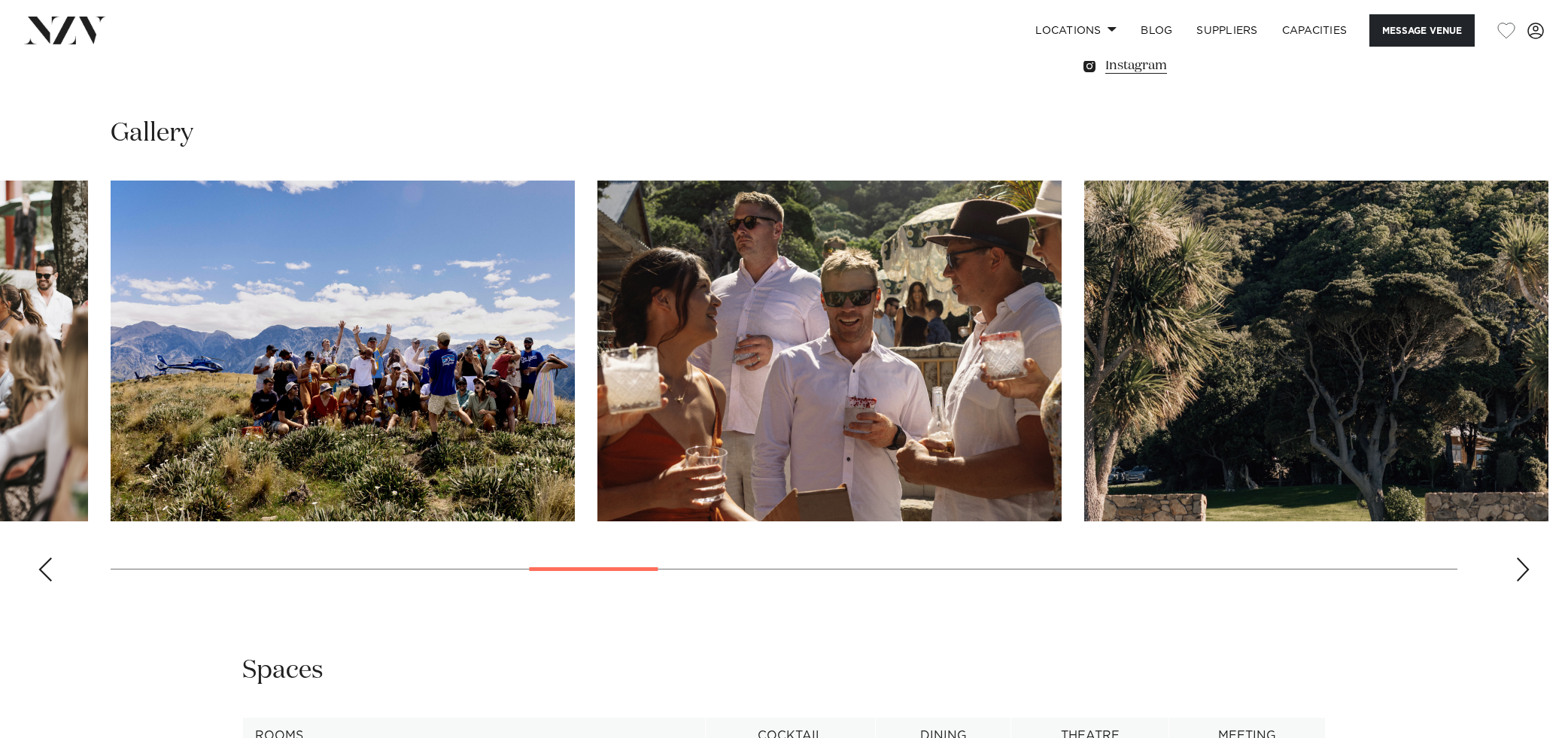
click at [47, 577] on div "Previous slide" at bounding box center [45, 569] width 15 height 24
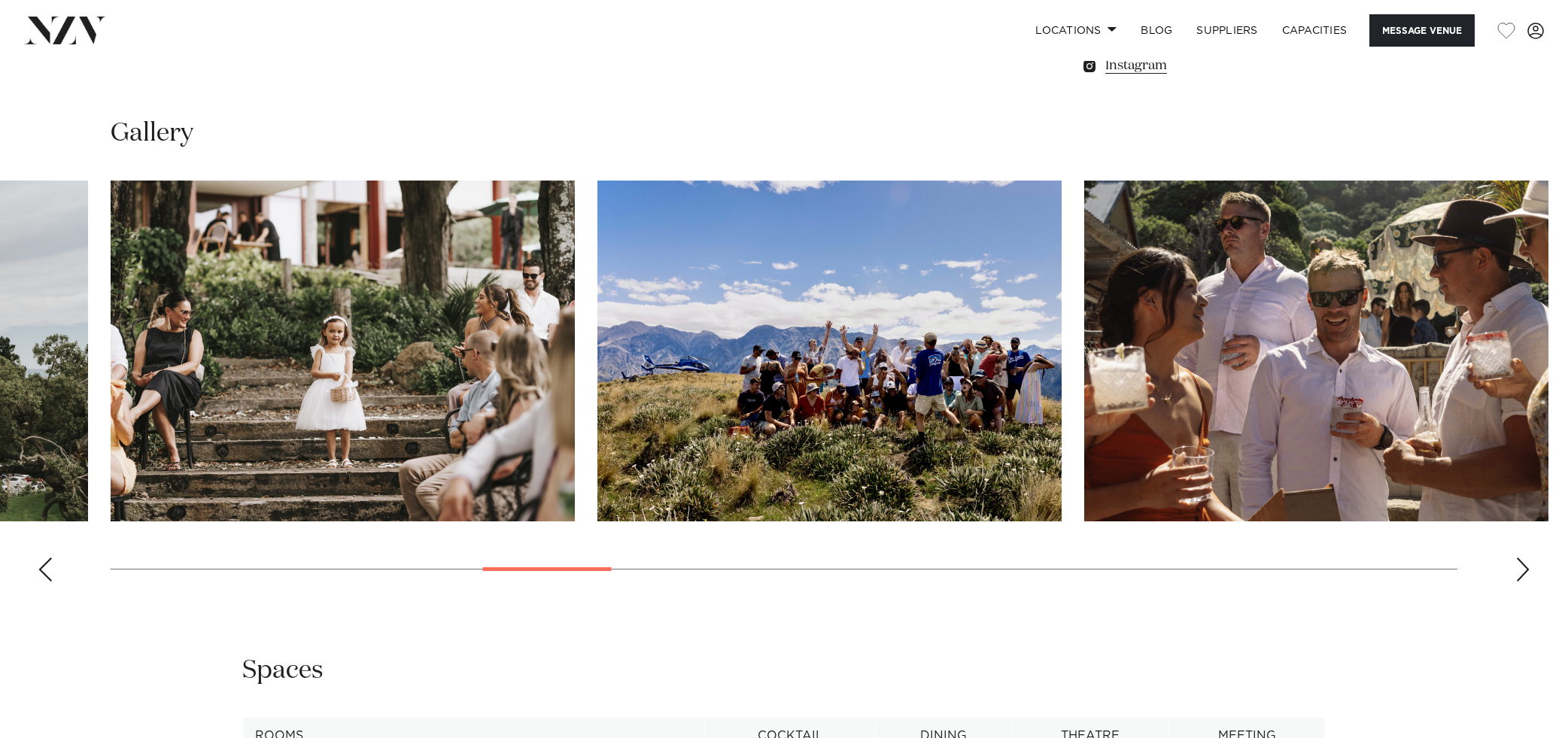
click at [45, 565] on div "Previous slide" at bounding box center [45, 569] width 15 height 24
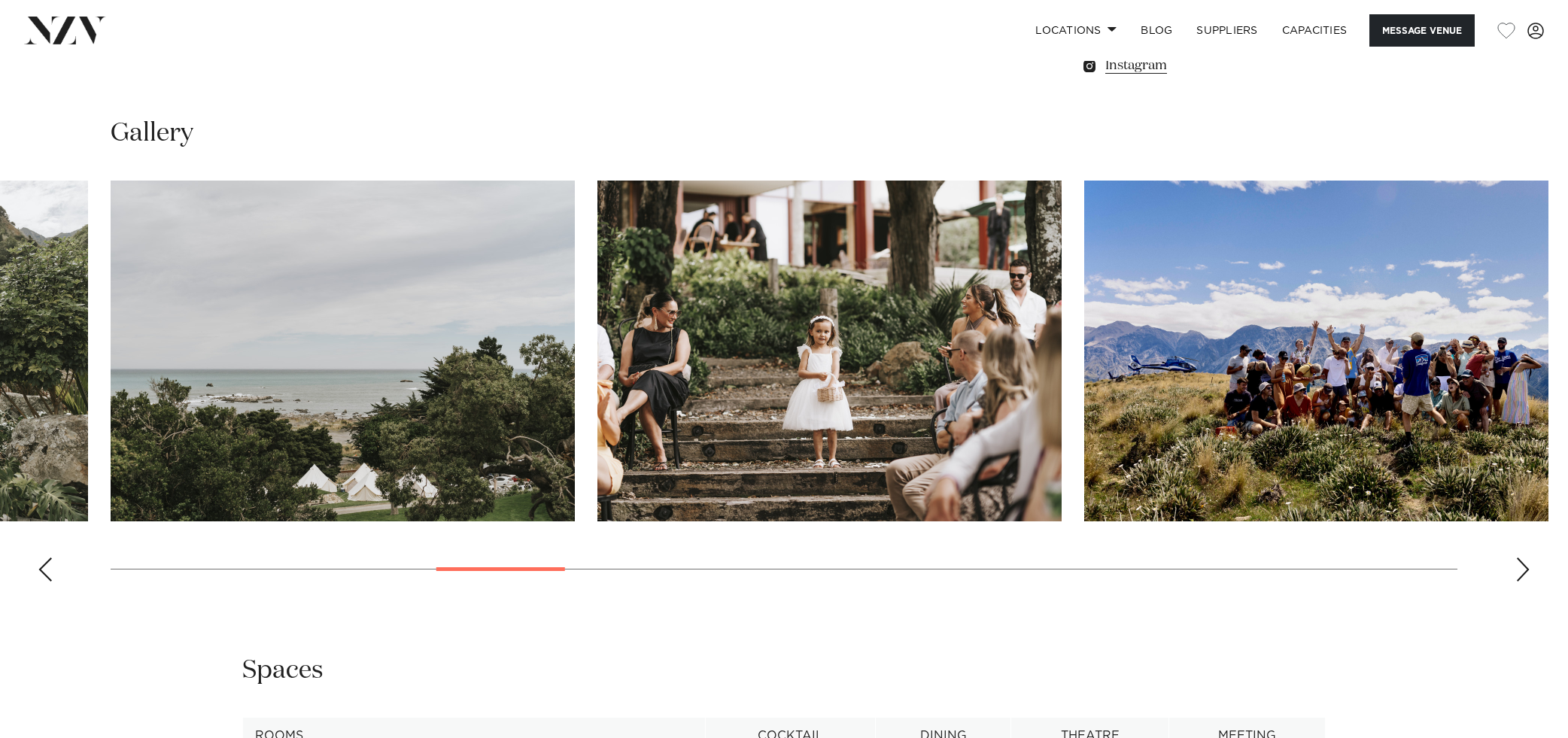
click at [45, 565] on div "Previous slide" at bounding box center [45, 569] width 15 height 24
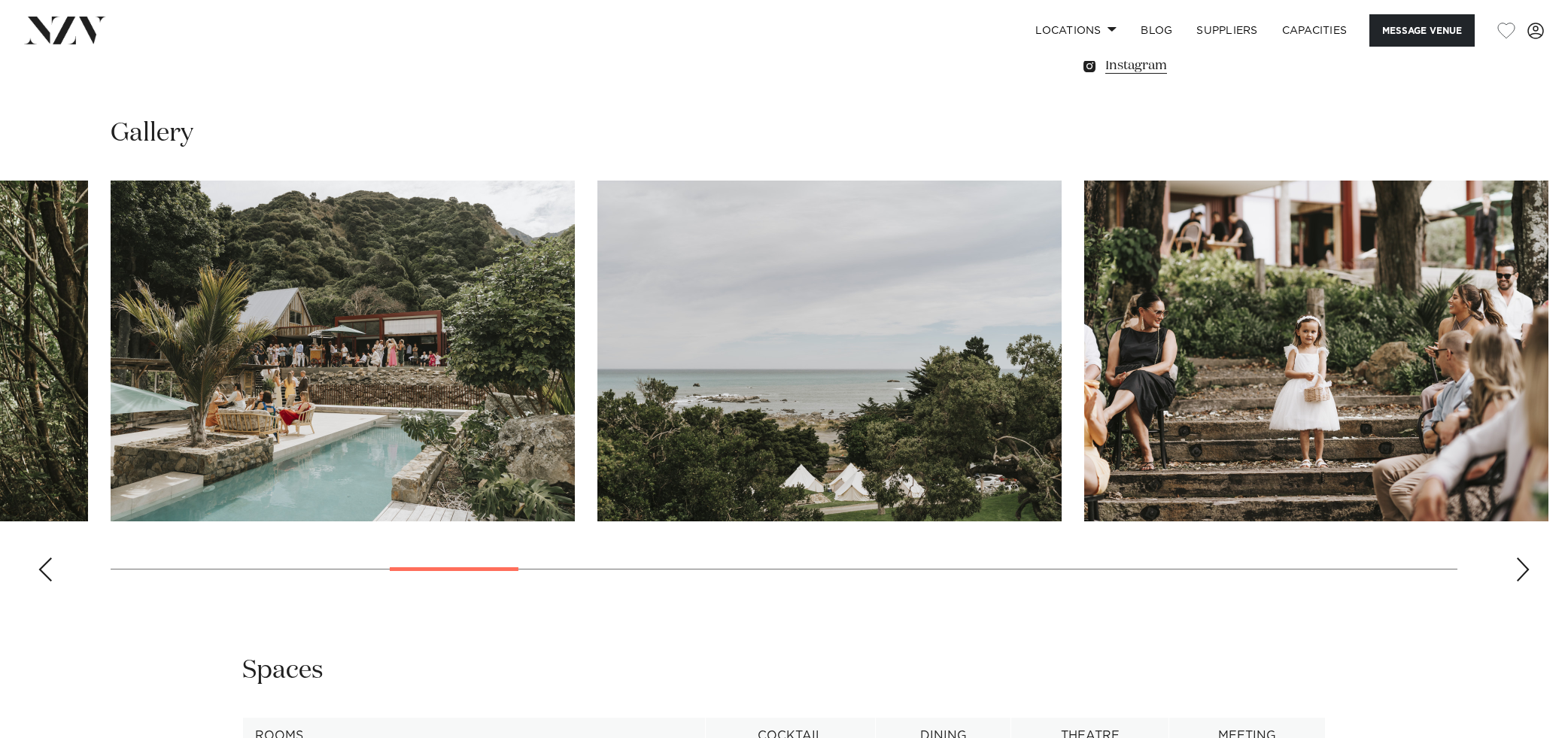
click at [45, 565] on div "Previous slide" at bounding box center [45, 569] width 15 height 24
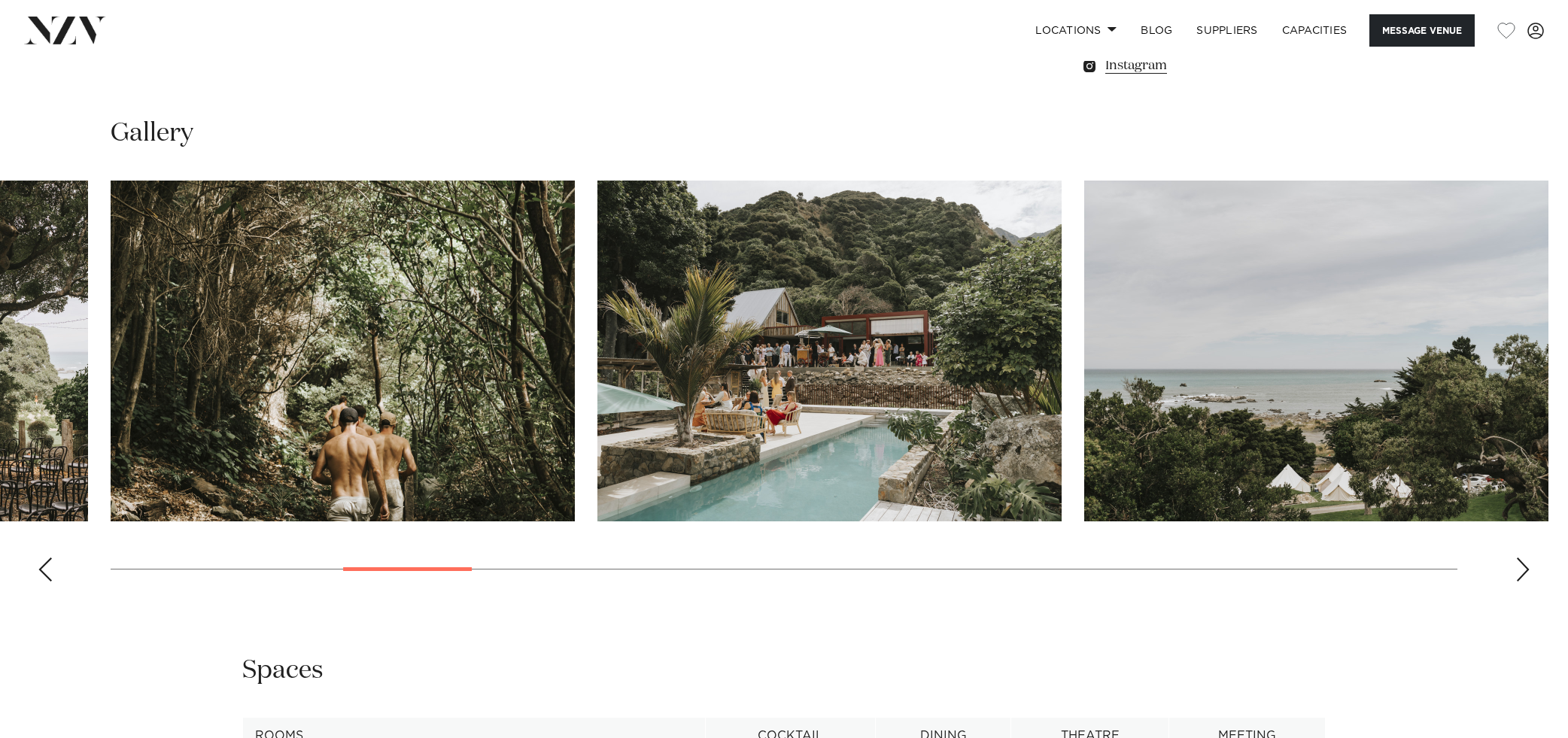
click at [45, 565] on div "Previous slide" at bounding box center [45, 569] width 15 height 24
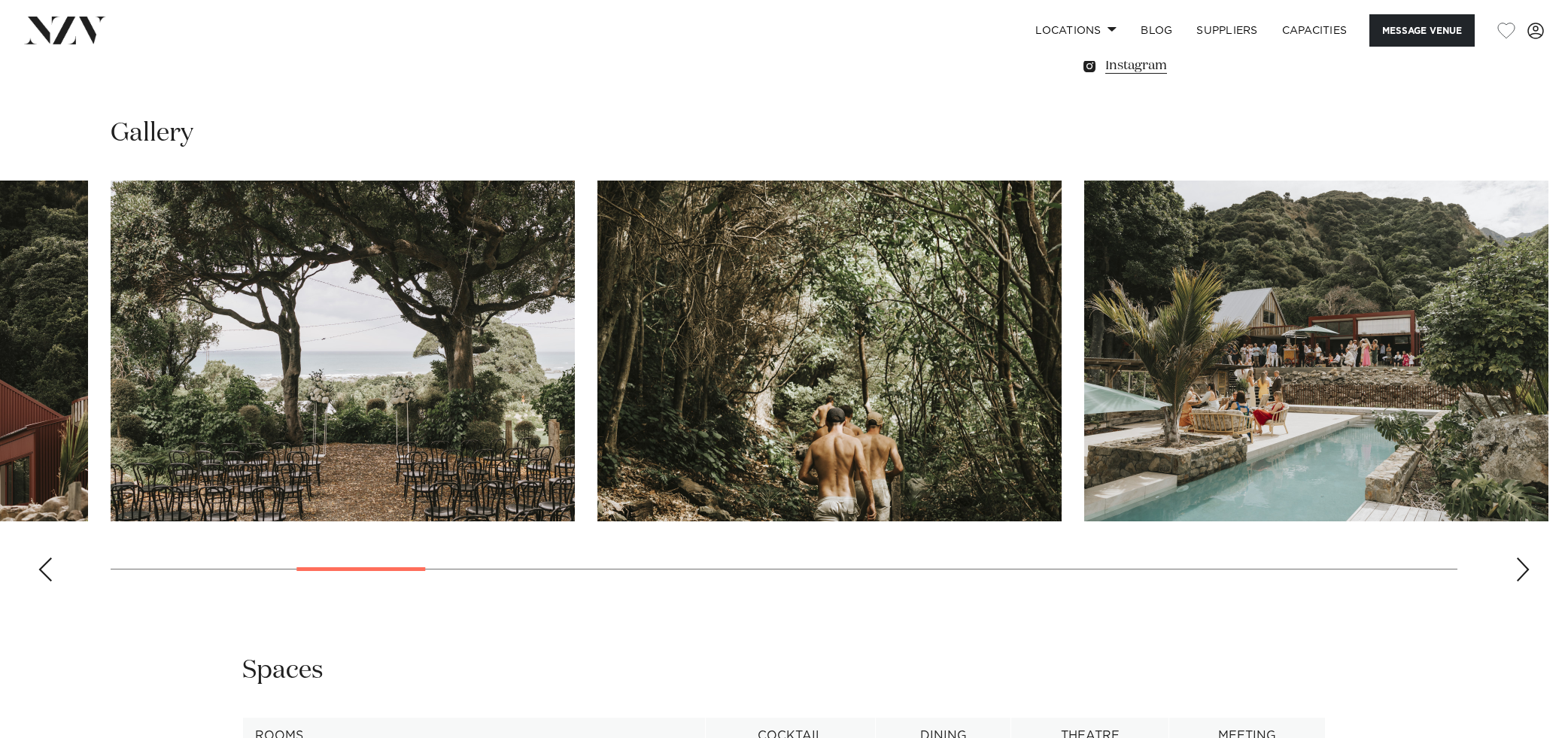
click at [45, 565] on div "Previous slide" at bounding box center [45, 569] width 15 height 24
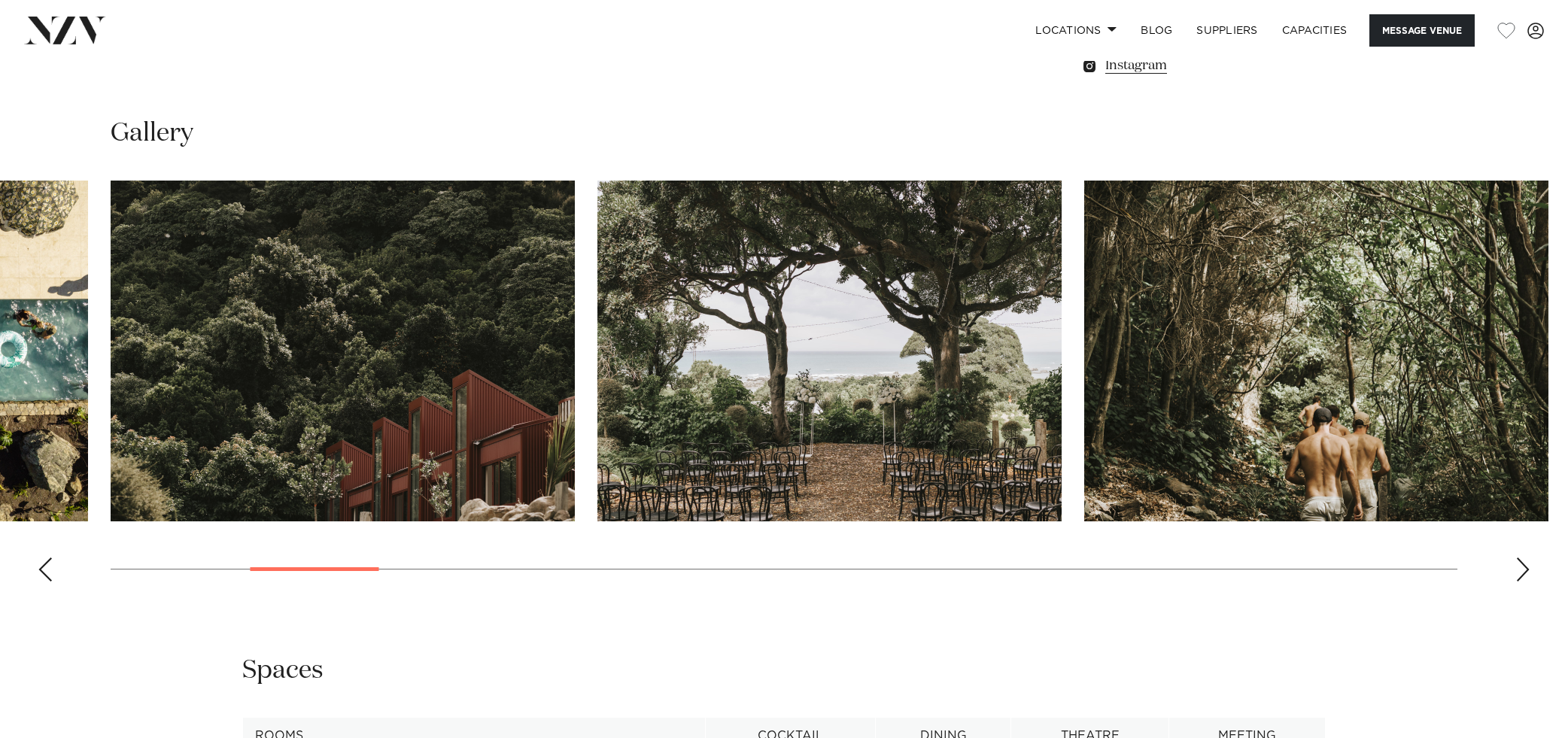
click at [45, 565] on div "Previous slide" at bounding box center [45, 569] width 15 height 24
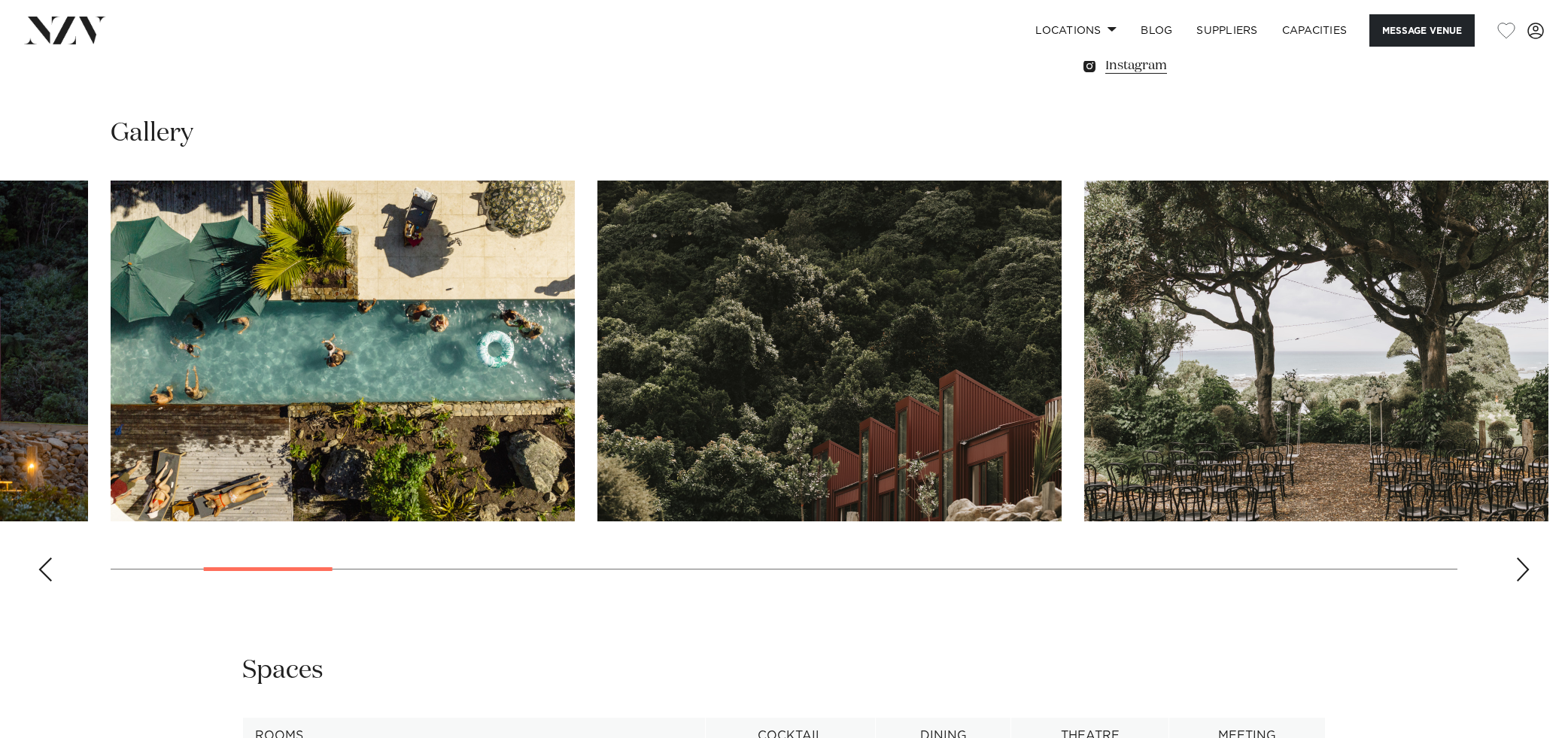
click at [45, 565] on div "Previous slide" at bounding box center [45, 569] width 15 height 24
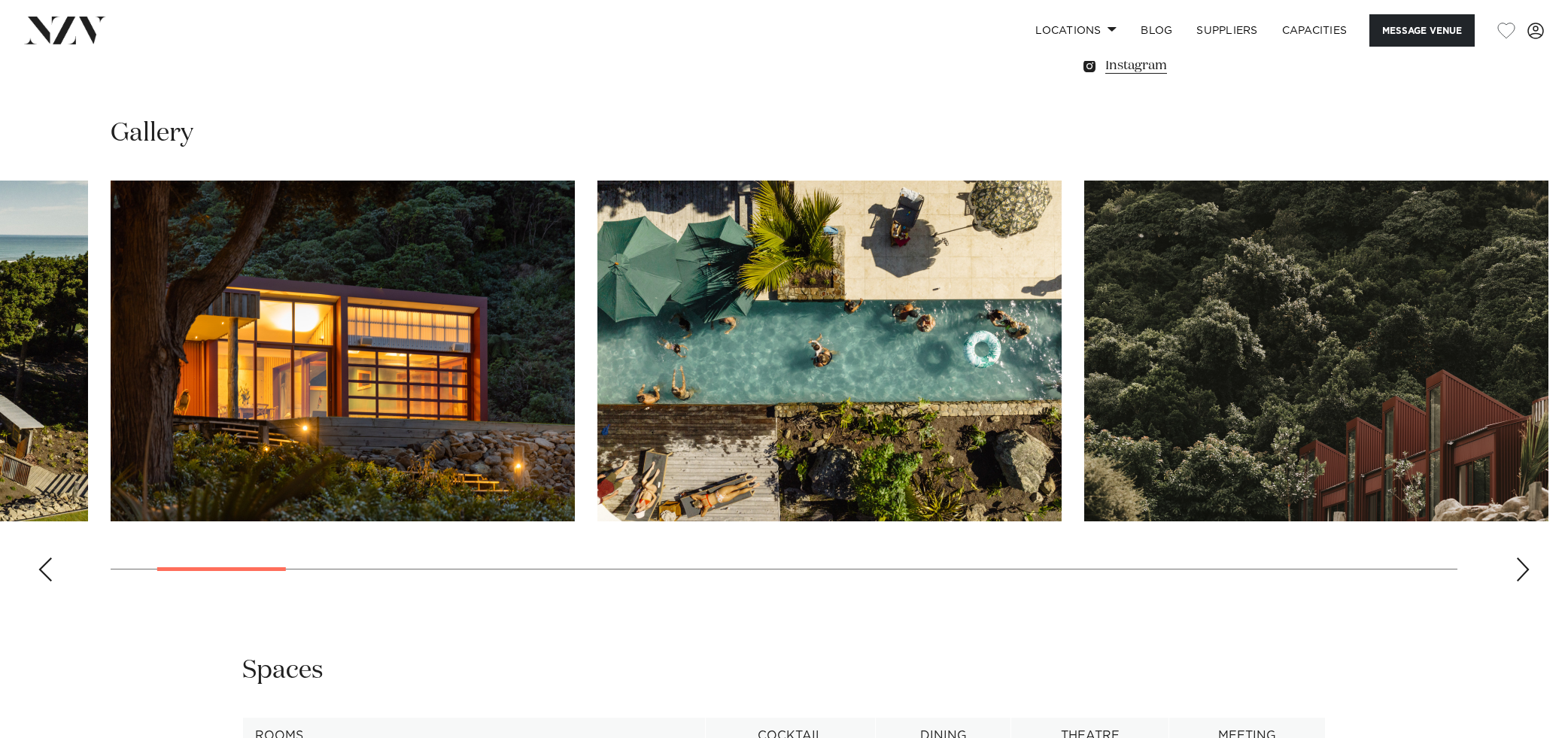
click at [45, 565] on div "Previous slide" at bounding box center [45, 569] width 15 height 24
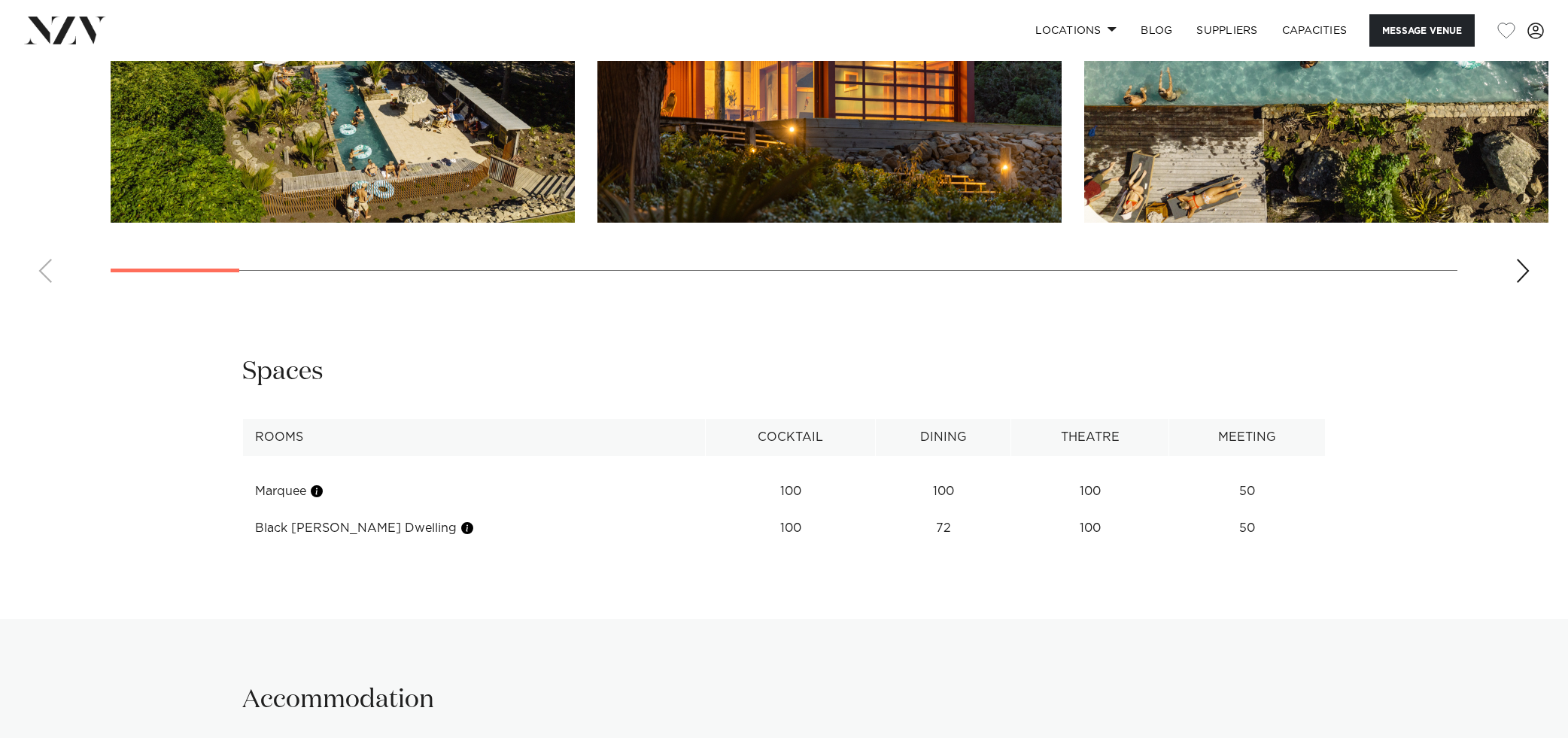
scroll to position [1786, 0]
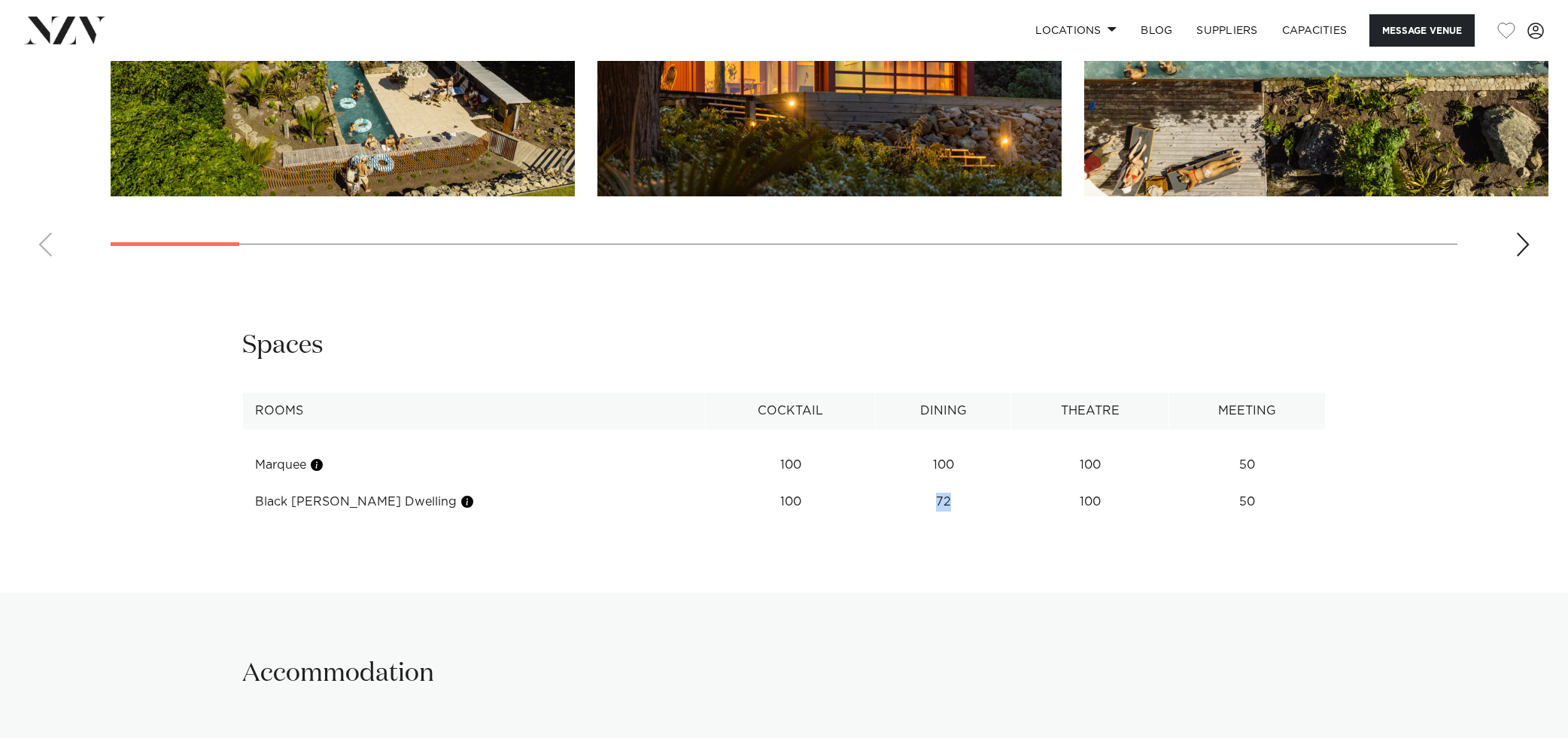
click at [876, 484] on td "72" at bounding box center [943, 466] width 135 height 37
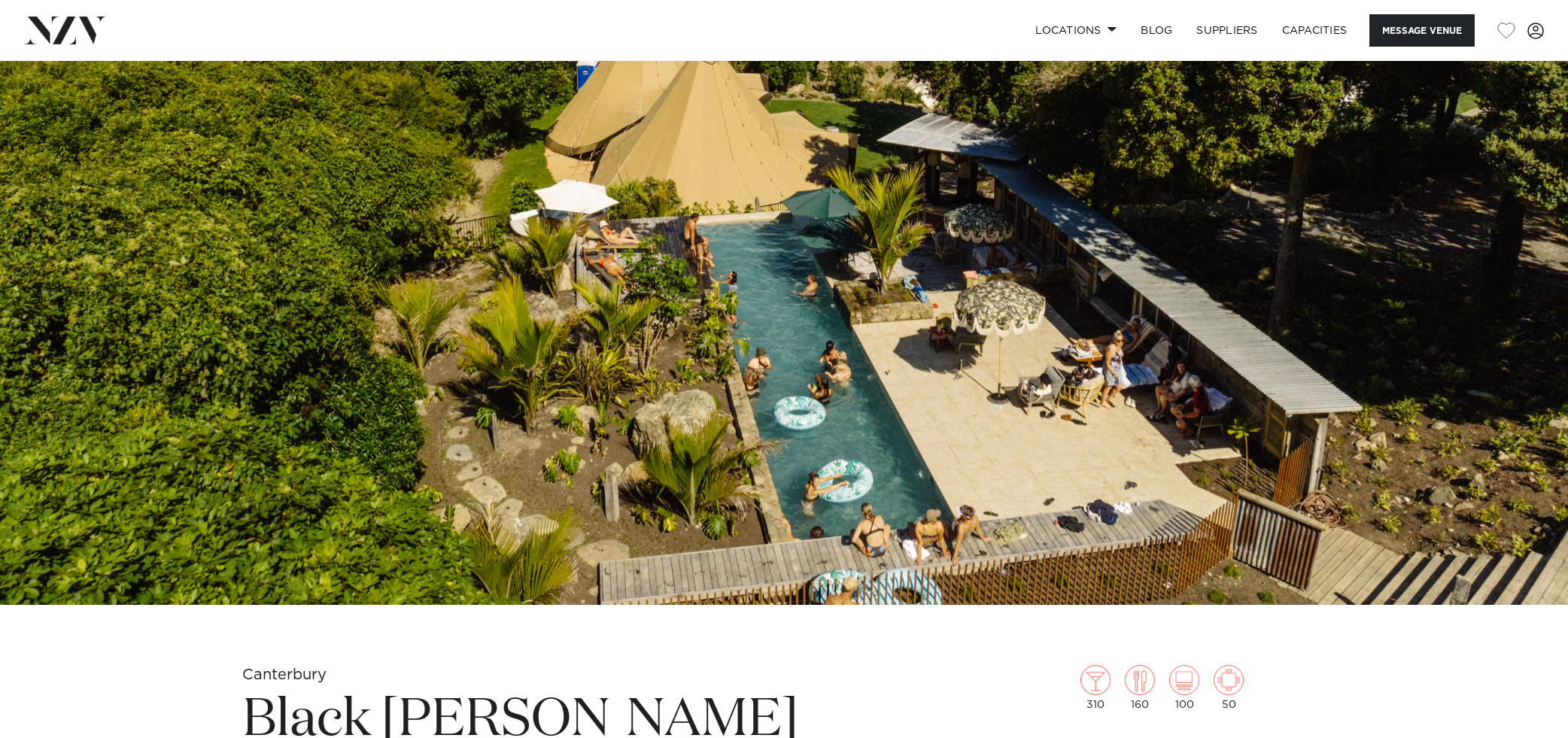
scroll to position [0, 0]
